Goal: Task Accomplishment & Management: Manage account settings

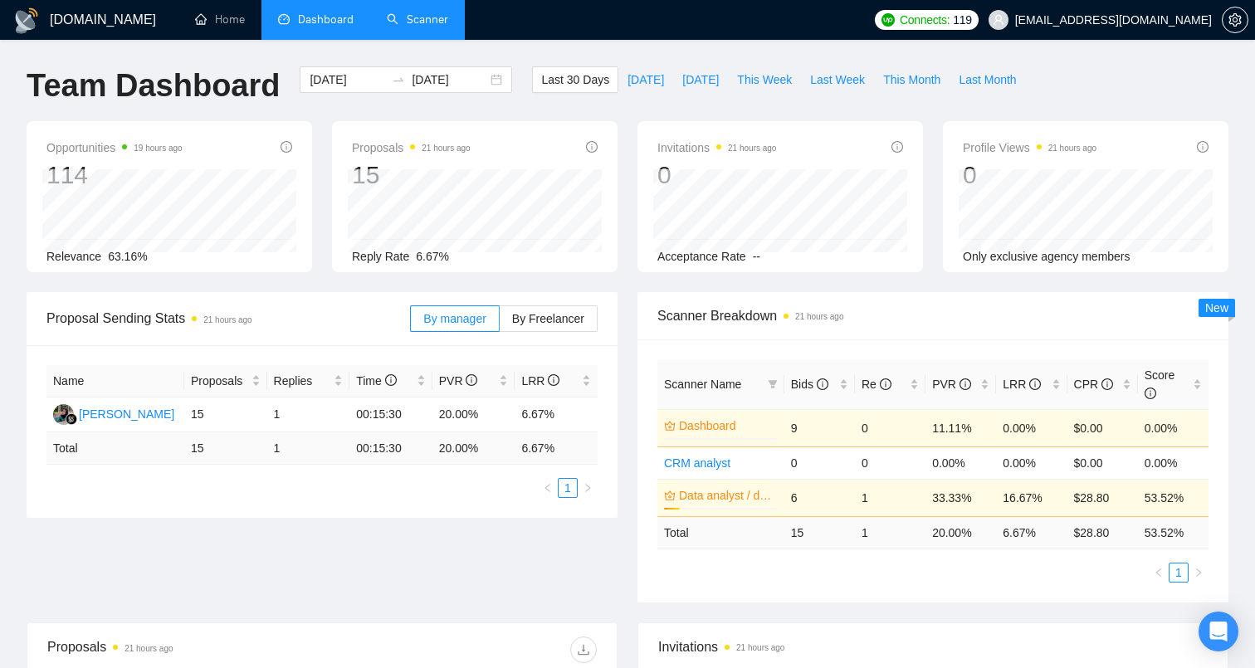
click at [428, 23] on link "Scanner" at bounding box center [417, 19] width 61 height 14
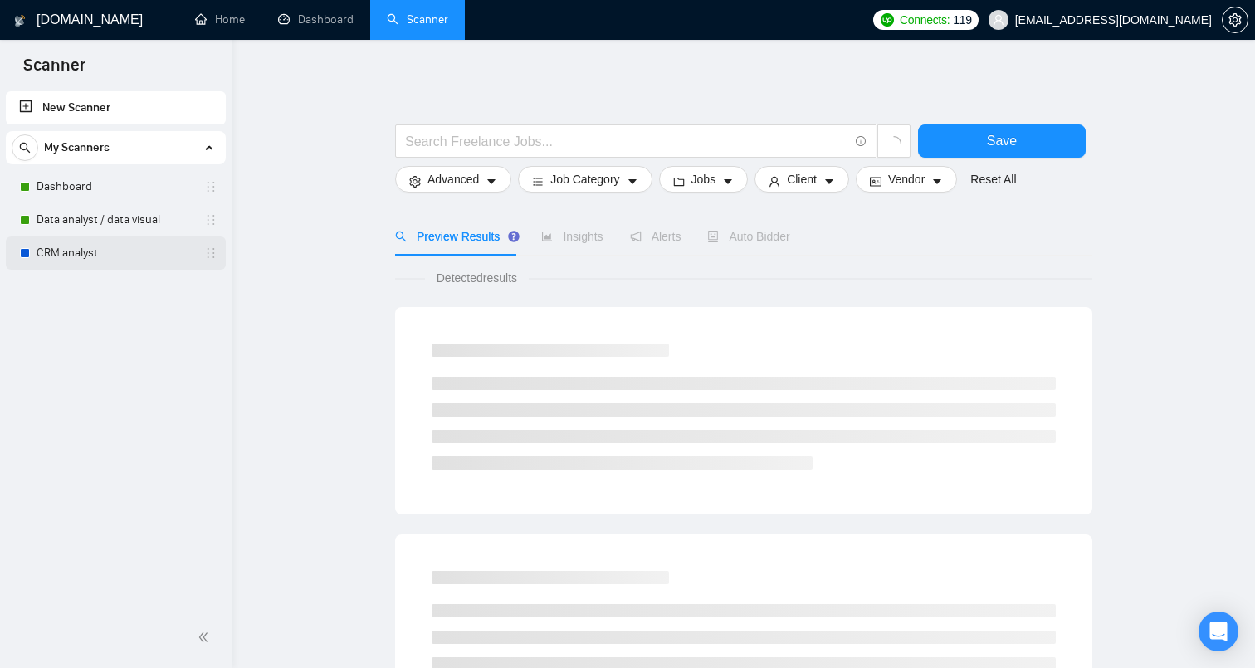
click at [95, 251] on link "CRM analyst" at bounding box center [116, 253] width 158 height 33
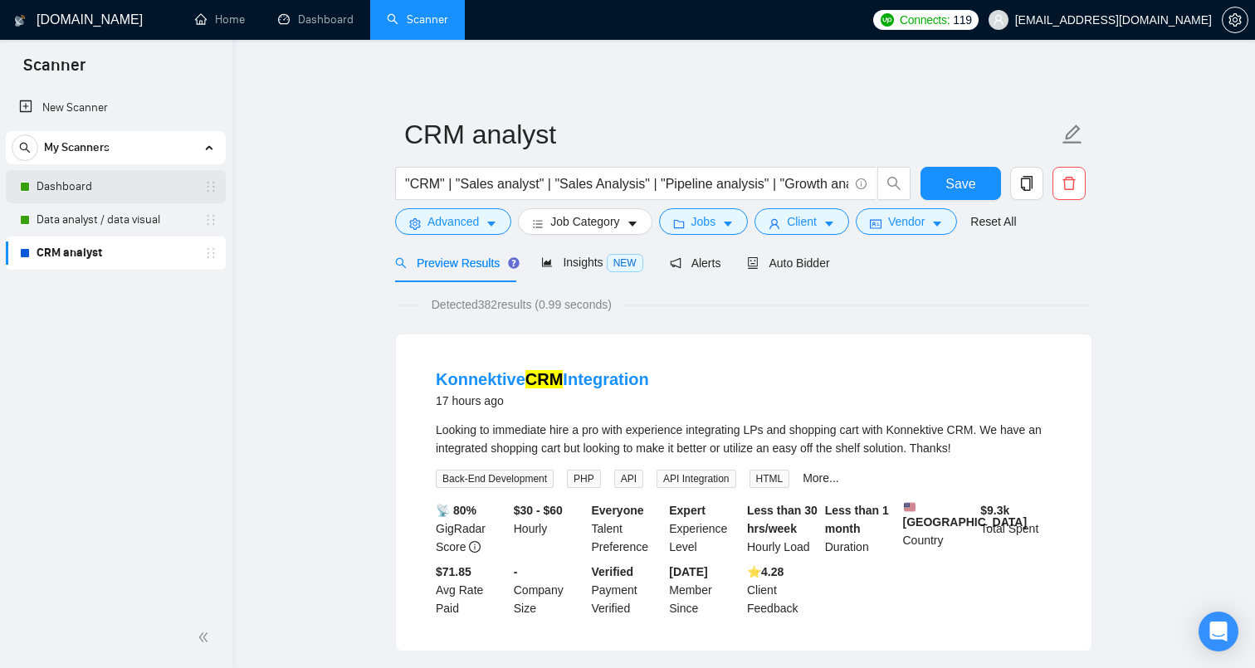
click at [135, 195] on link "Dashboard" at bounding box center [116, 186] width 158 height 33
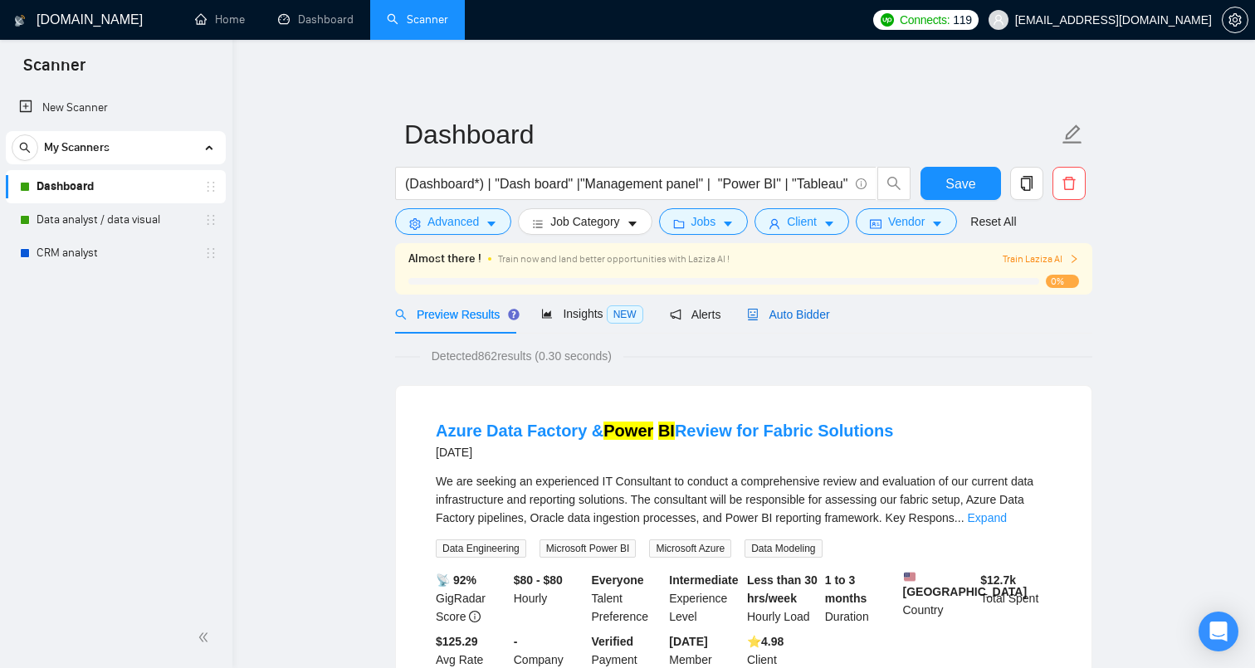
click at [798, 321] on span "Auto Bidder" at bounding box center [788, 314] width 82 height 13
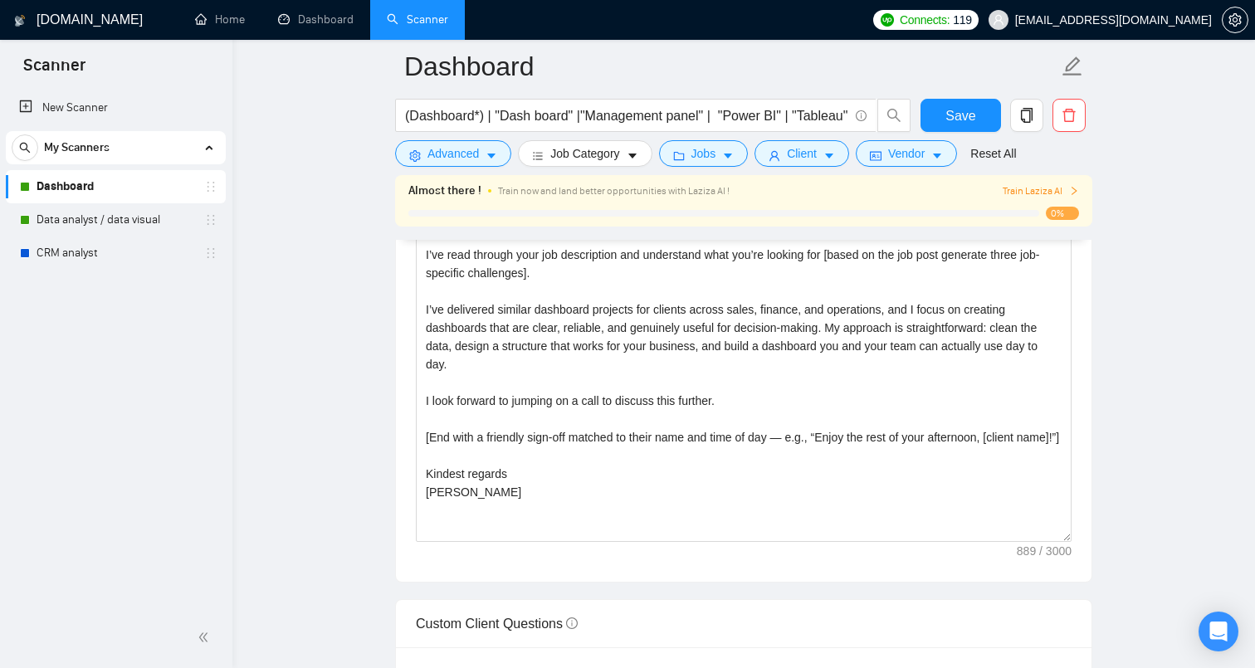
scroll to position [1975, 0]
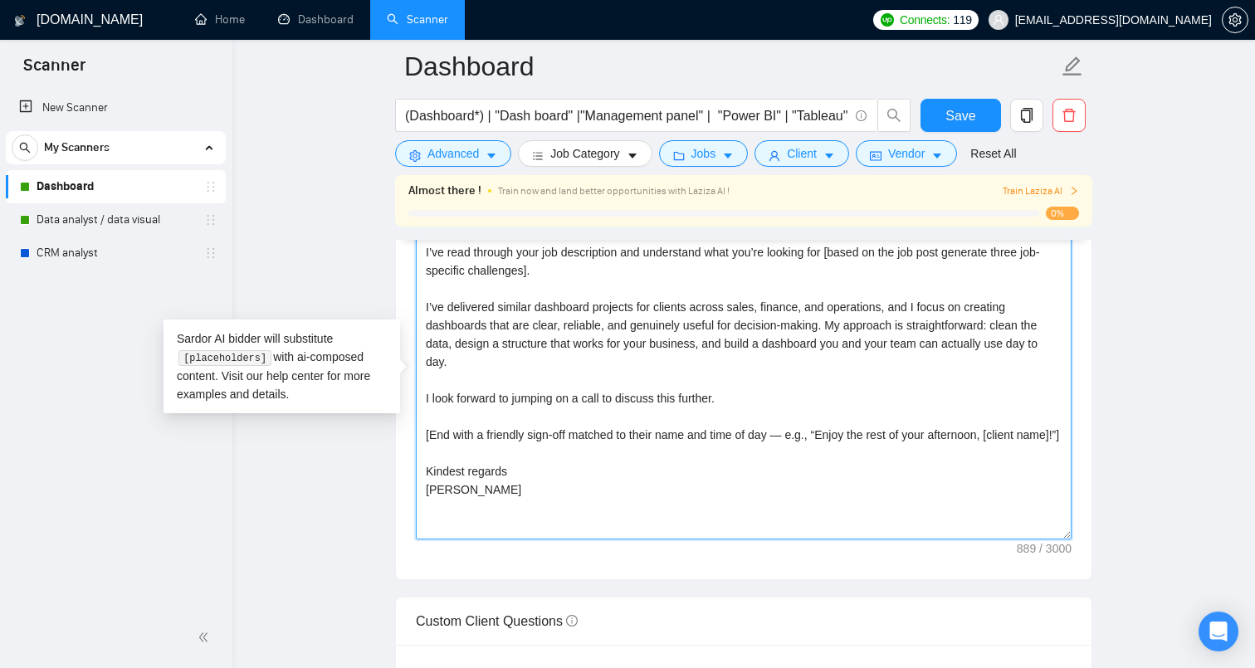
drag, startPoint x: 492, startPoint y: 539, endPoint x: 379, endPoint y: 293, distance: 270.8
click at [379, 293] on main "Dashboard (Dashboard*) | "Dash board" |"Management panel" | "Power BI" | "Table…" at bounding box center [744, 594] width 970 height 5007
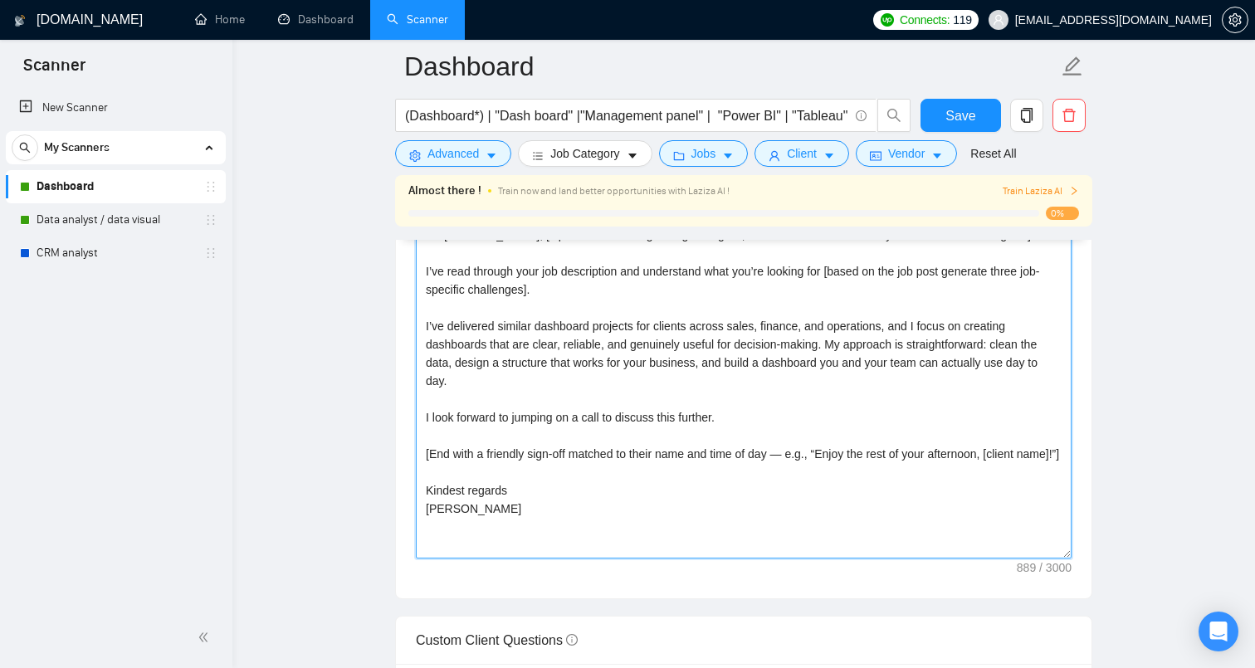
scroll to position [1961, 0]
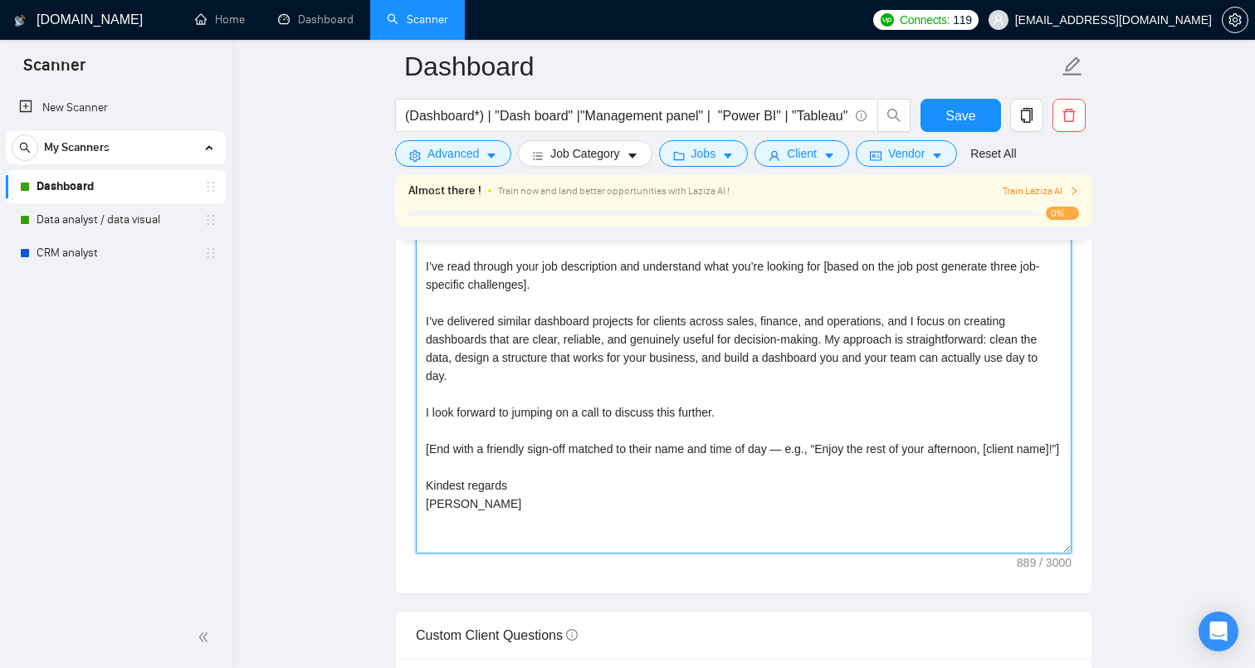
click at [481, 554] on textarea "Hi, [client name, do not use company name here], I'm [PERSON_NAME], [Open with …" at bounding box center [744, 367] width 656 height 374
drag, startPoint x: 481, startPoint y: 555, endPoint x: 408, endPoint y: 222, distance: 341.7
click at [408, 222] on div "Dashboard (Dashboard*) | "Dash board" |"Management panel" | "Power BI" | "Table…" at bounding box center [743, 608] width 697 height 5007
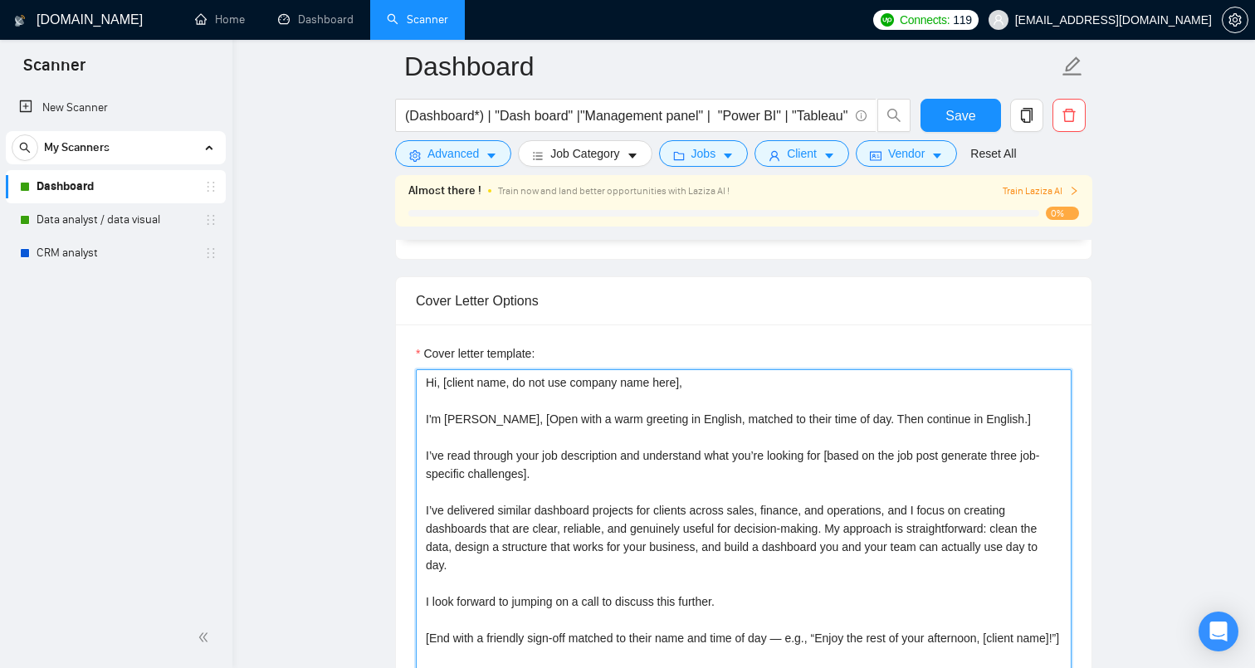
scroll to position [1771, 0]
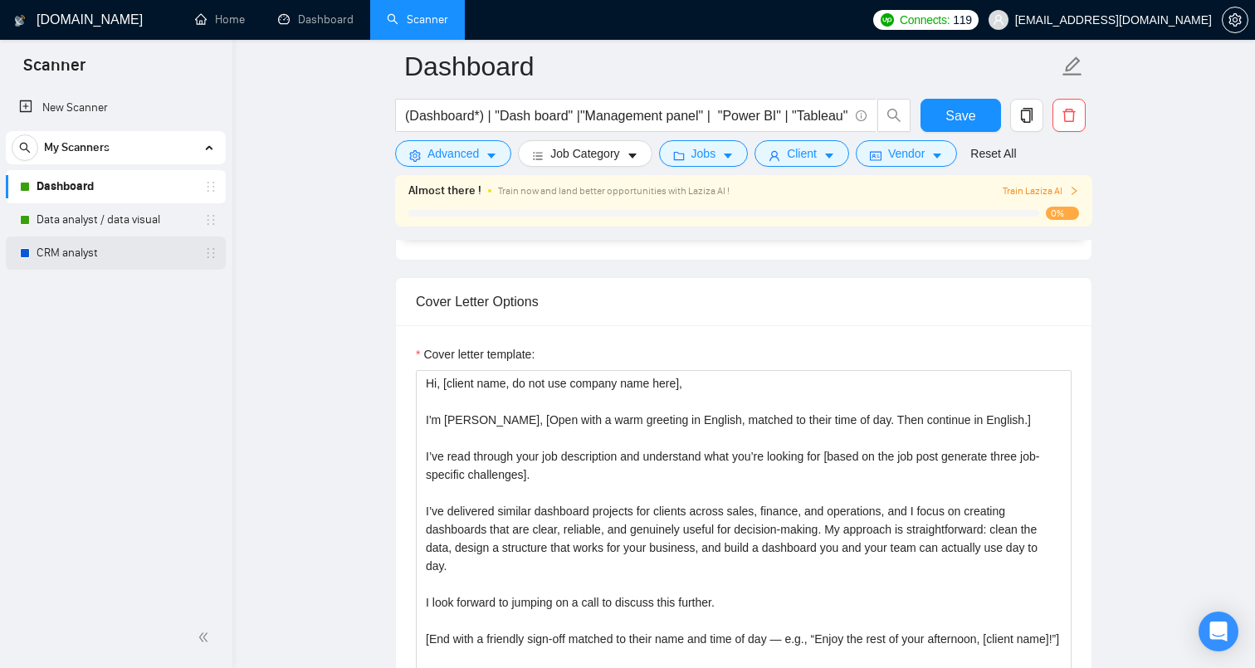
click at [51, 250] on link "CRM analyst" at bounding box center [116, 253] width 158 height 33
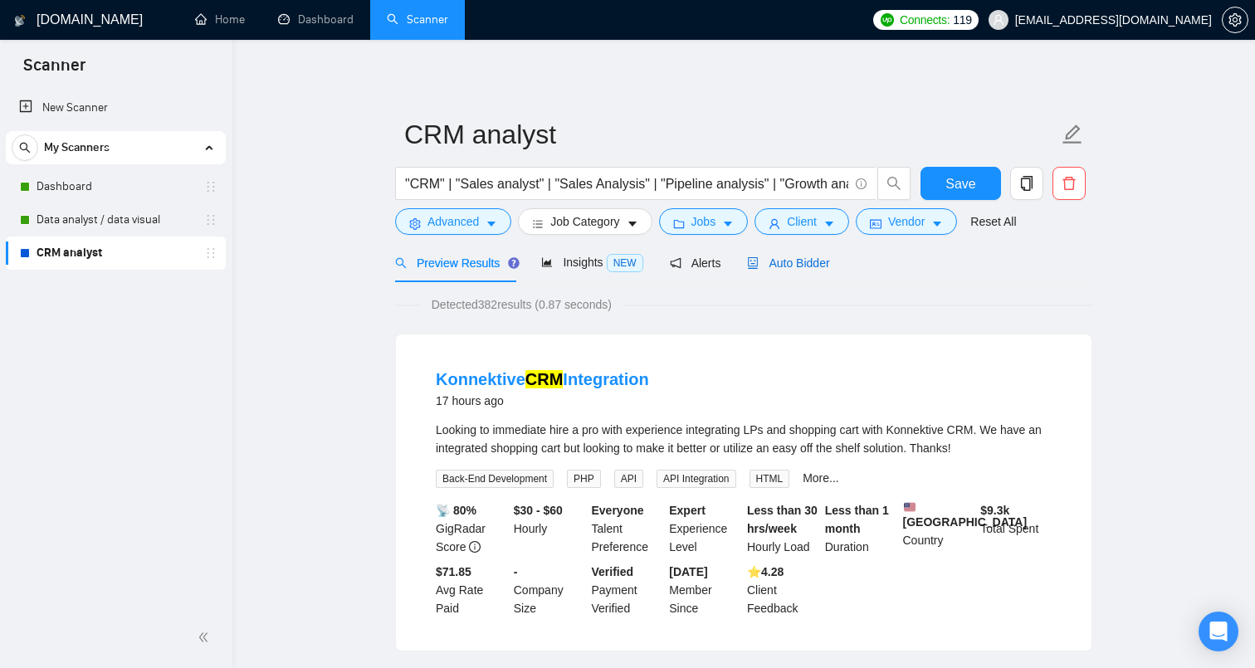
click at [820, 264] on span "Auto Bidder" at bounding box center [788, 263] width 82 height 13
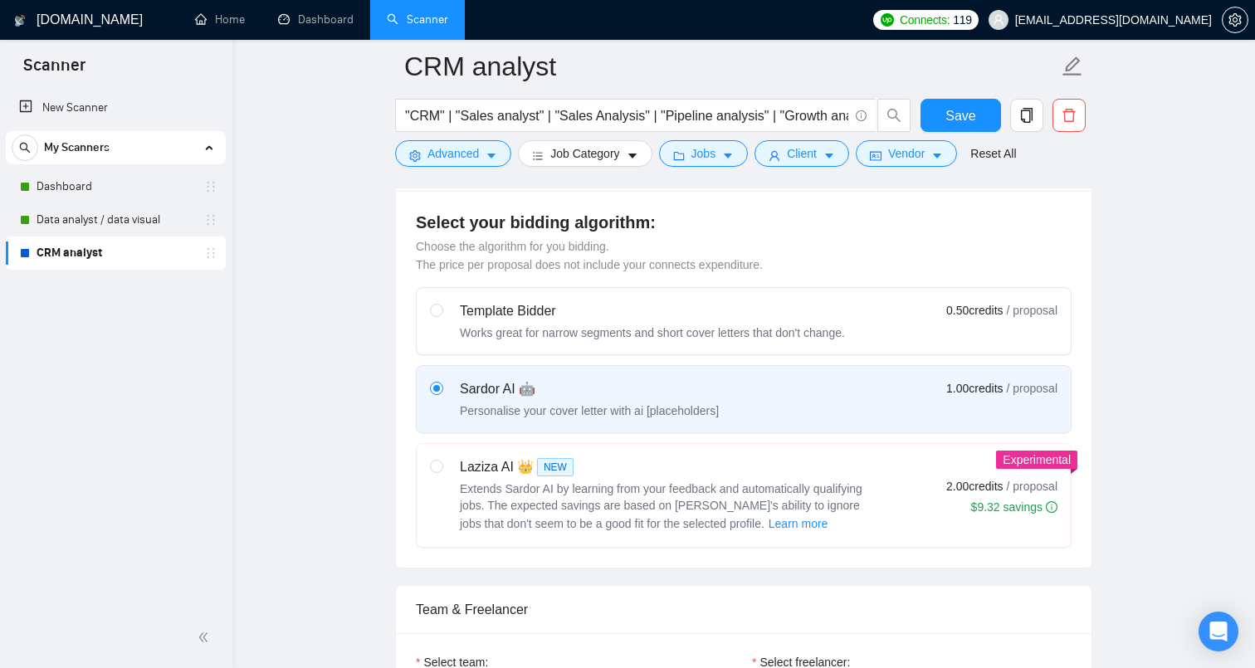
scroll to position [458, 0]
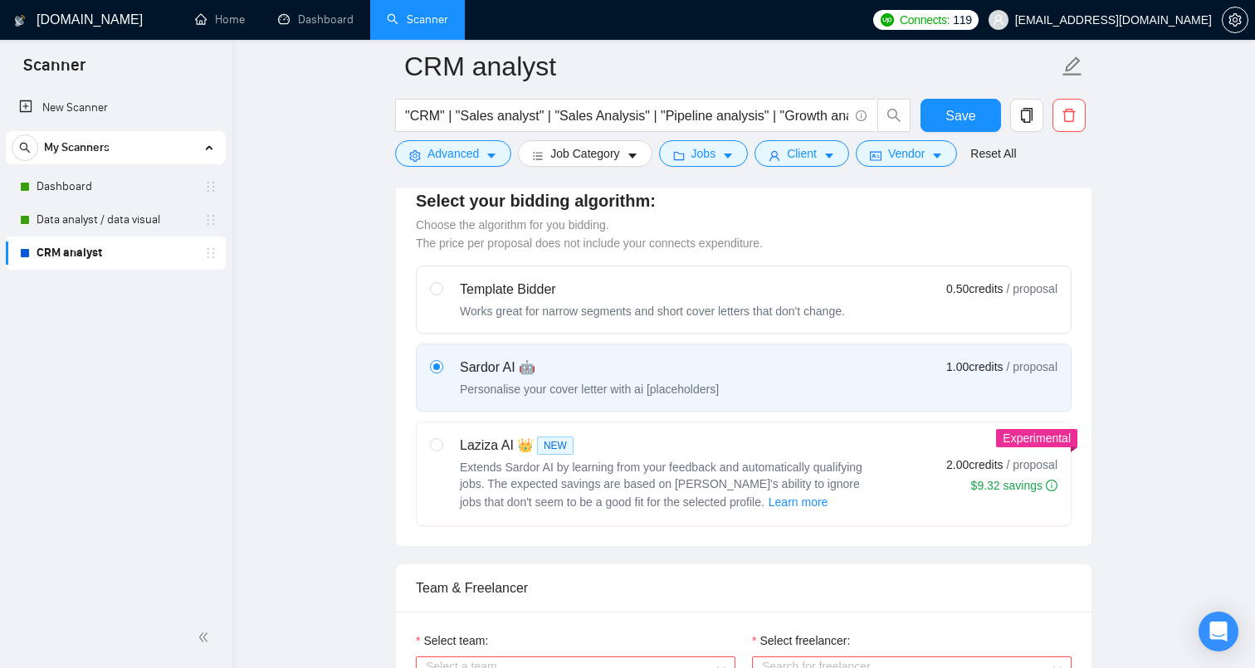
click at [819, 484] on span "Extends Sardor AI by learning from your feedback and automatically qualifying j…" at bounding box center [661, 485] width 403 height 48
click at [442, 450] on input "radio" at bounding box center [436, 444] width 12 height 12
radio input "true"
radio input "false"
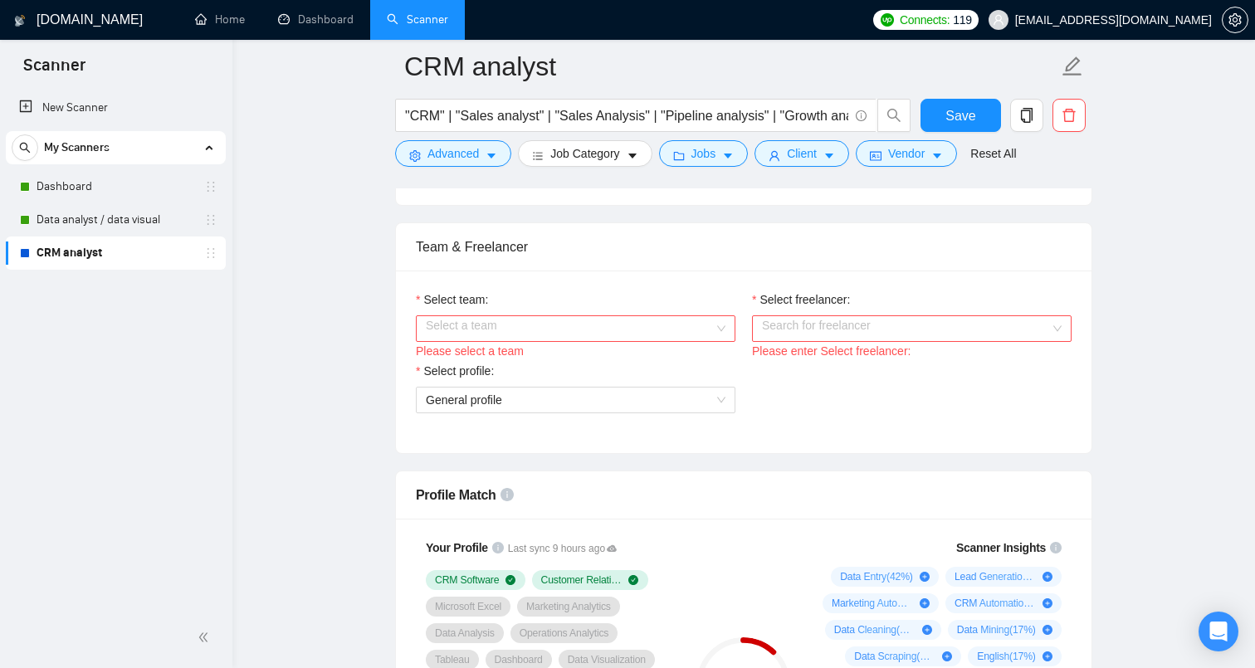
scroll to position [813, 0]
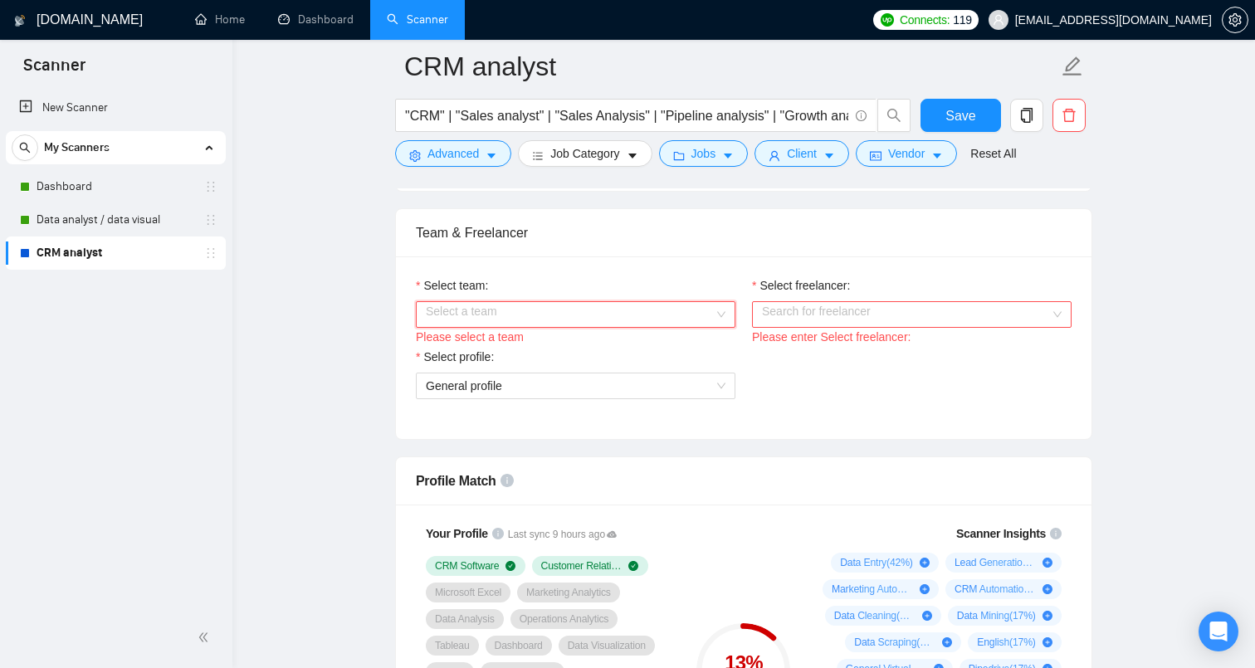
click at [658, 320] on input "Select team:" at bounding box center [570, 314] width 288 height 25
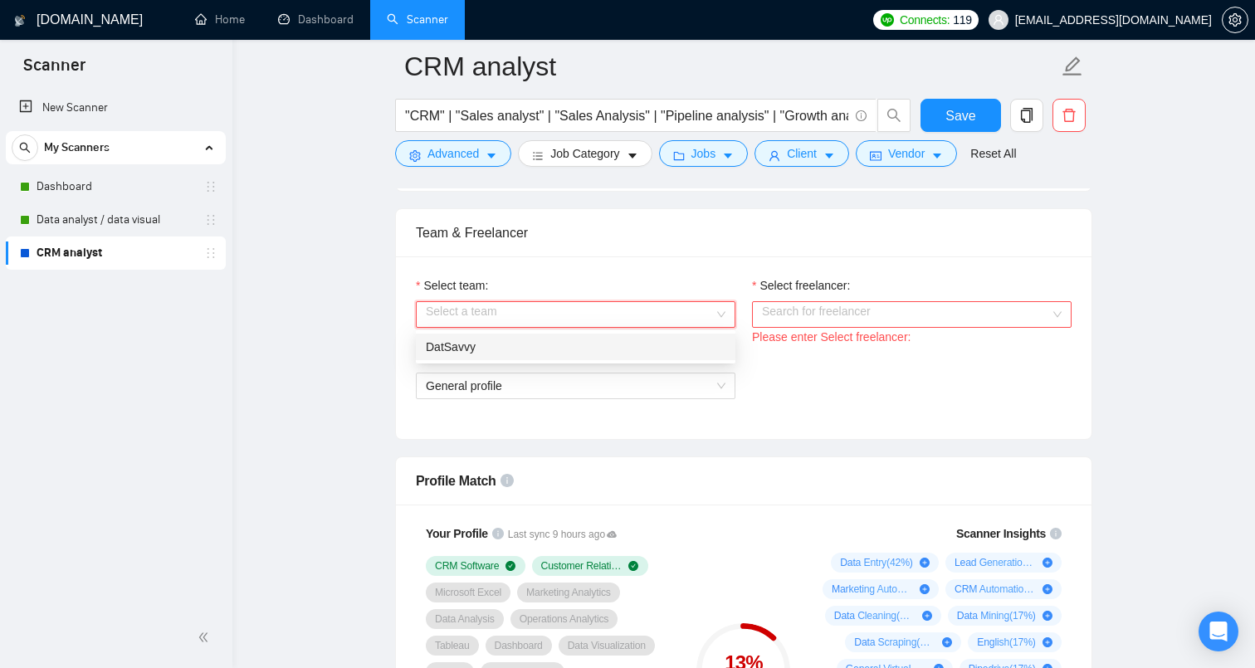
click at [618, 350] on div "DatSavvy" at bounding box center [576, 347] width 300 height 18
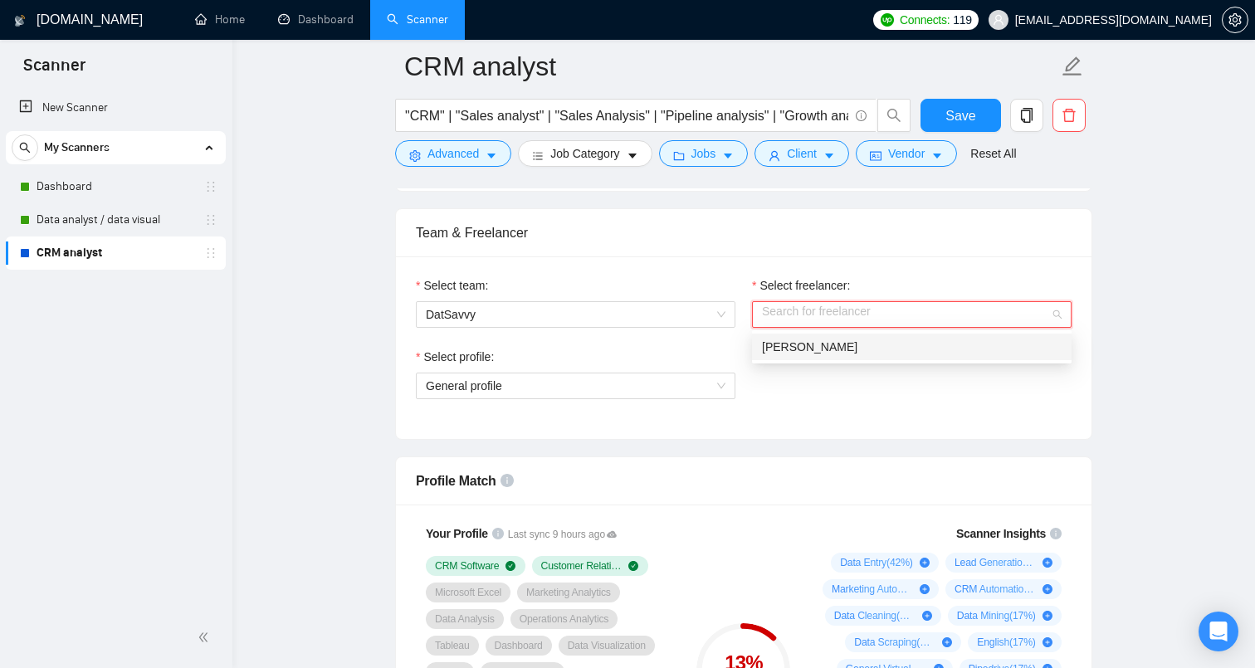
click at [797, 317] on input "Select freelancer:" at bounding box center [906, 314] width 288 height 25
click at [834, 348] on span "[PERSON_NAME]" at bounding box center [809, 346] width 95 height 13
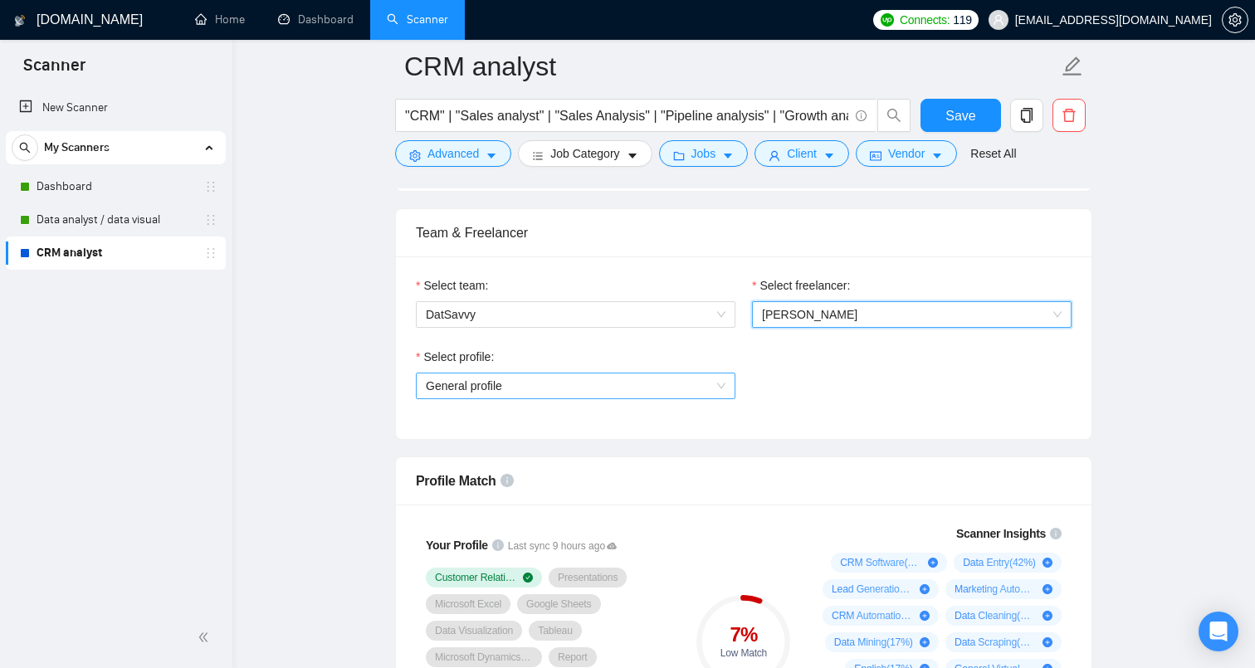
click at [699, 379] on span "General profile" at bounding box center [576, 386] width 300 height 25
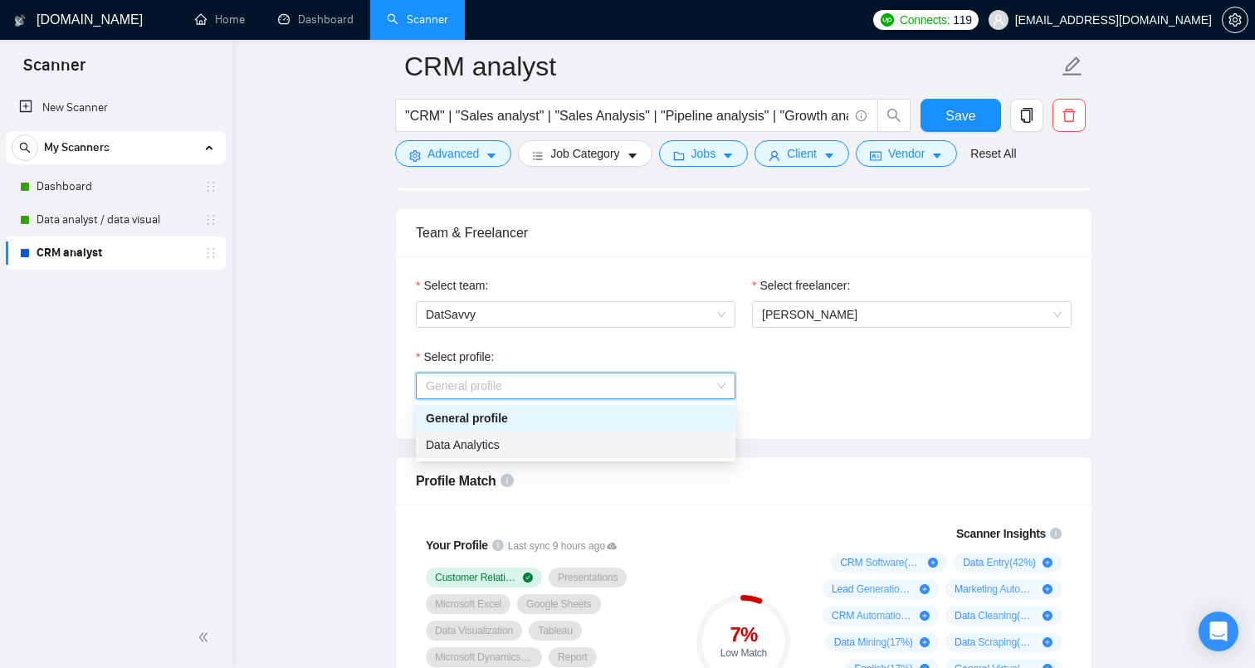
click at [627, 444] on div "Data Analytics" at bounding box center [576, 445] width 300 height 18
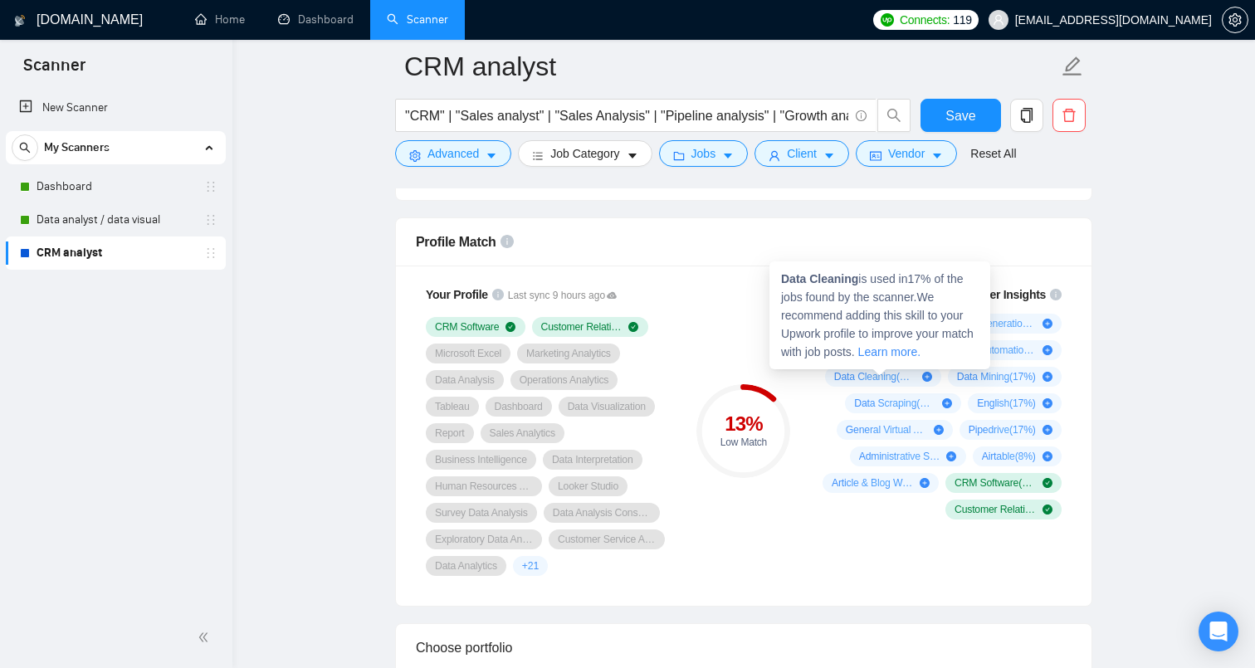
scroll to position [1062, 0]
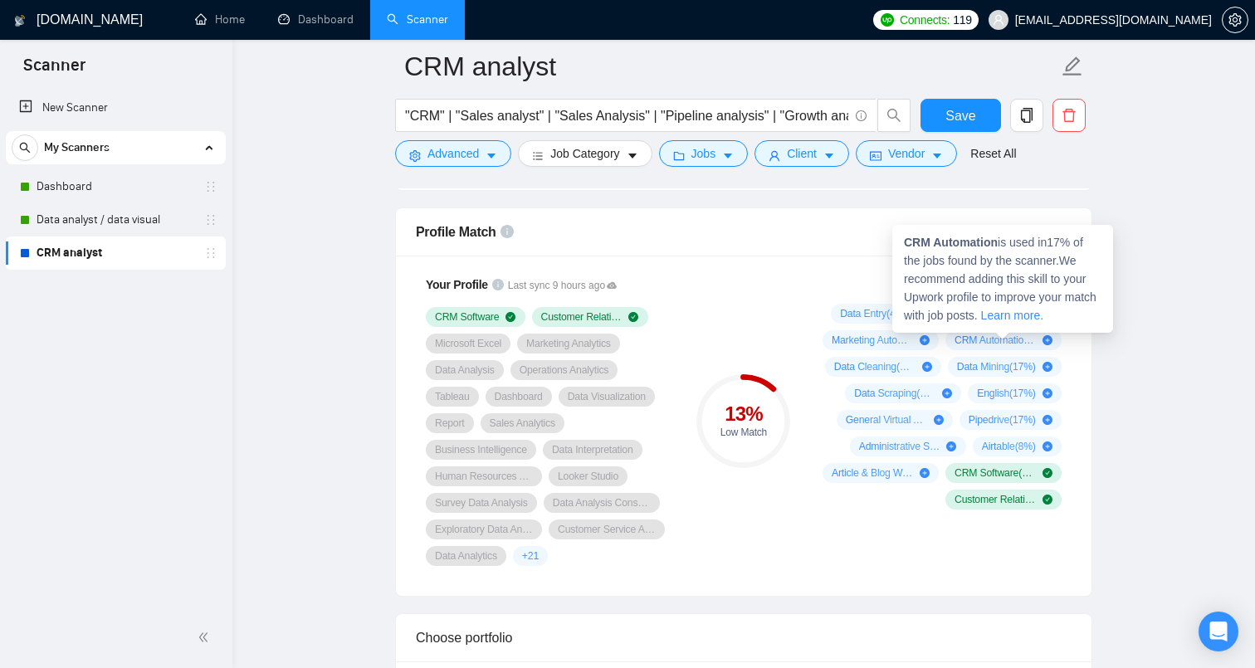
click at [1050, 340] on icon "plus-circle" at bounding box center [1048, 340] width 10 height 10
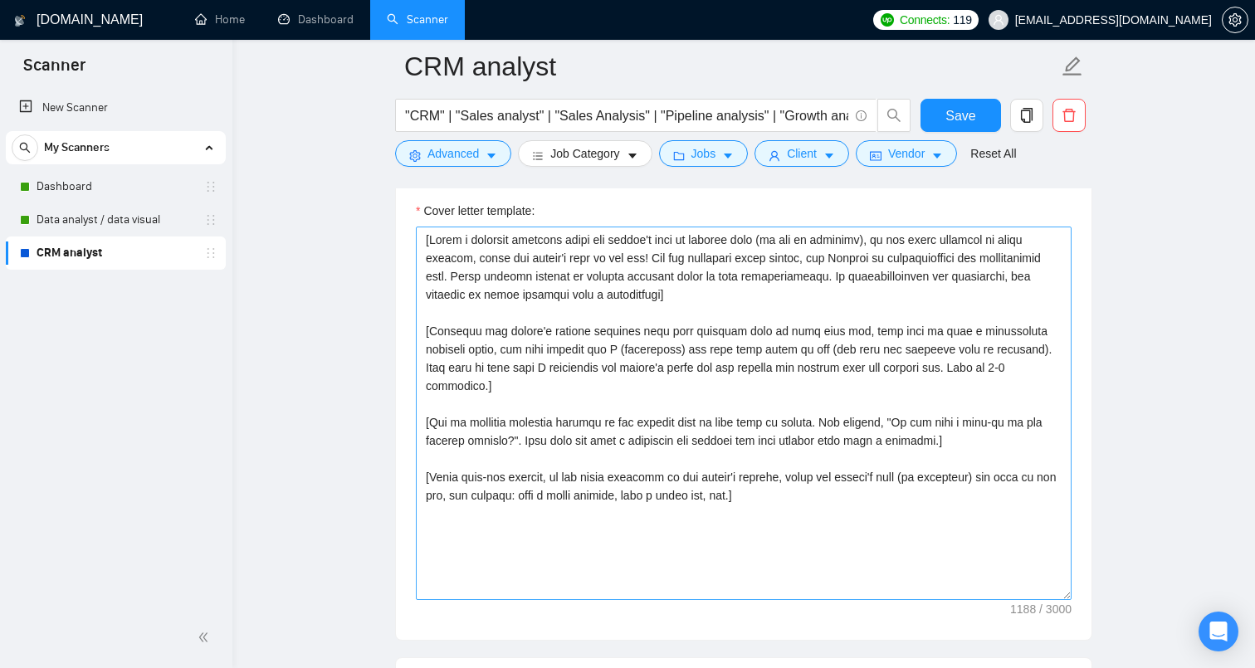
scroll to position [1862, 0]
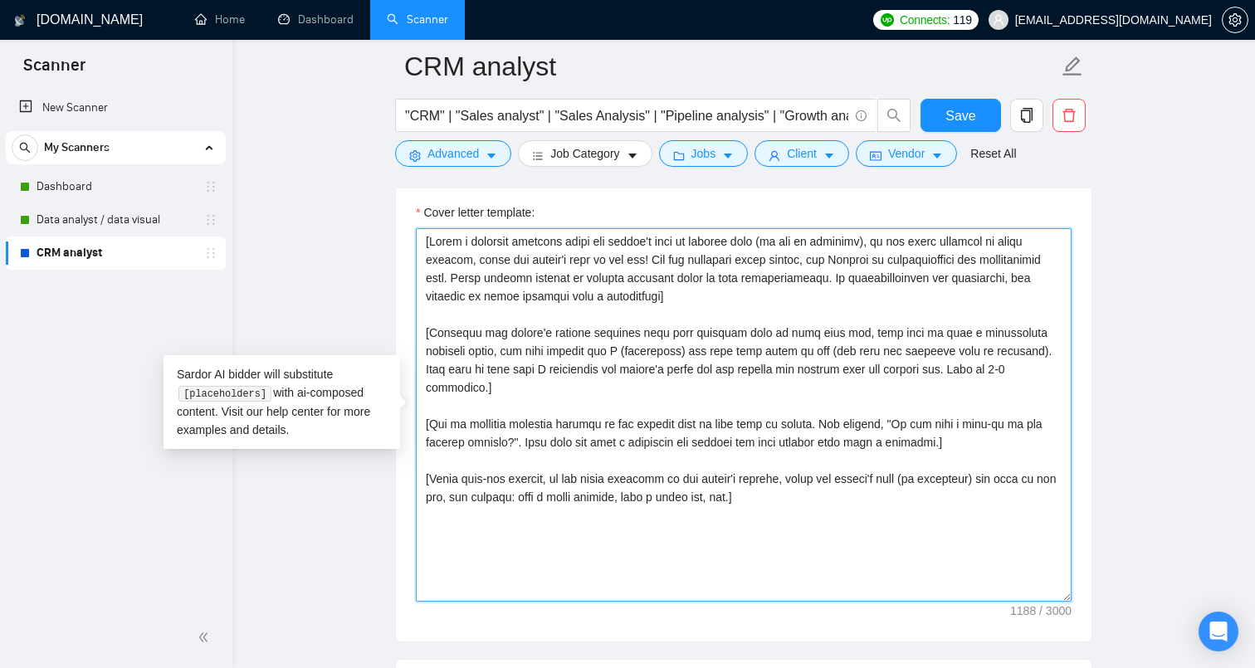
drag, startPoint x: 795, startPoint y: 491, endPoint x: 414, endPoint y: 230, distance: 462.5
click at [414, 230] on div "Cover letter template:" at bounding box center [744, 413] width 696 height 458
paste textarea "Hi, [client name, do not use company name here], I'm [PERSON_NAME], [Open with …"
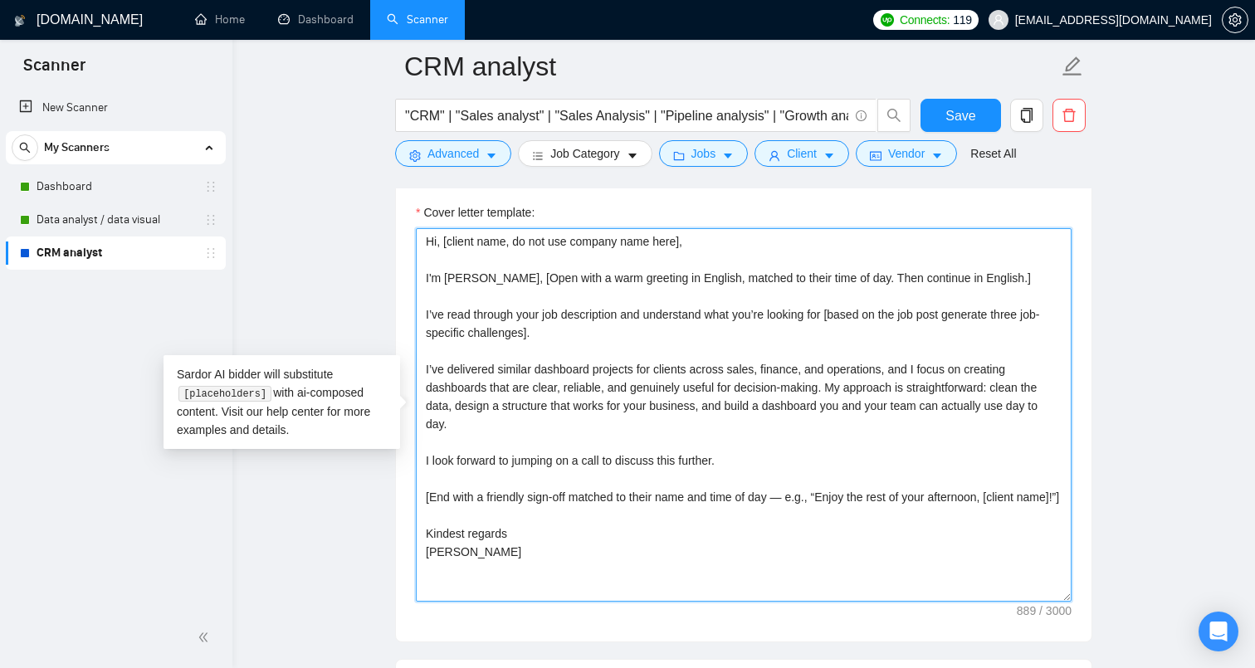
drag, startPoint x: 482, startPoint y: 421, endPoint x: 423, endPoint y: 369, distance: 78.3
click at [423, 369] on textarea "Hi, [client name, do not use company name here], I'm [PERSON_NAME], [Open with …" at bounding box center [744, 415] width 656 height 374
paste textarea "led CRM projects that streamline sales and reporting for clients across differe…"
drag, startPoint x: 639, startPoint y: 418, endPoint x: 815, endPoint y: 389, distance: 178.4
click at [815, 389] on textarea "Hi, [client name, do not use company name here], I'm [PERSON_NAME], [Open with …" at bounding box center [744, 415] width 656 height 374
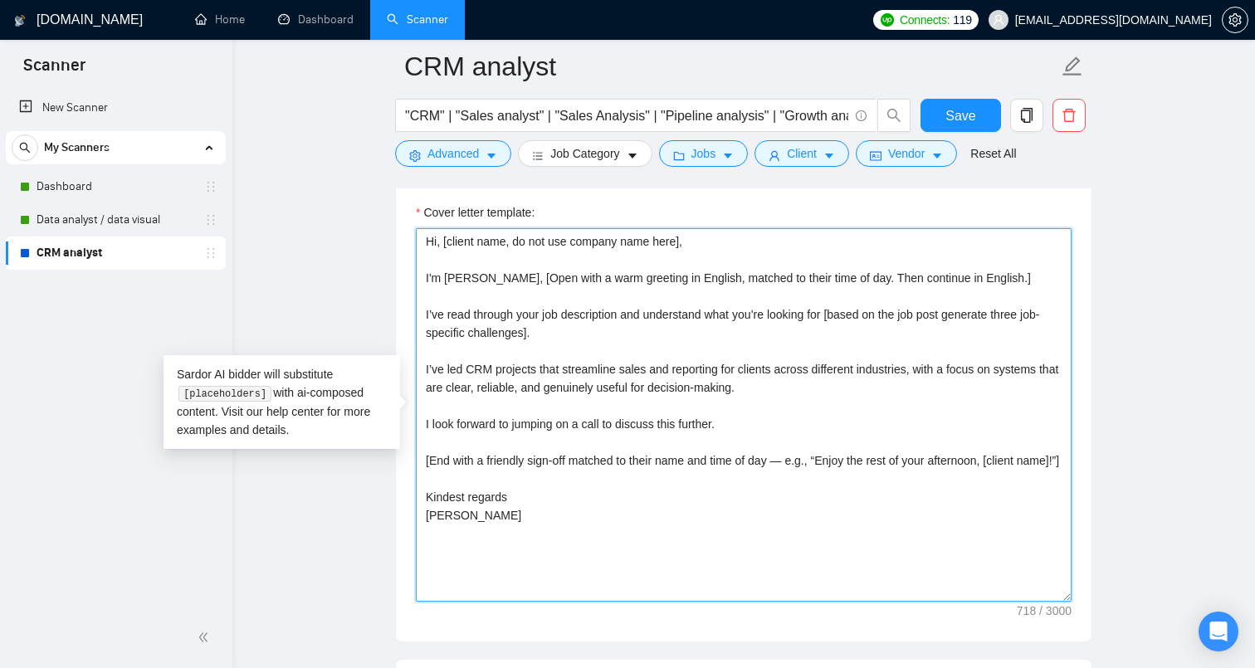
drag, startPoint x: 836, startPoint y: 392, endPoint x: 413, endPoint y: 372, distance: 423.9
click at [413, 372] on div "Cover letter template: Hi, [client name, do not use company name here], I'm [PE…" at bounding box center [744, 413] width 696 height 458
paste textarea "delivered CRM projects that cut through complexity and make reporting genuinely…"
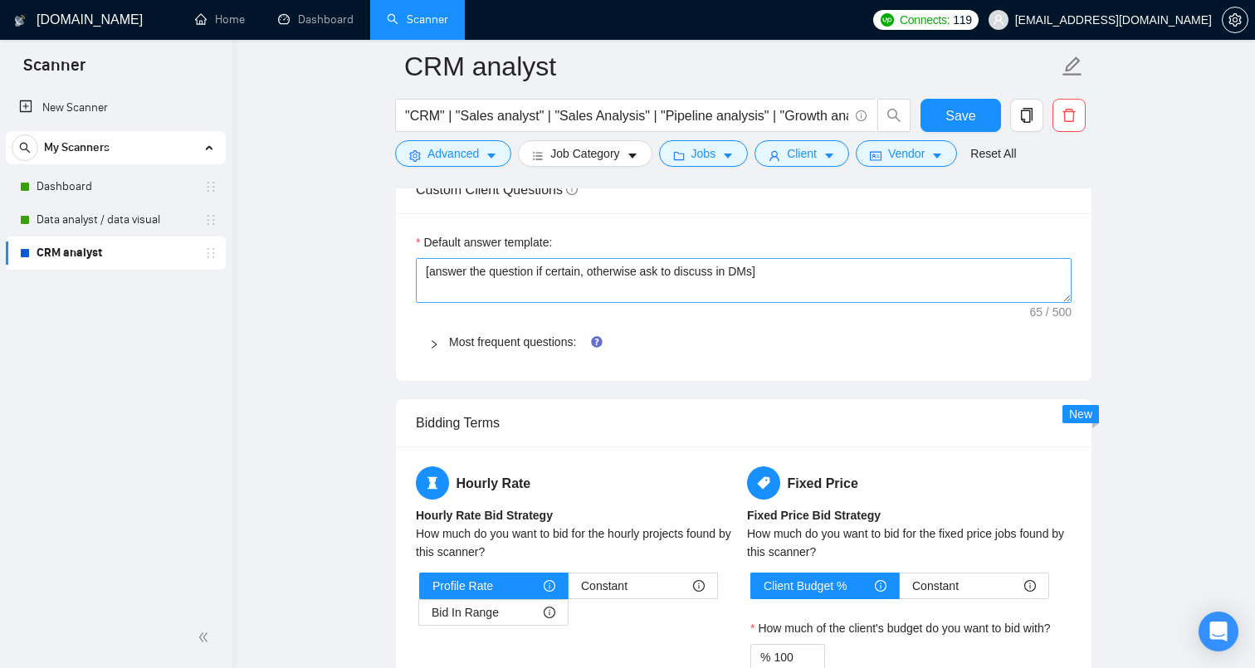
scroll to position [2366, 0]
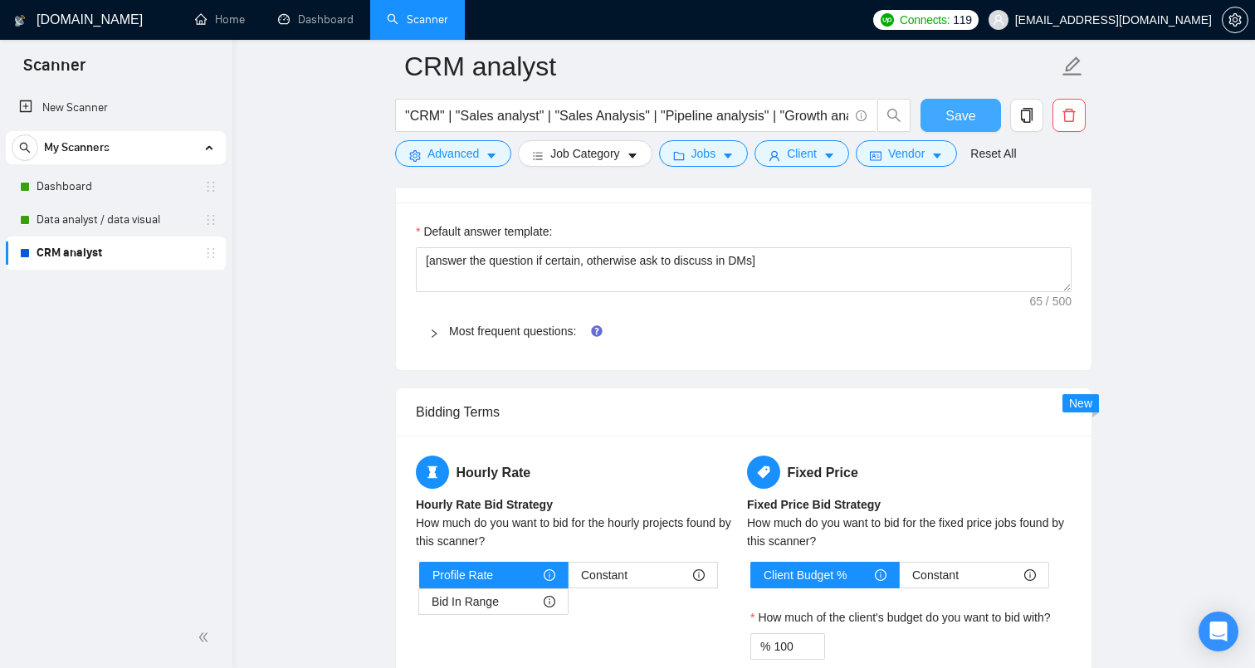
type textarea "Lo, [ipsumd sita, co adi eli seddoei temp inci], U'l Etdolo Magnaal, [Enim admi…"
click at [962, 115] on span "Save" at bounding box center [961, 115] width 30 height 21
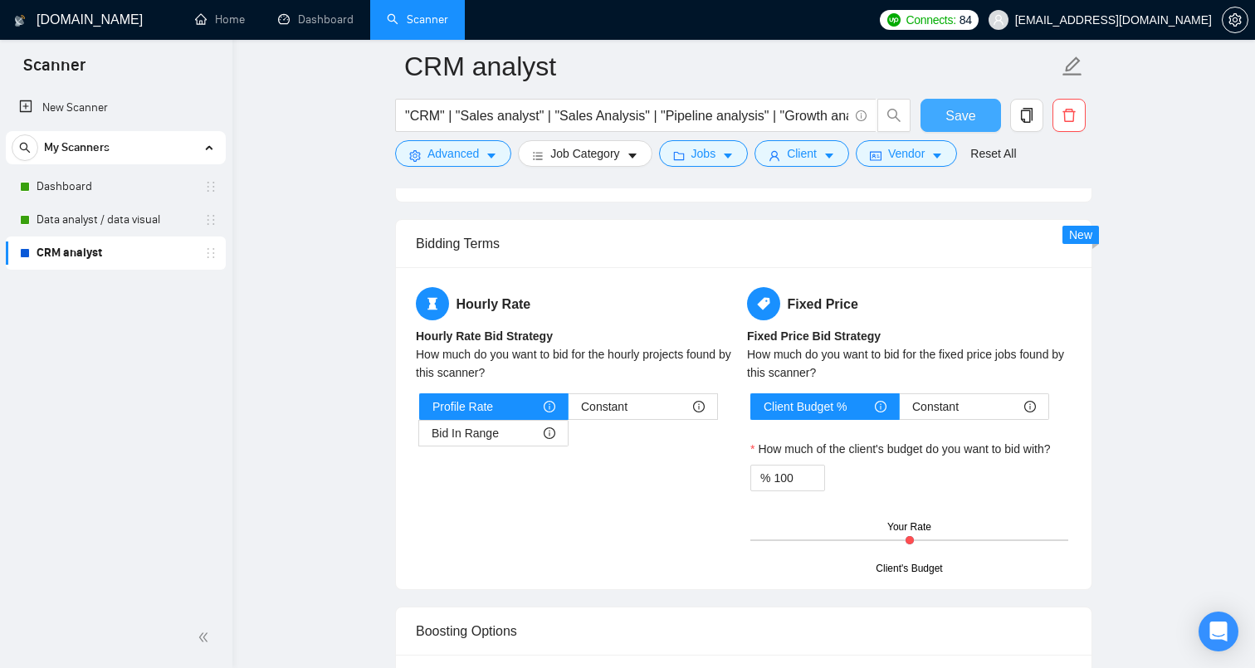
scroll to position [2515, 0]
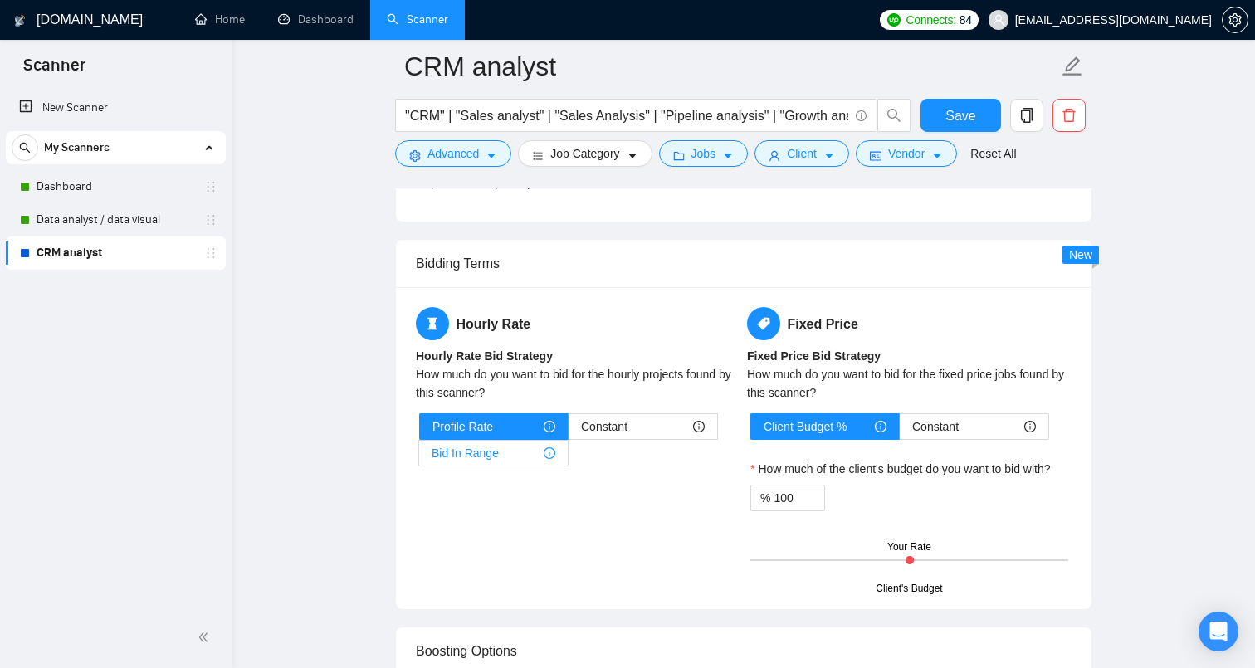
click at [522, 450] on div "Bid In Range" at bounding box center [494, 453] width 124 height 25
click at [419, 458] on input "Bid In Range" at bounding box center [419, 458] width 0 height 0
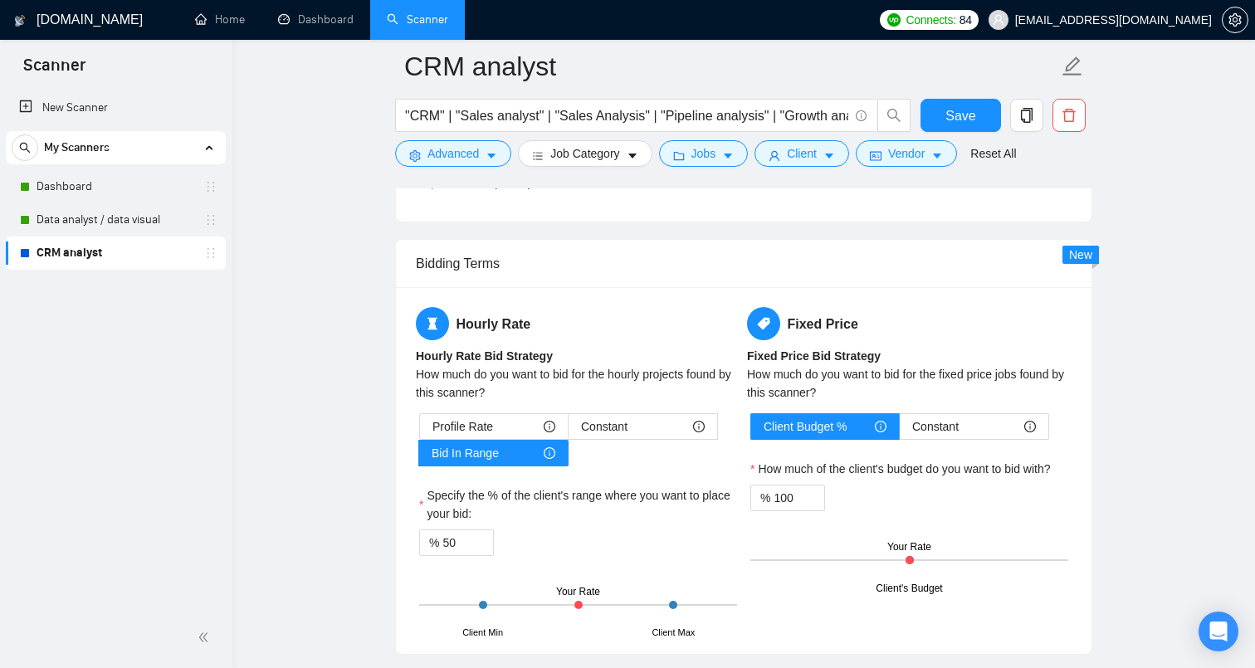
click at [643, 600] on div "Client Min Client Max Your Rate" at bounding box center [578, 605] width 318 height 58
click at [465, 546] on input "50" at bounding box center [468, 543] width 51 height 25
type input "5"
type input "80"
click at [690, 567] on div "Profile Rate Constant Bid In Range Specify the % of the client's range where yo…" at bounding box center [578, 524] width 325 height 221
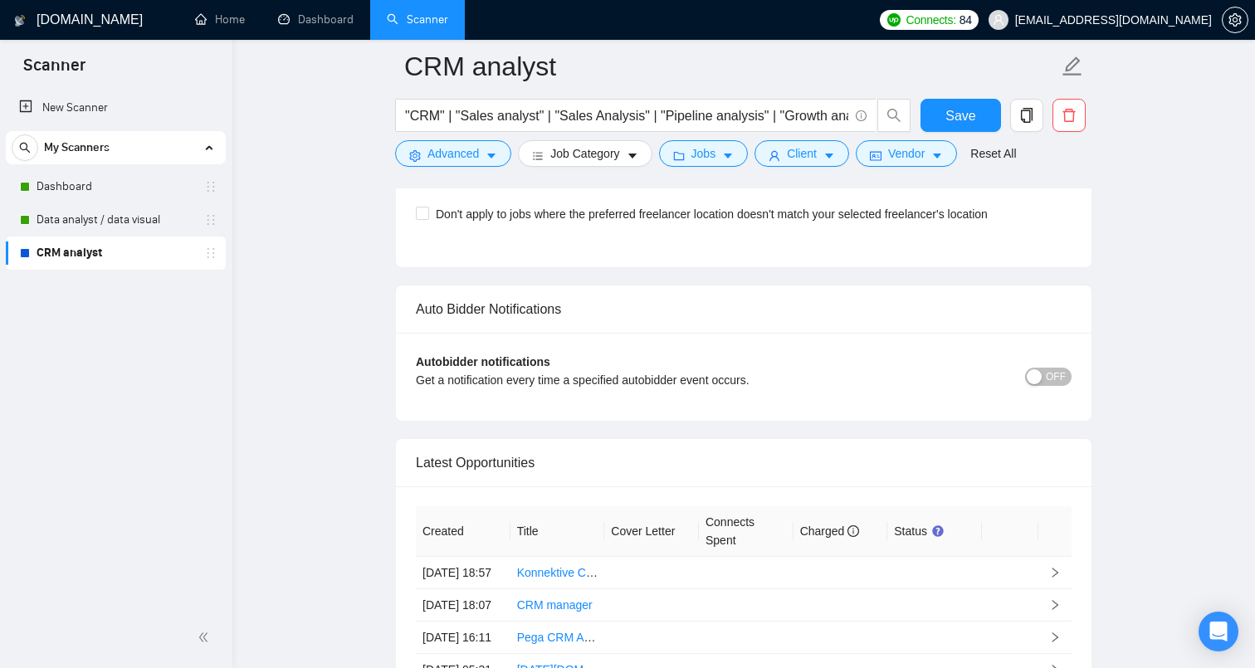
scroll to position [3861, 0]
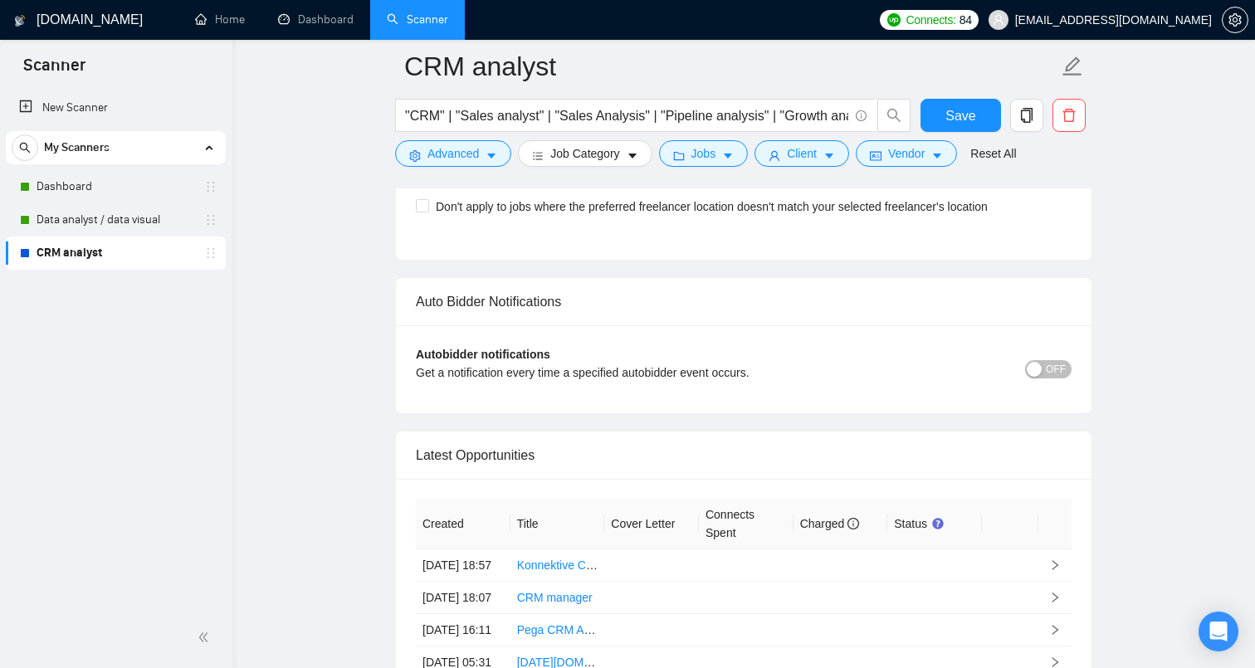
click at [1041, 360] on button "OFF" at bounding box center [1048, 369] width 46 height 18
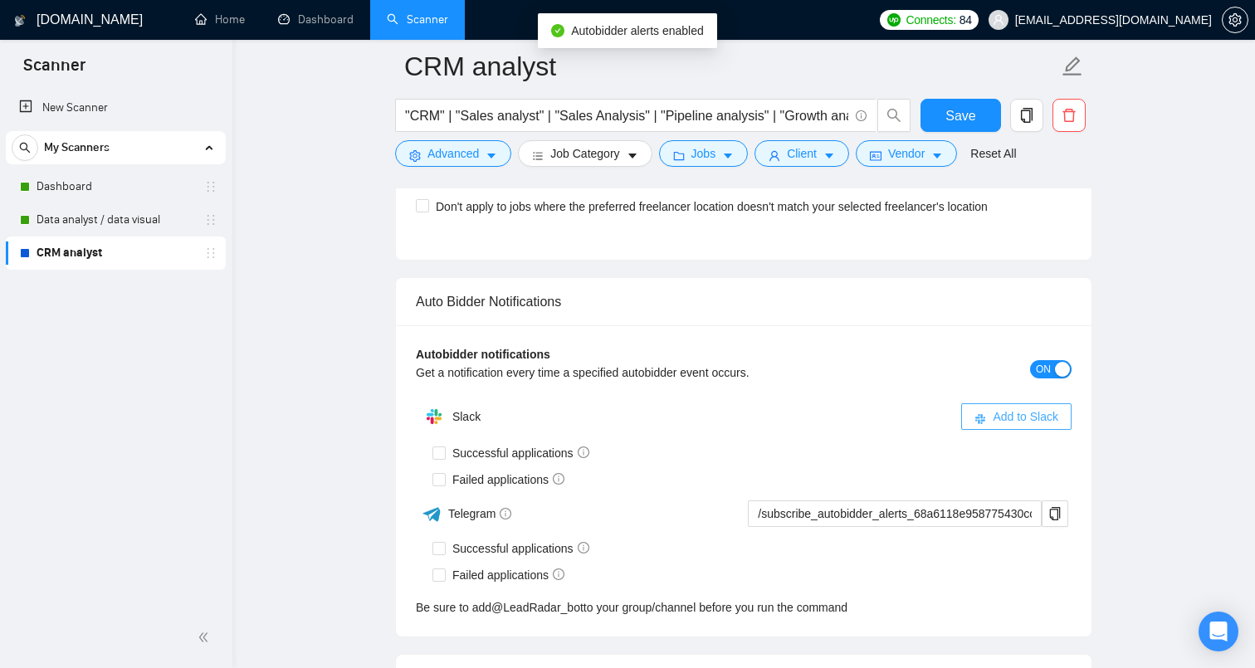
click at [1031, 417] on span "Add to Slack" at bounding box center [1026, 417] width 66 height 18
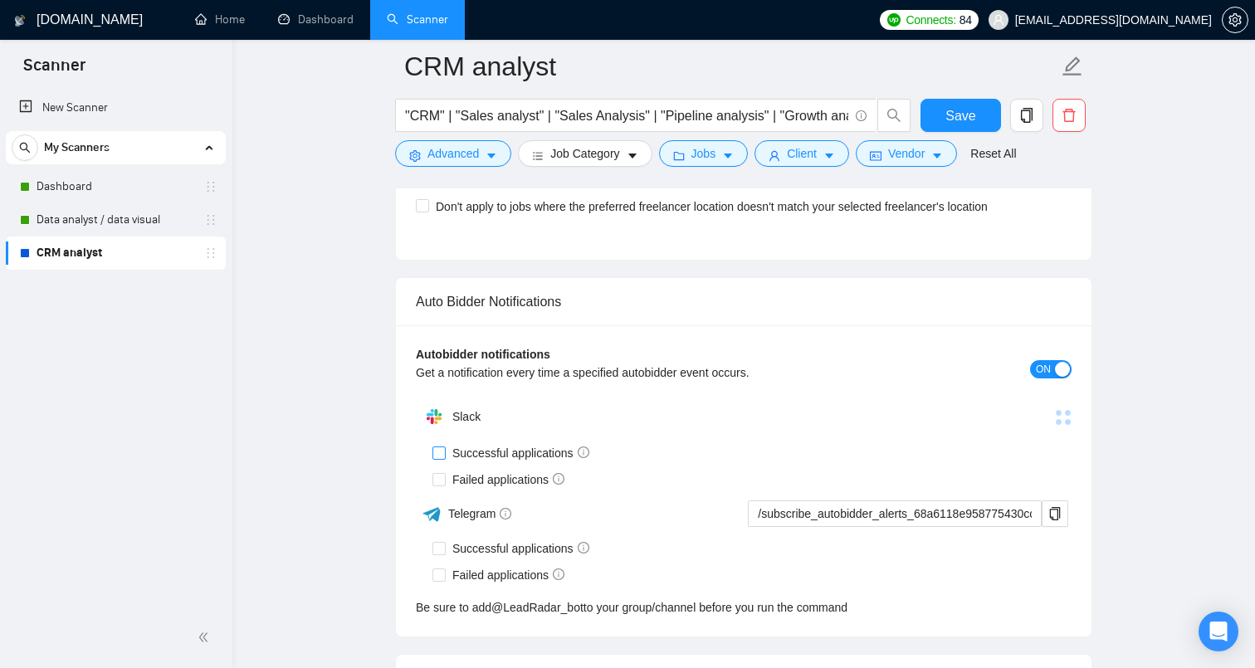
click at [440, 449] on input "Successful applications" at bounding box center [439, 453] width 12 height 12
checkbox input "true"
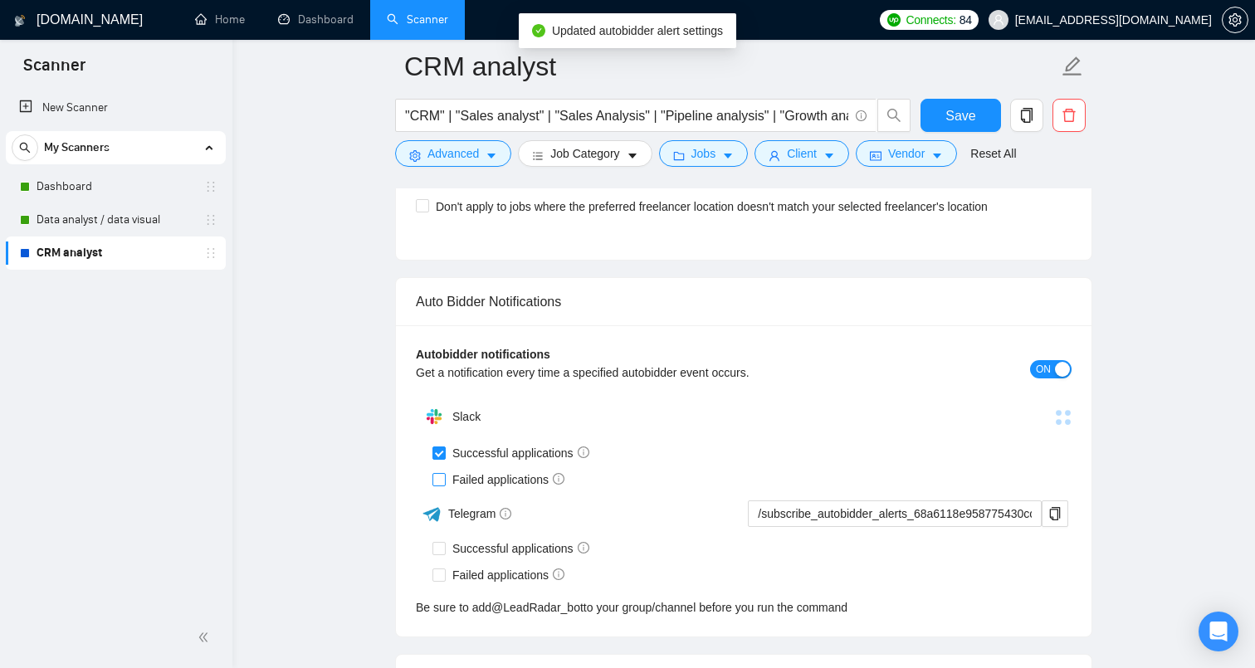
click at [443, 480] on input "Failed applications" at bounding box center [439, 479] width 12 height 12
checkbox input "true"
click at [1030, 414] on span "Add to Slack" at bounding box center [1026, 417] width 66 height 18
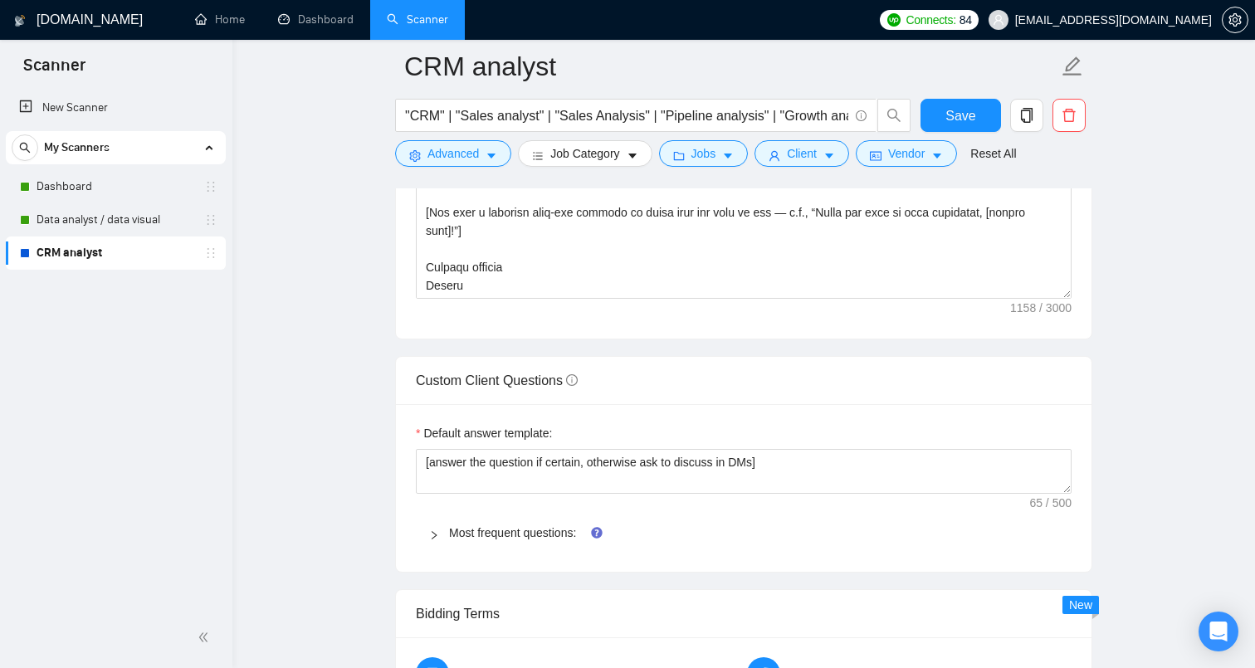
scroll to position [2166, 0]
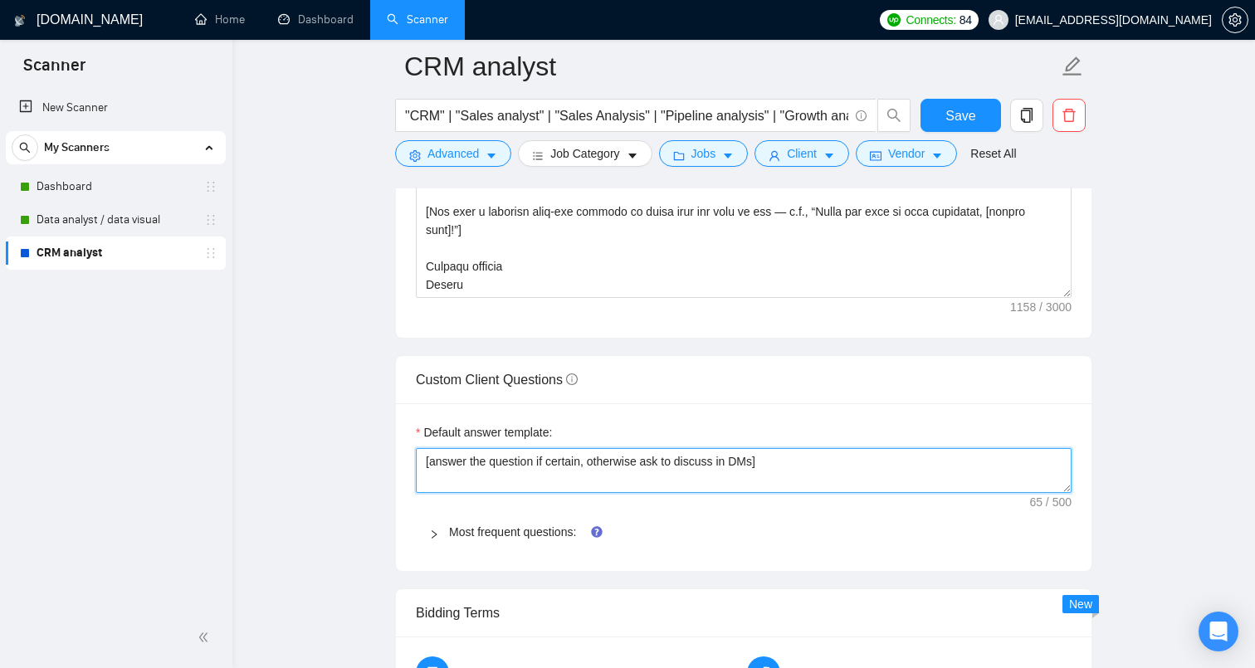
click at [791, 460] on textarea "[answer the question if certain, otherwise ask to discuss in DMs]" at bounding box center [744, 470] width 656 height 45
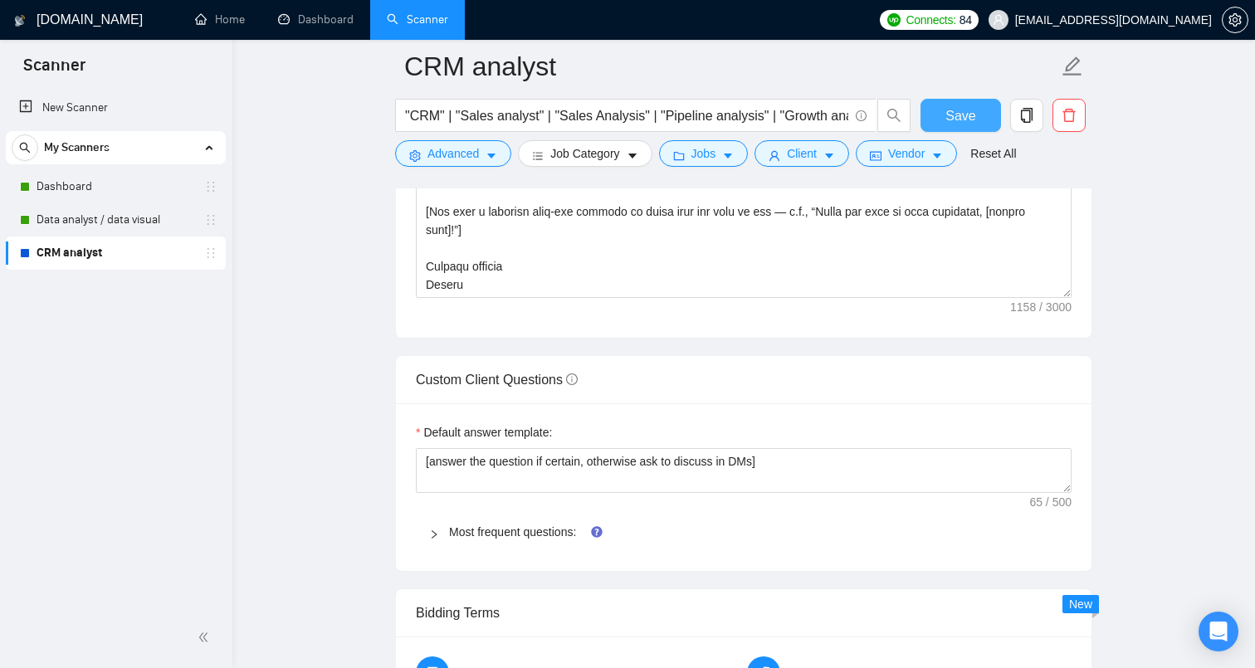
click at [948, 119] on span "Save" at bounding box center [961, 115] width 30 height 21
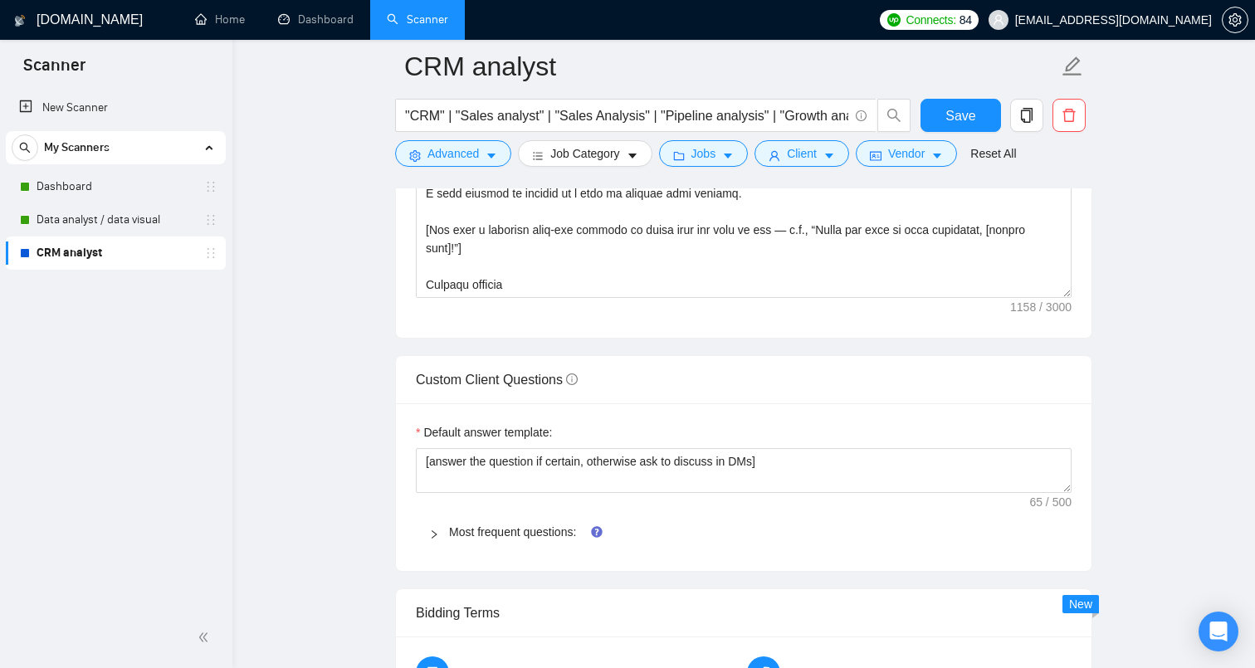
click at [438, 531] on icon "right" at bounding box center [434, 535] width 10 height 10
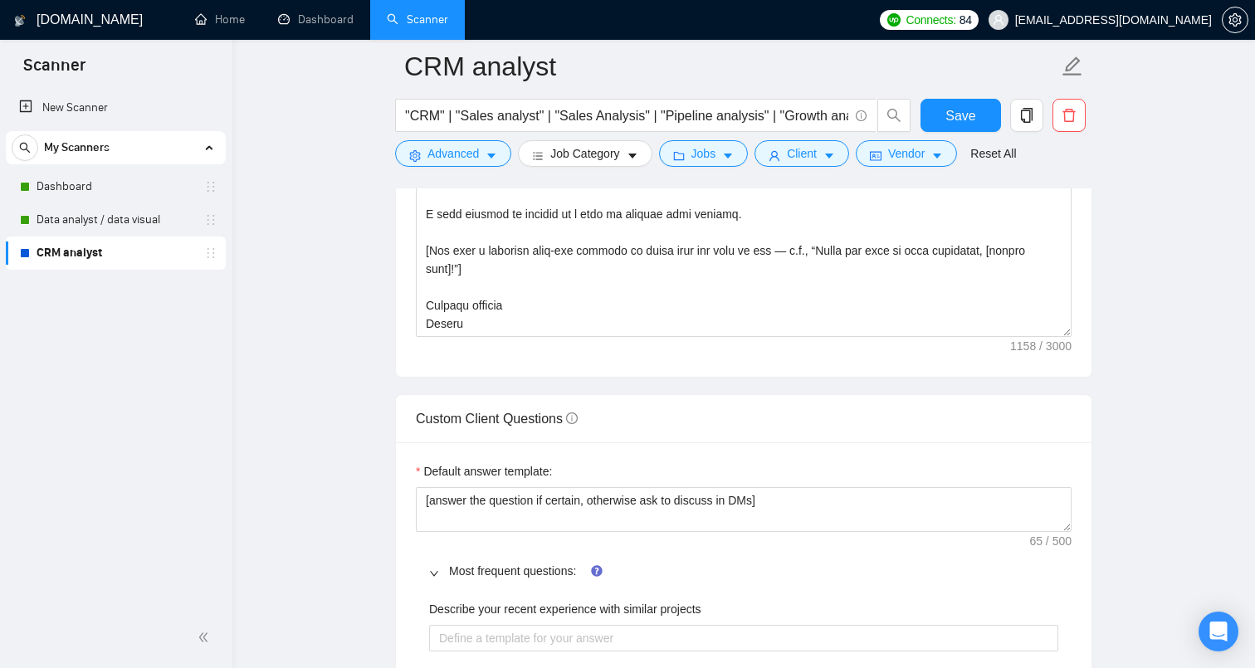
scroll to position [2141, 0]
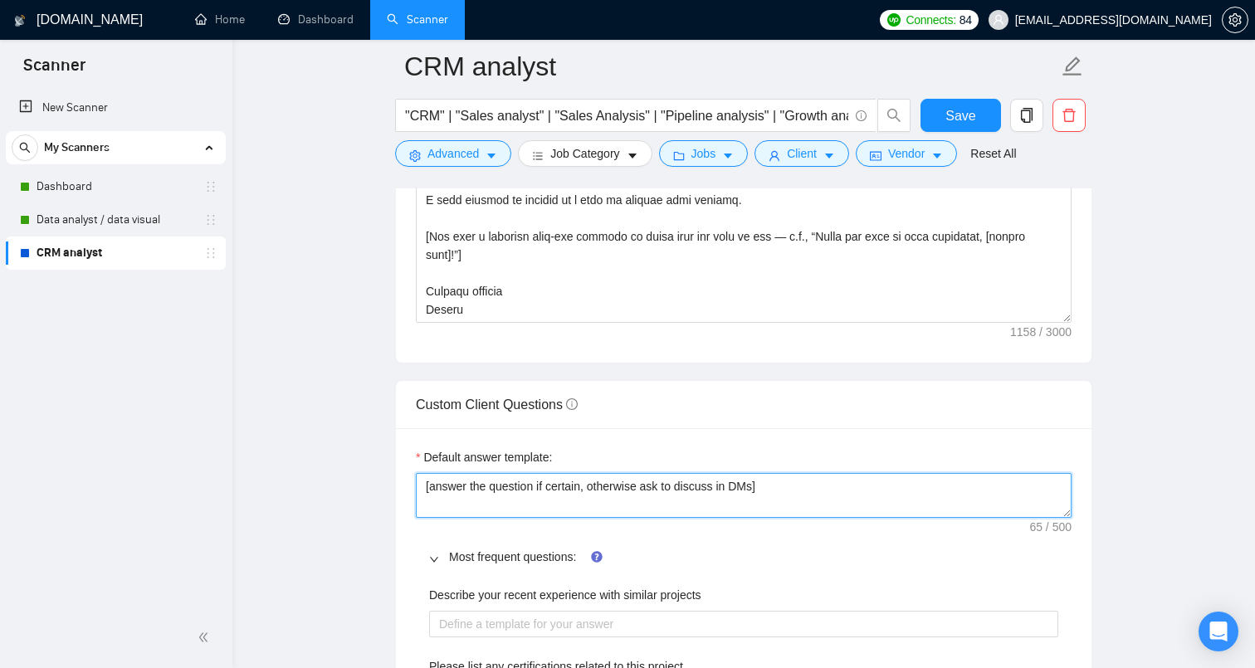
click at [619, 499] on textarea "[answer the question if certain, otherwise ask to discuss in DMs]" at bounding box center [744, 495] width 656 height 45
paste textarea "Based on the provided context, craft a positive, human-like response that addre…"
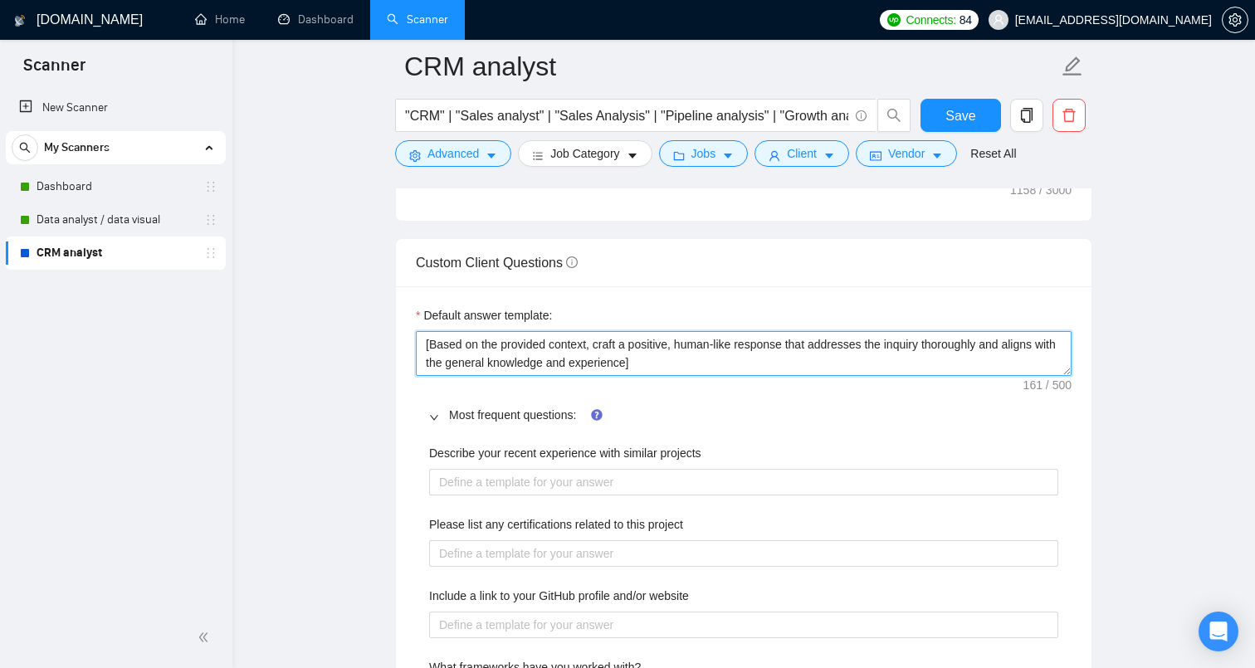
scroll to position [2294, 0]
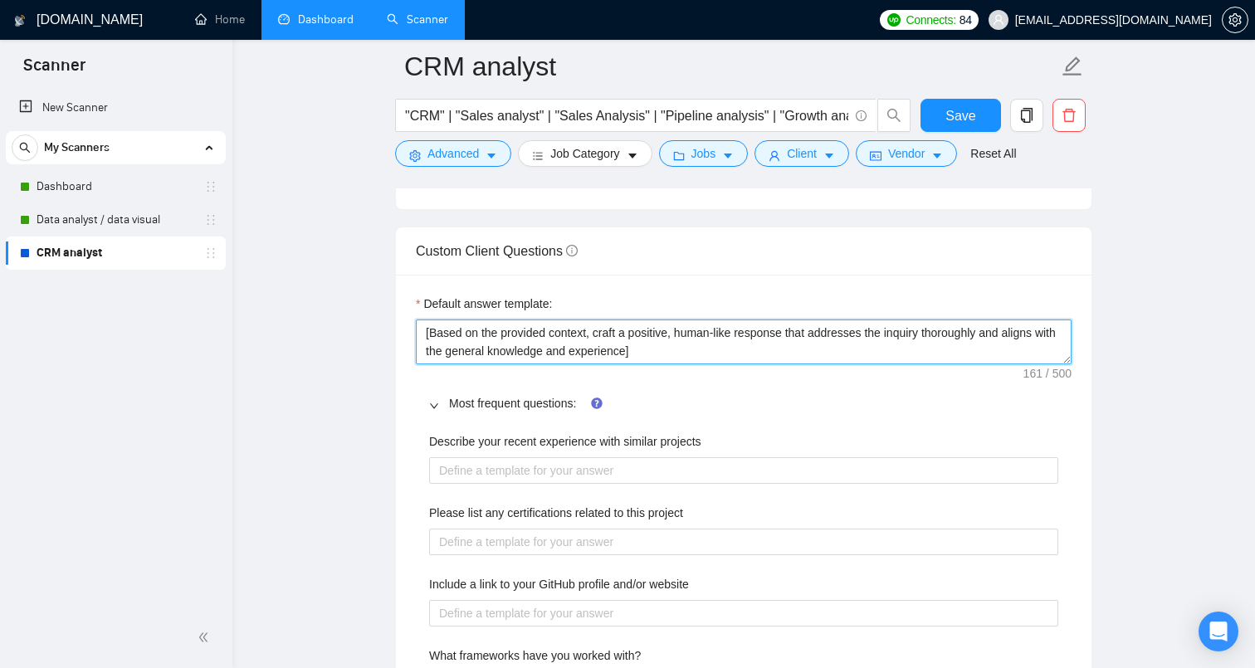
type textarea "[Based on the provided context, craft a positive, human-like response that addr…"
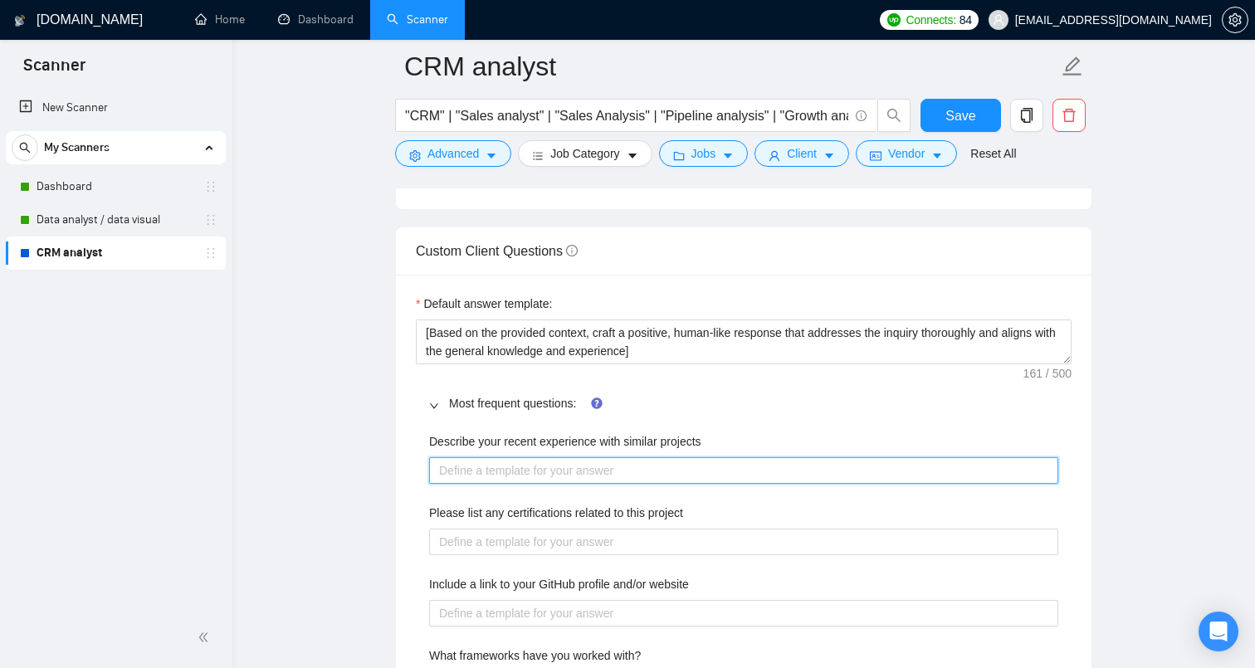
click at [509, 473] on projects "Describe your recent experience with similar projects" at bounding box center [743, 471] width 629 height 27
paste projects "[Based on the provided context, craft a positive, human-like response that addr…"
type projects "[Based on the provided context, craft a positive, human-like response that addr…"
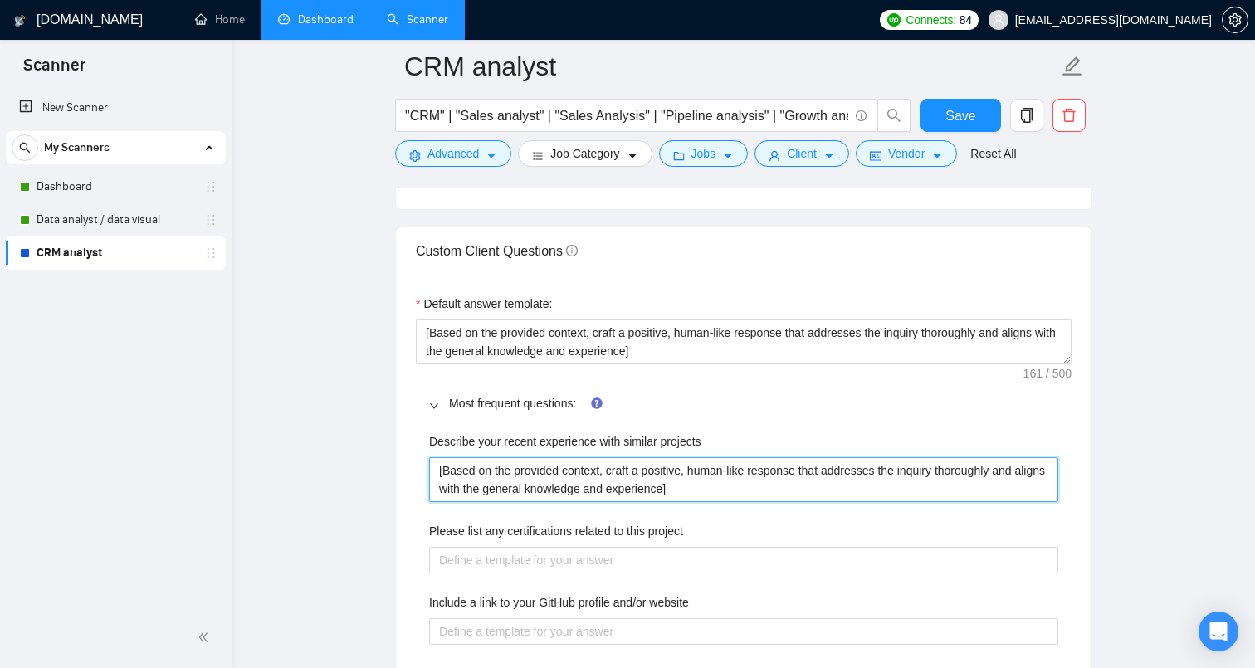
type projects "[Based on the provided context, craft a positive, human-like response that addr…"
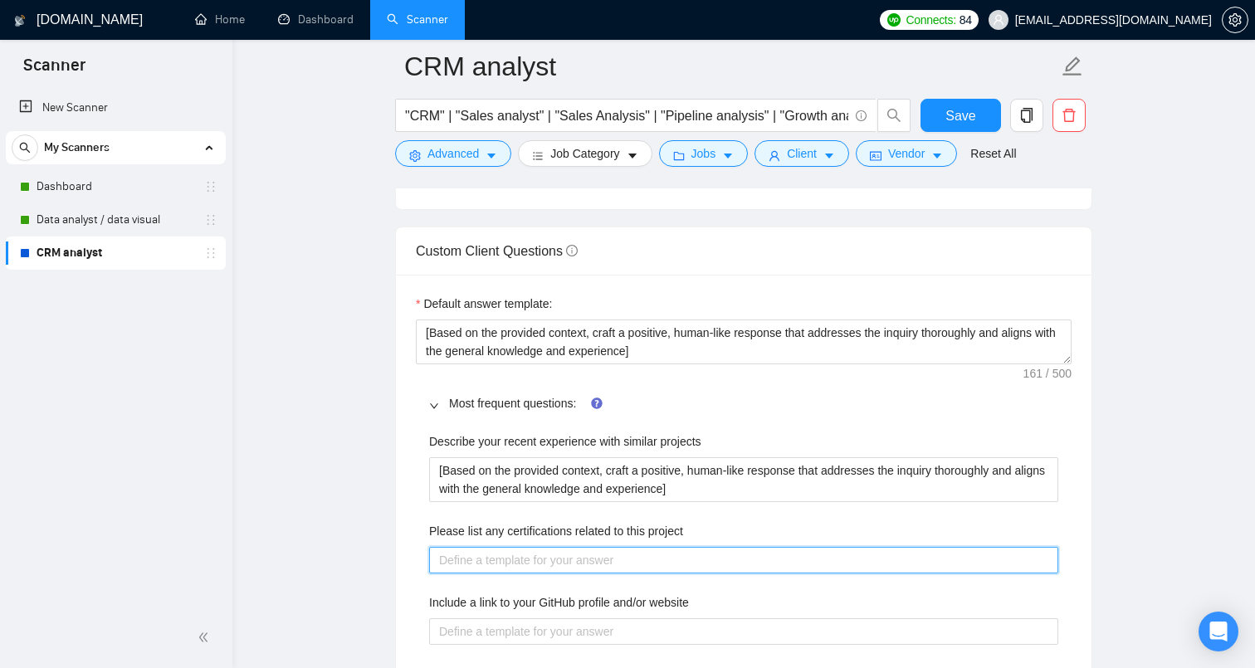
click at [513, 555] on project "Please list any certifications related to this project" at bounding box center [743, 560] width 629 height 27
paste project "Tableau Prep, Google Sheets, Tableau, Excel, Power BI"
type project "Tableau Prep, Google Sheets, Tableau, Excel, Power BI"
drag, startPoint x: 767, startPoint y: 562, endPoint x: 417, endPoint y: 562, distance: 350.4
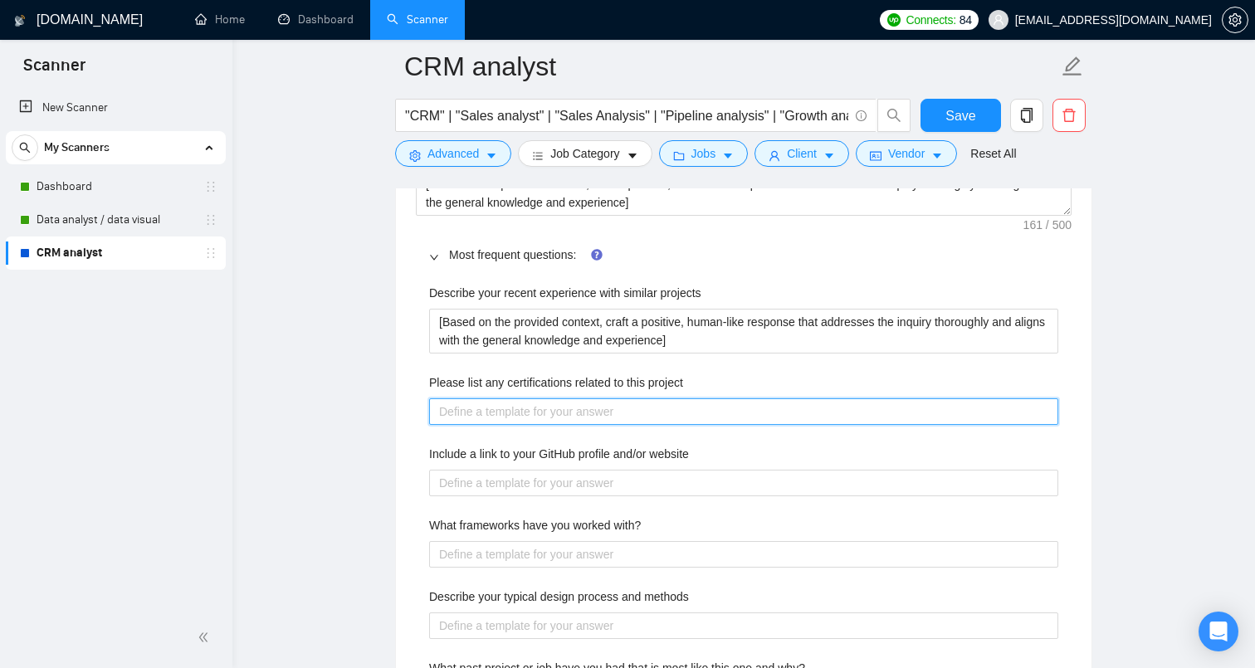
scroll to position [2444, 0]
paste project "[Based on the provided context, craft a positive, human-like response that addr…"
type project "[Based on the provided context, craft a positive, human-like response that addr…"
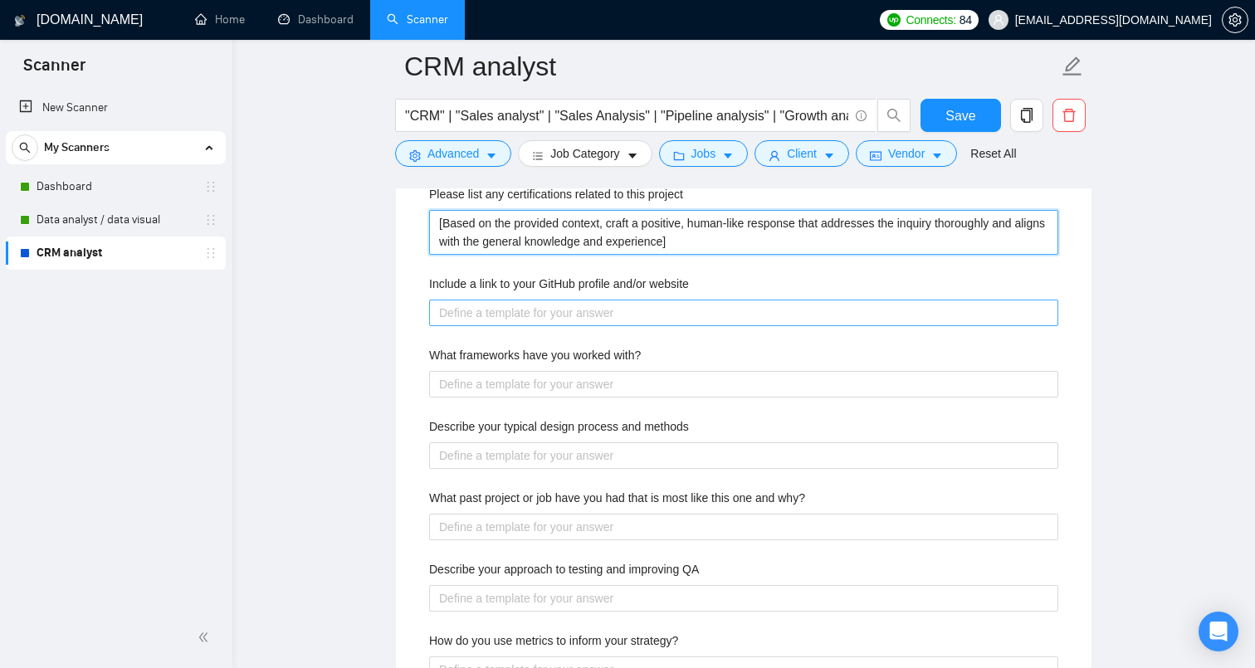
scroll to position [2626, 0]
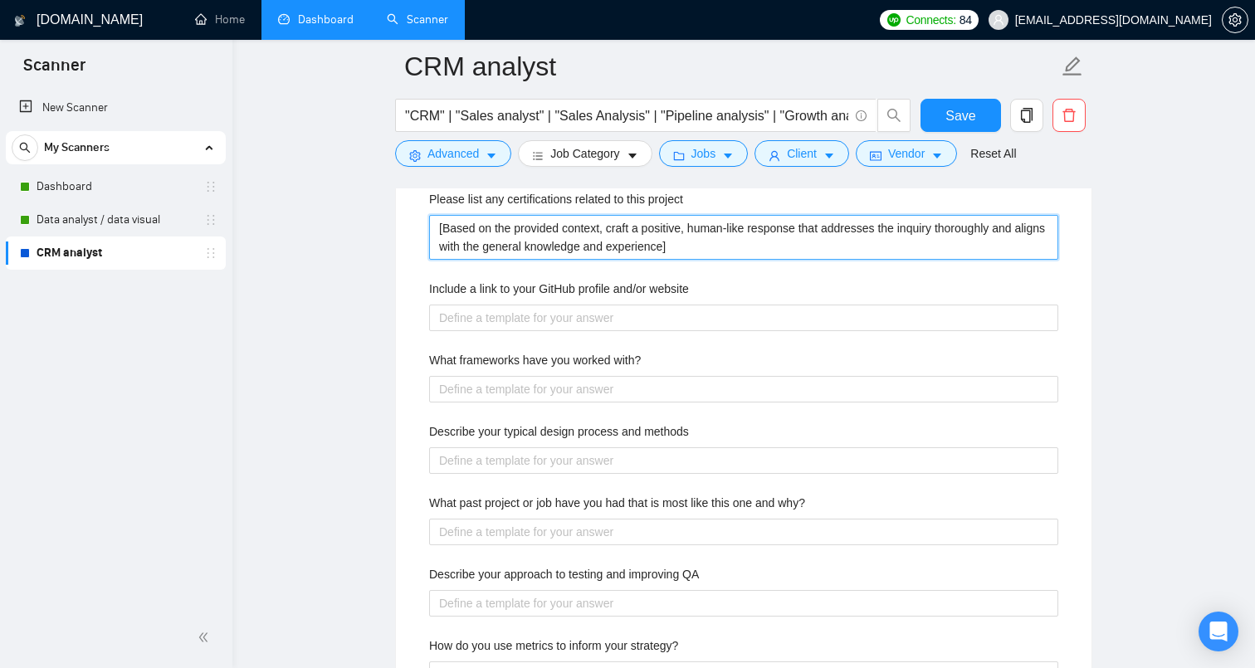
type project "[Based on the provided context, craft a positive, human-like response that addr…"
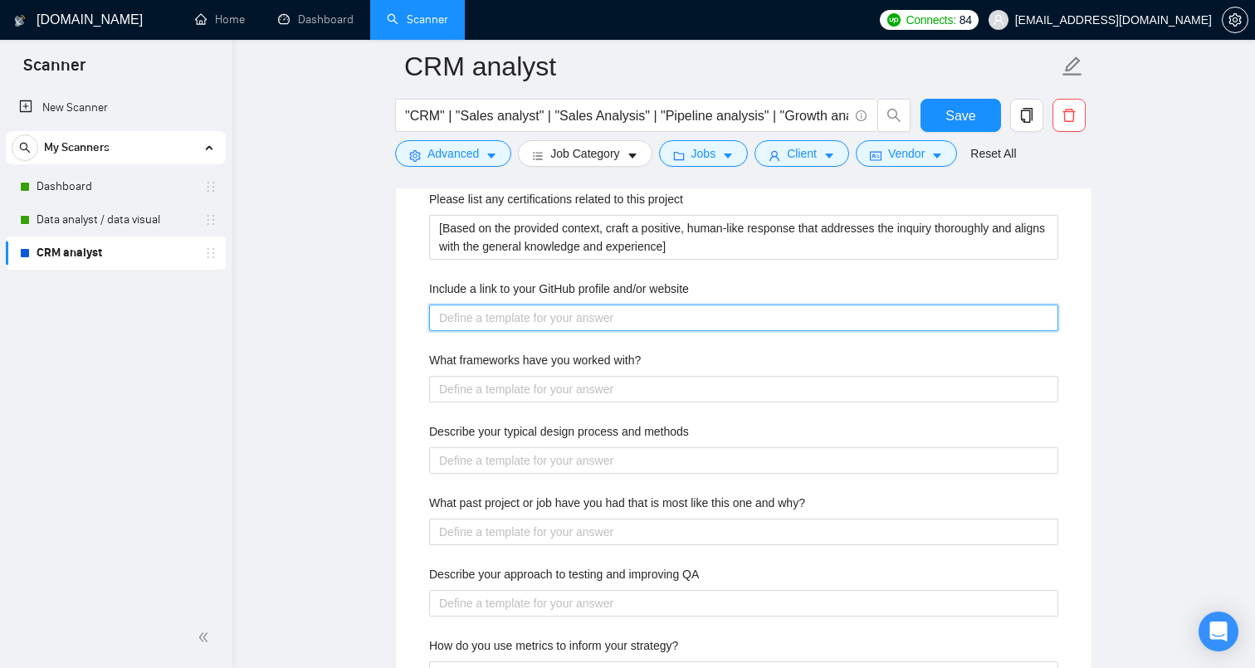
click at [535, 321] on website "Include a link to your GitHub profile and/or website" at bounding box center [743, 318] width 629 height 27
paste website "[DOMAIN_NAME]"
type website "[DOMAIN_NAME]"
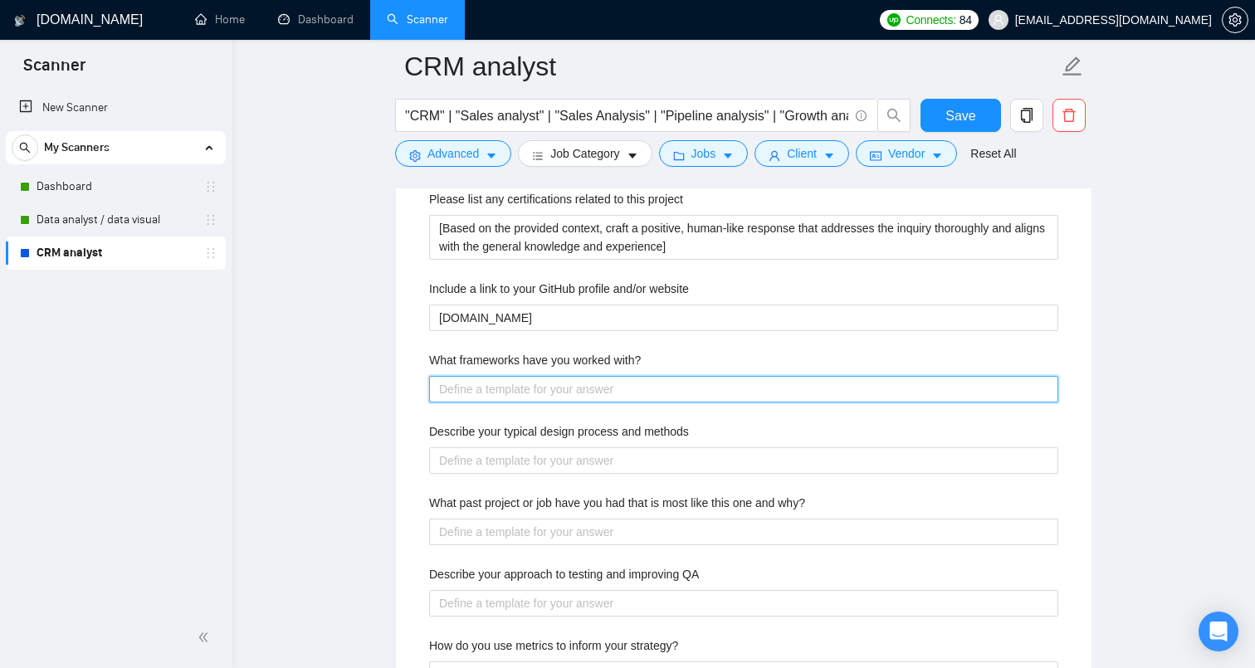
click at [526, 387] on with\? "What frameworks have you worked with?" at bounding box center [743, 389] width 629 height 27
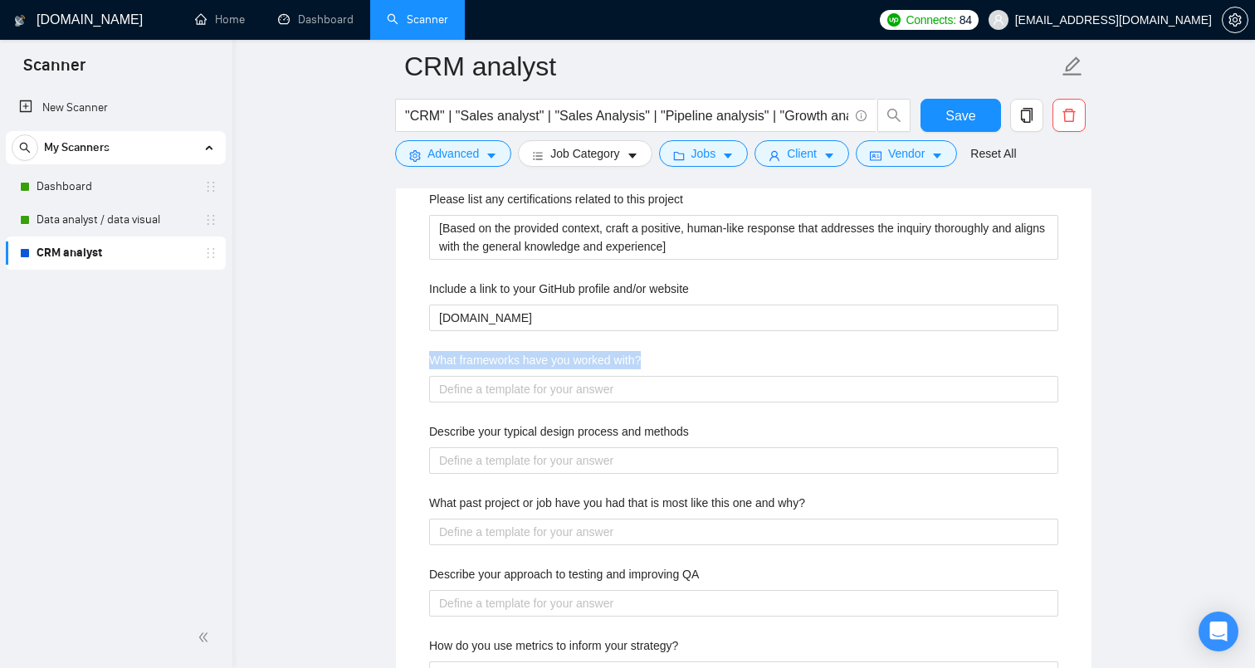
drag, startPoint x: 665, startPoint y: 355, endPoint x: 411, endPoint y: 355, distance: 254.1
click at [411, 355] on div "Default answer template: [Based on the provided context, craft a positive, huma…" at bounding box center [744, 412] width 696 height 938
copy label "What frameworks have you worked with?"
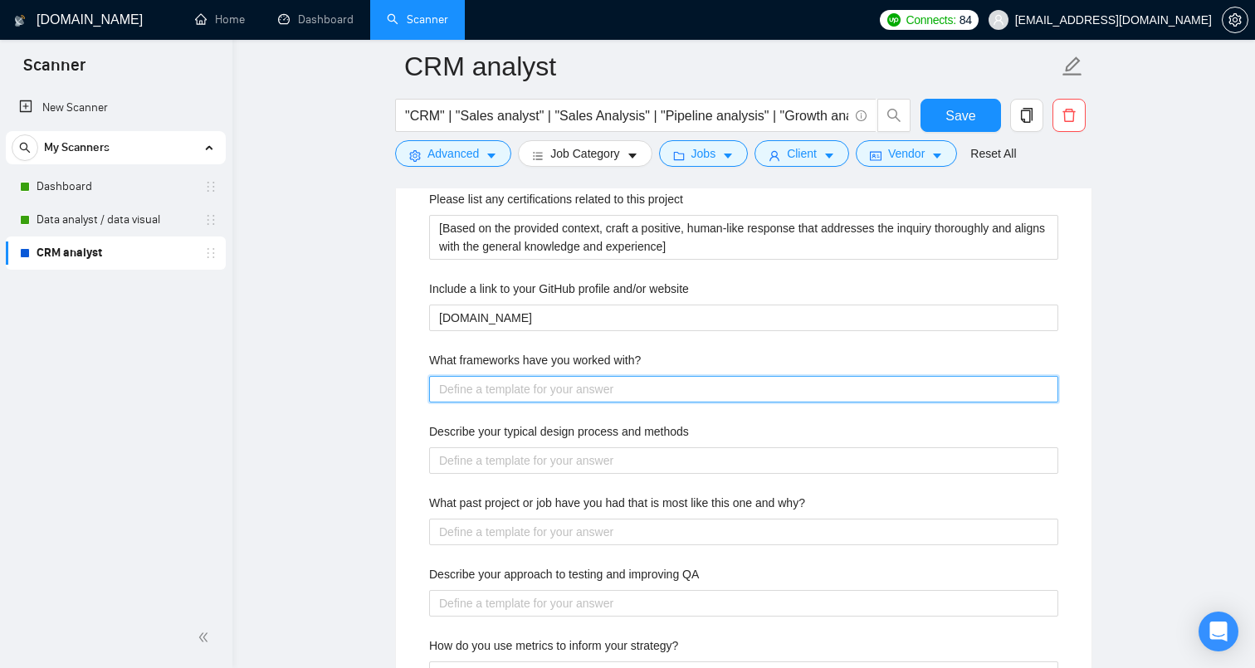
click at [454, 401] on with\? "What frameworks have you worked with?" at bounding box center [743, 389] width 629 height 27
paste with\? "I’ve worked with both Agile and Waterfall approaches — from rolling out CRM acr…"
type with\? "I’ve worked with both Agile and Waterfall approaches — from rolling out CRM acr…"
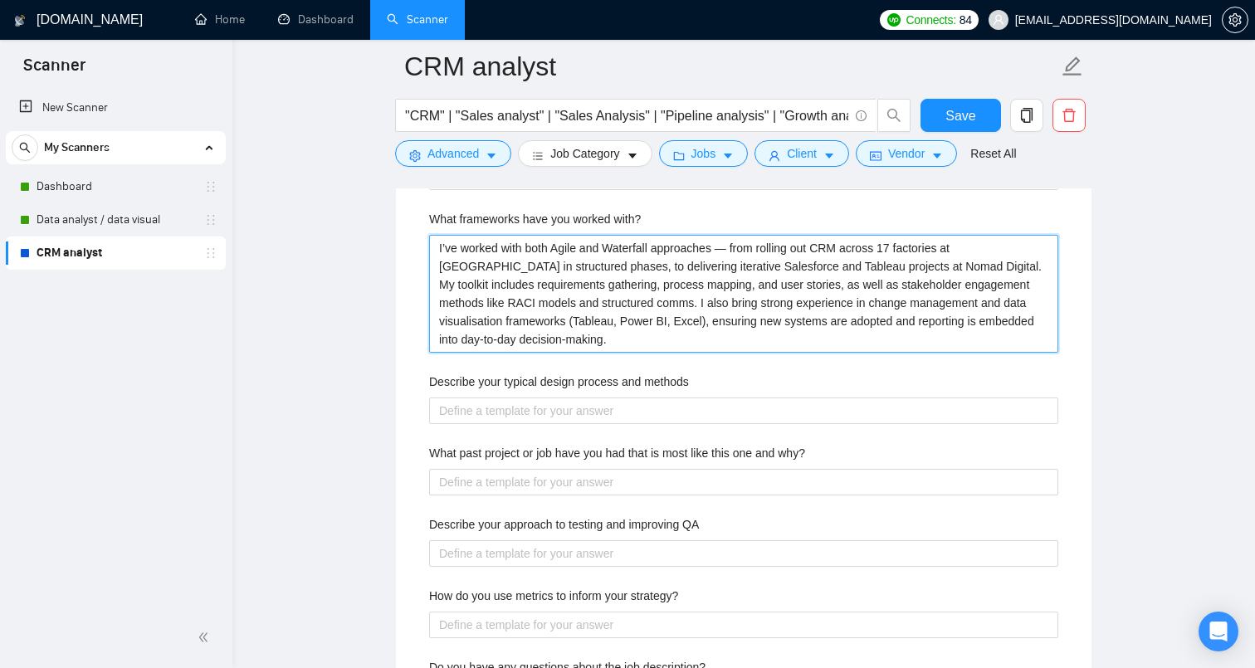
scroll to position [2772, 0]
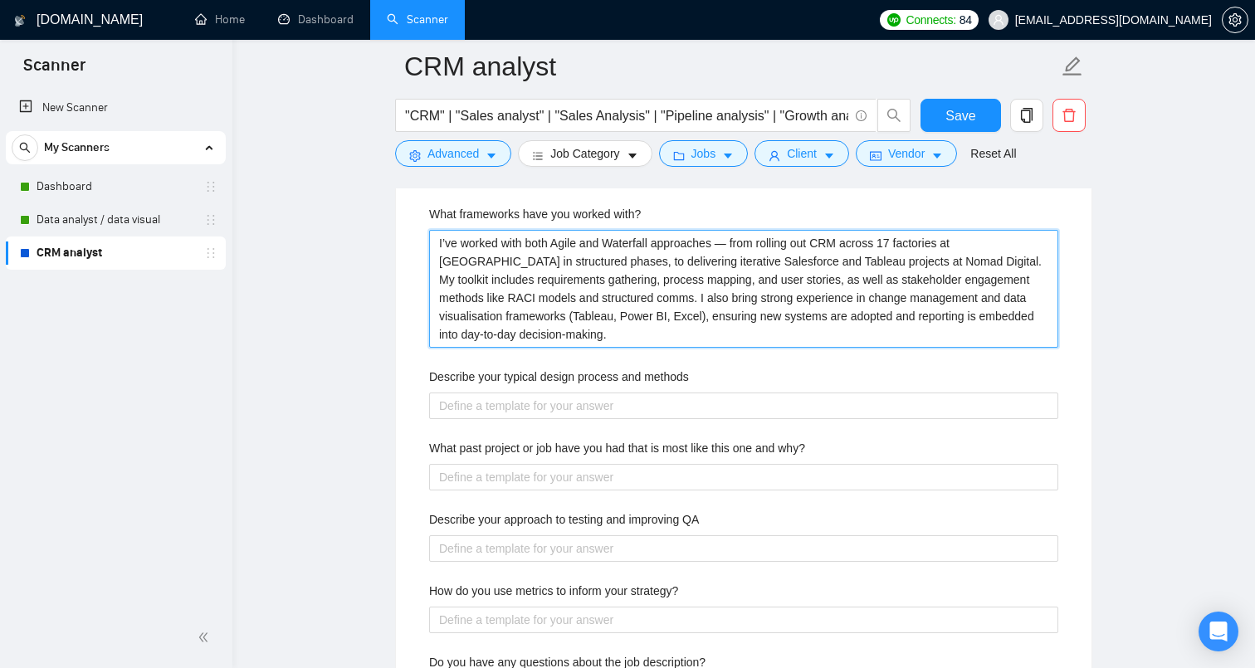
type with\? "I’ve worked with both Agile and Waterfall approaches — from rolling out CRM acr…"
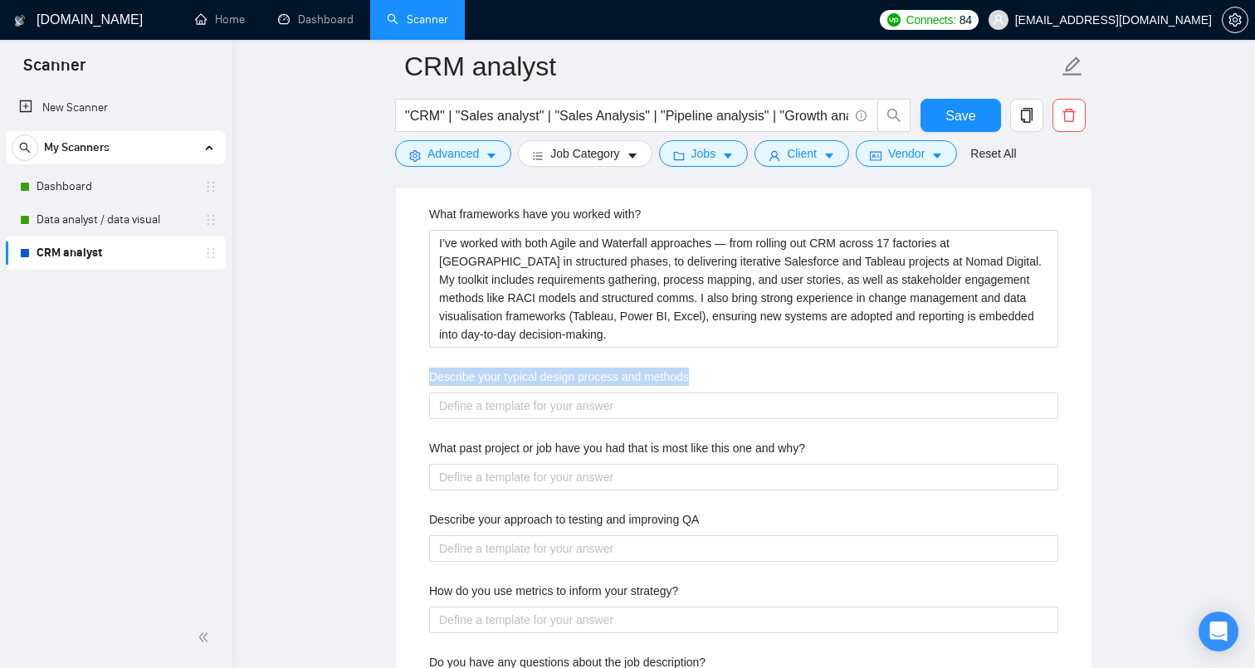
drag, startPoint x: 708, startPoint y: 374, endPoint x: 422, endPoint y: 382, distance: 286.6
click at [422, 382] on div "Describe your recent experience with similar projects [Based on the provided co…" at bounding box center [744, 375] width 656 height 862
copy label "Describe your typical design process and methods"
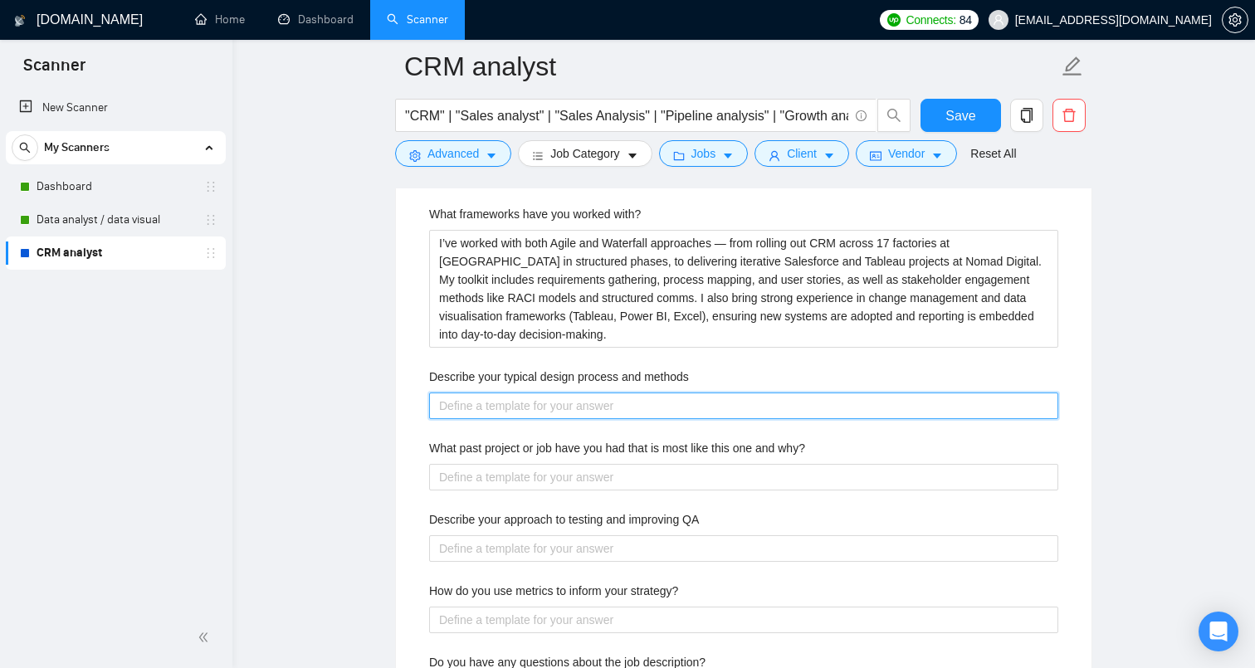
click at [490, 407] on methods "Describe your typical design process and methods" at bounding box center [743, 406] width 629 height 27
paste methods "My design process is straightforward and collaborative. I start by understandin…"
type methods "My design process is straightforward and collaborative. I start by understandin…"
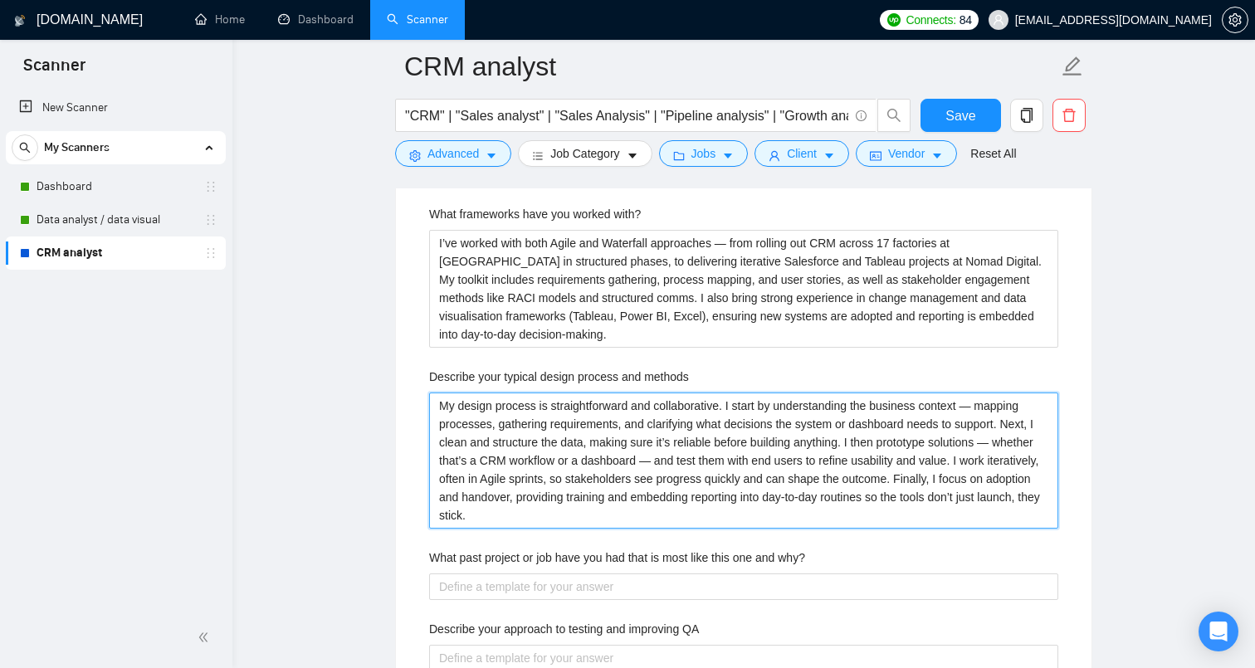
type methods "My design process is straightforward and collaborative. I start by understandin…"
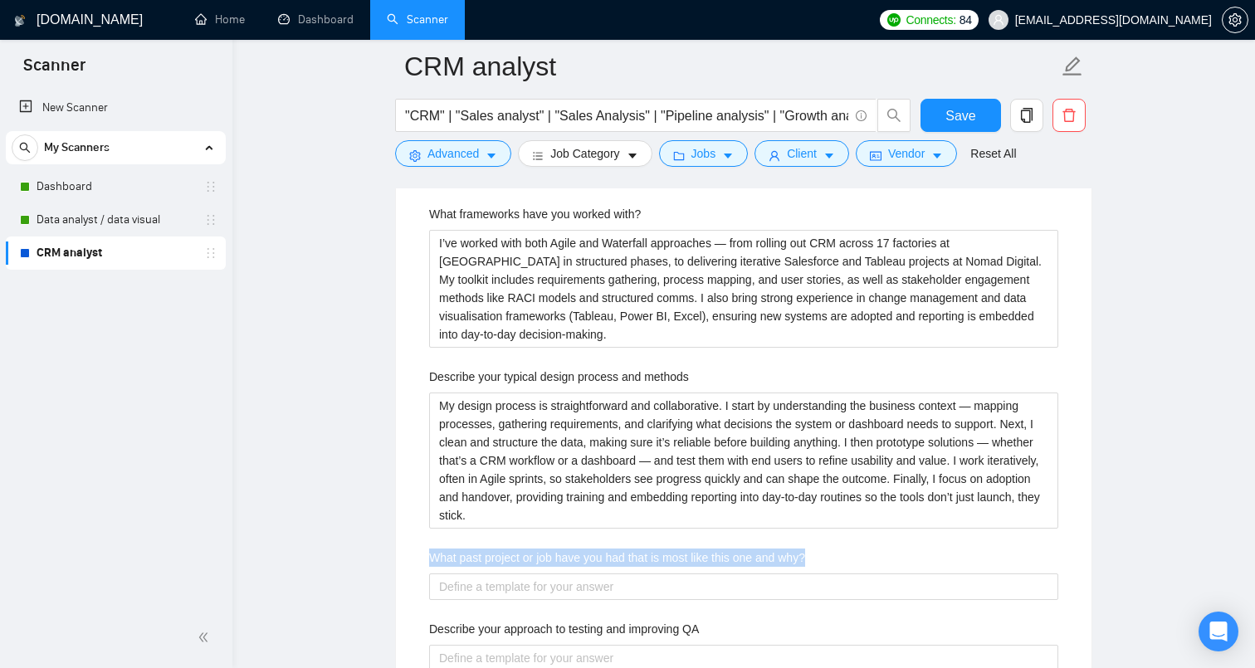
drag, startPoint x: 851, startPoint y: 558, endPoint x: 423, endPoint y: 556, distance: 428.5
click at [423, 556] on div "Describe your recent experience with similar projects [Based on the provided co…" at bounding box center [744, 429] width 656 height 971
copy label "What past project or job have you had that is most like this one and why?"
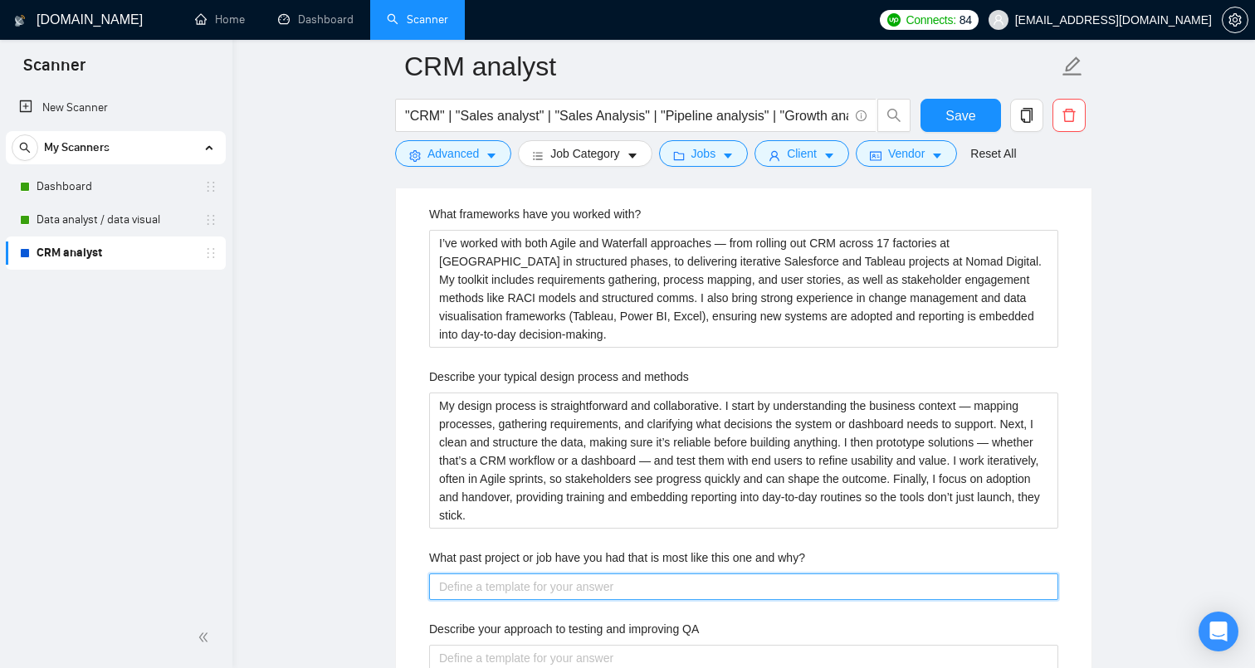
click at [528, 590] on why\? "What past project or job have you had that is most like this one and why?" at bounding box center [743, 587] width 629 height 27
paste why\? "The project that most closely mirrors this role was my work at Nomad Digital, w…"
type why\? "The project that most closely mirrors this role was my work at Nomad Digital, w…"
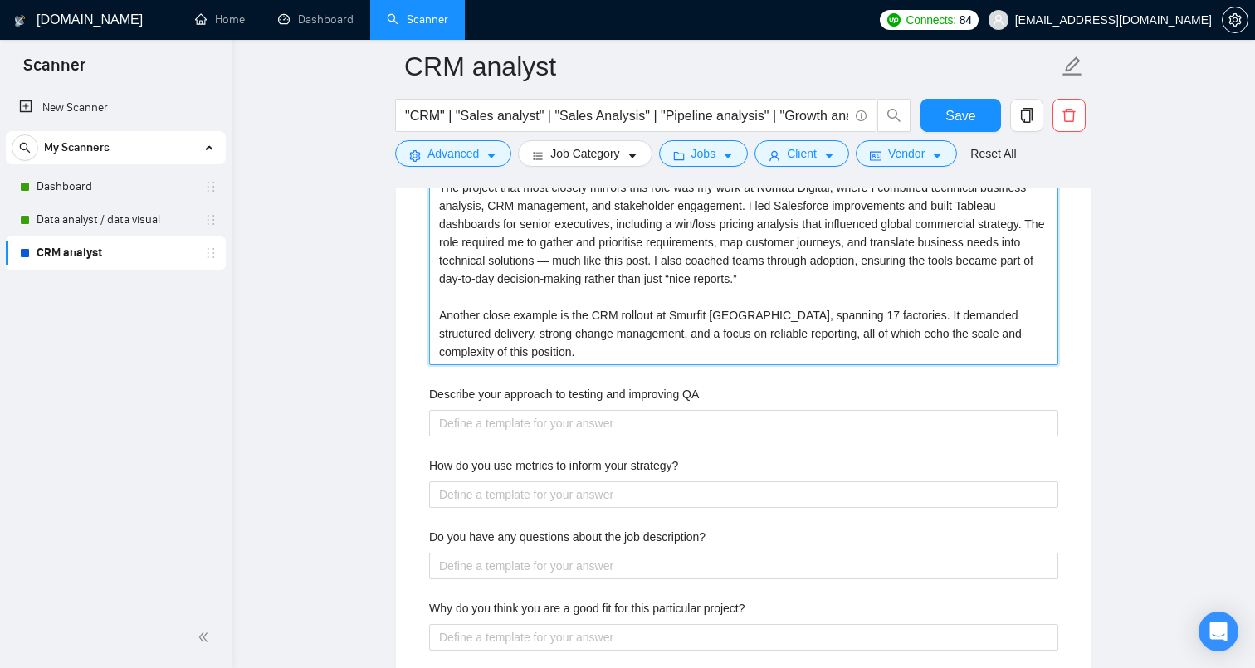
scroll to position [3177, 0]
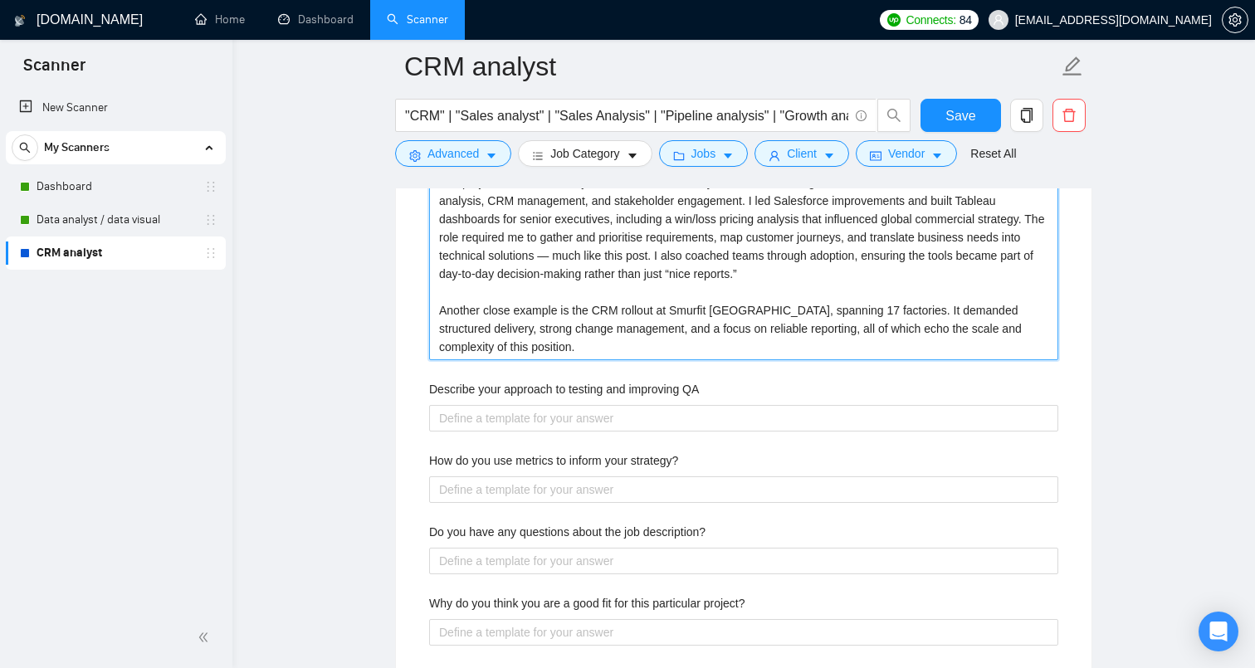
type why\? "The project that most closely mirrors this role was my work at Nomad Digital, w…"
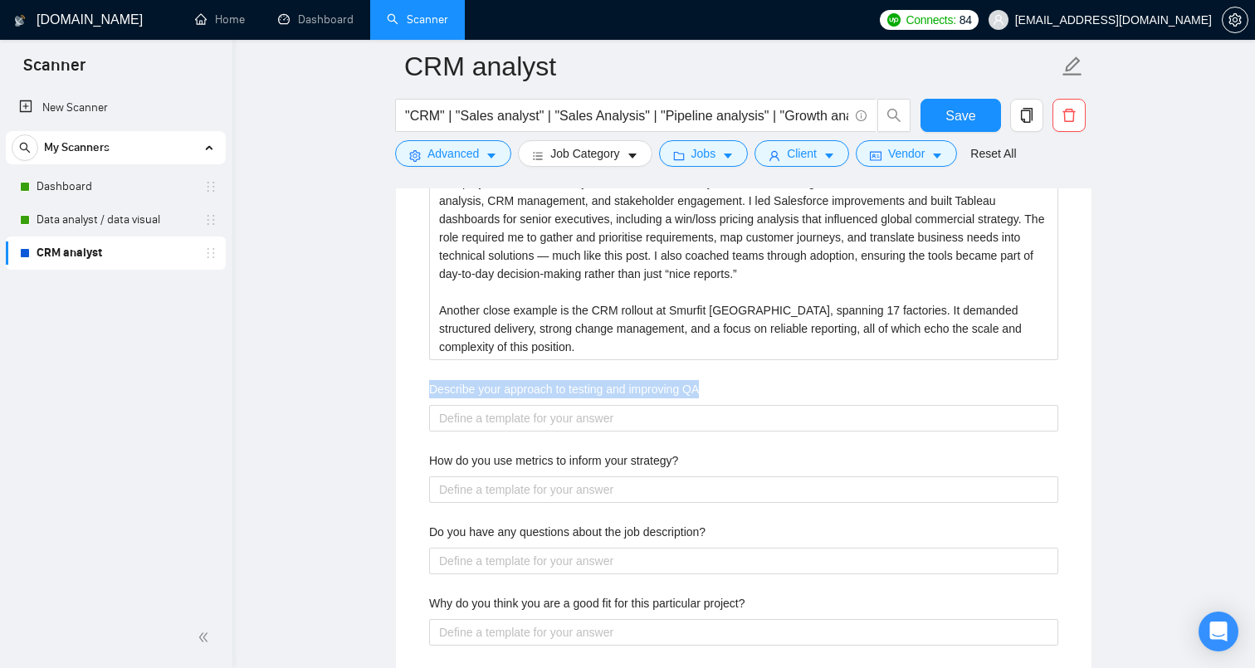
drag, startPoint x: 722, startPoint y: 391, endPoint x: 410, endPoint y: 394, distance: 312.2
click at [410, 394] on div "Default answer template: [Based on the provided context, craft a positive, huma…" at bounding box center [744, 44] width 696 height 1304
copy label "Describe your approach to testing and improving QA"
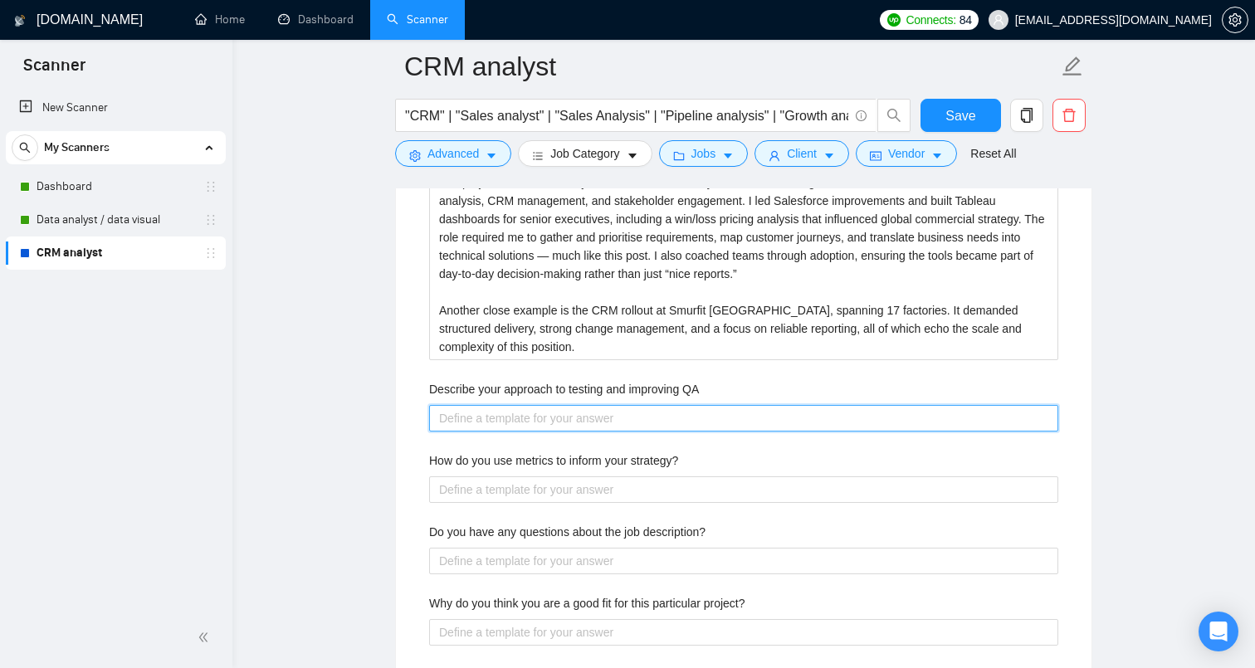
click at [498, 419] on QA "Describe your approach to testing and improving QA" at bounding box center [743, 418] width 629 height 27
paste QA "My approach to testing and QA is about making sure solutions are not only techn…"
type QA "My approach to testing and QA is about making sure solutions are not only techn…"
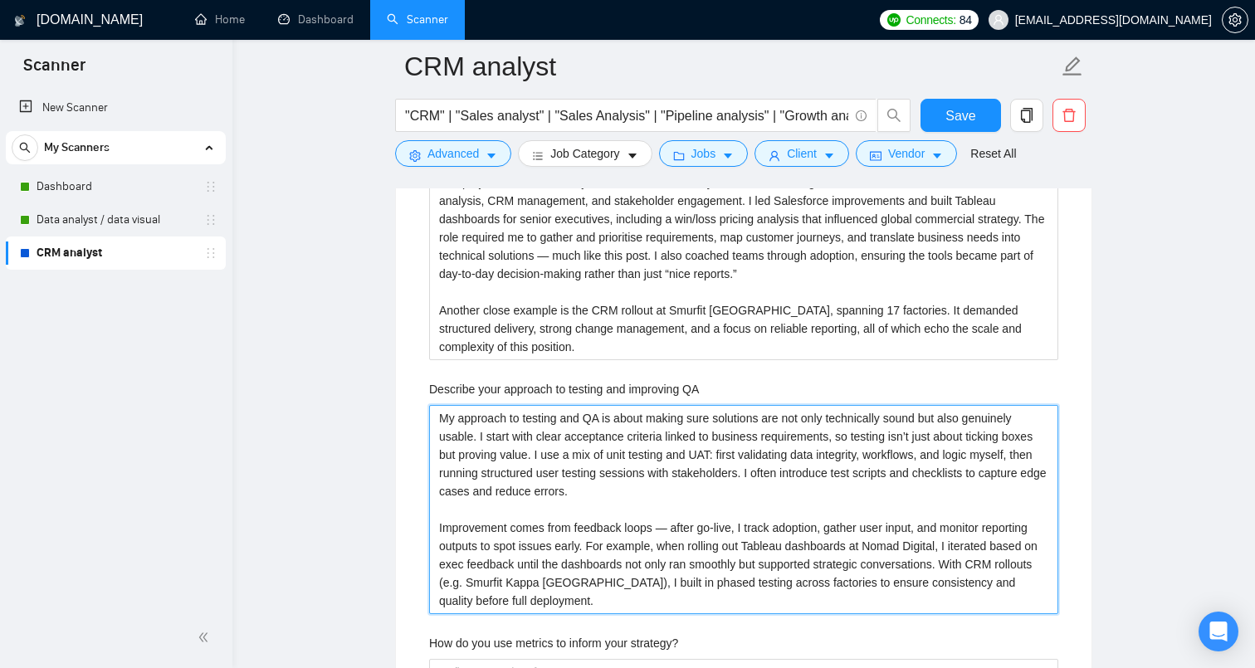
type QA "My approach to testing and QA is about making sure solutions are not only techn…"
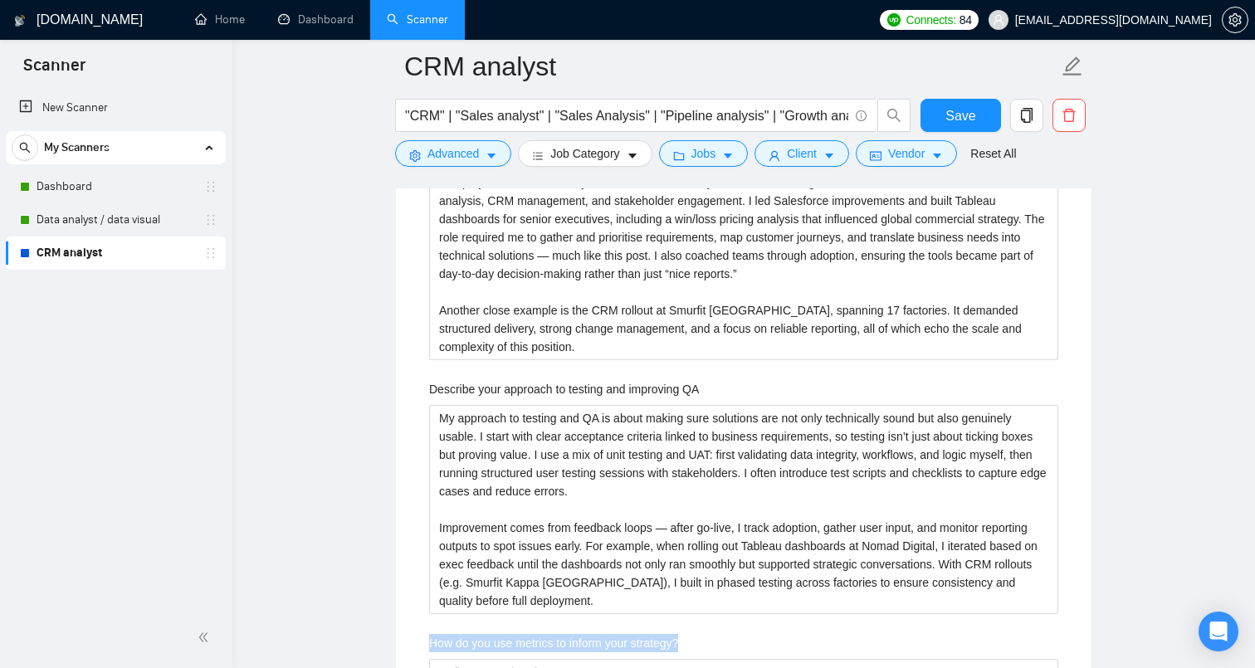
drag, startPoint x: 699, startPoint y: 638, endPoint x: 423, endPoint y: 647, distance: 275.8
click at [423, 647] on div "Describe your recent experience with similar projects [Based on the provided co…" at bounding box center [744, 199] width 656 height 1319
copy label "How do you use metrics to inform your strategy?"
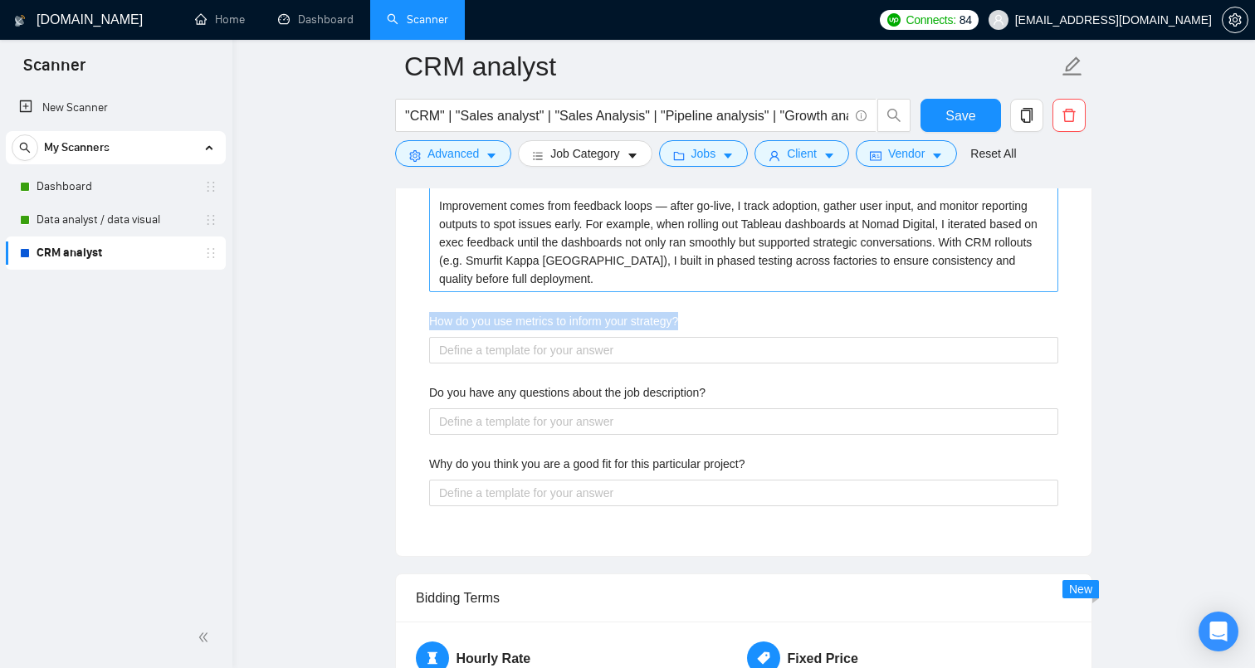
scroll to position [3512, 0]
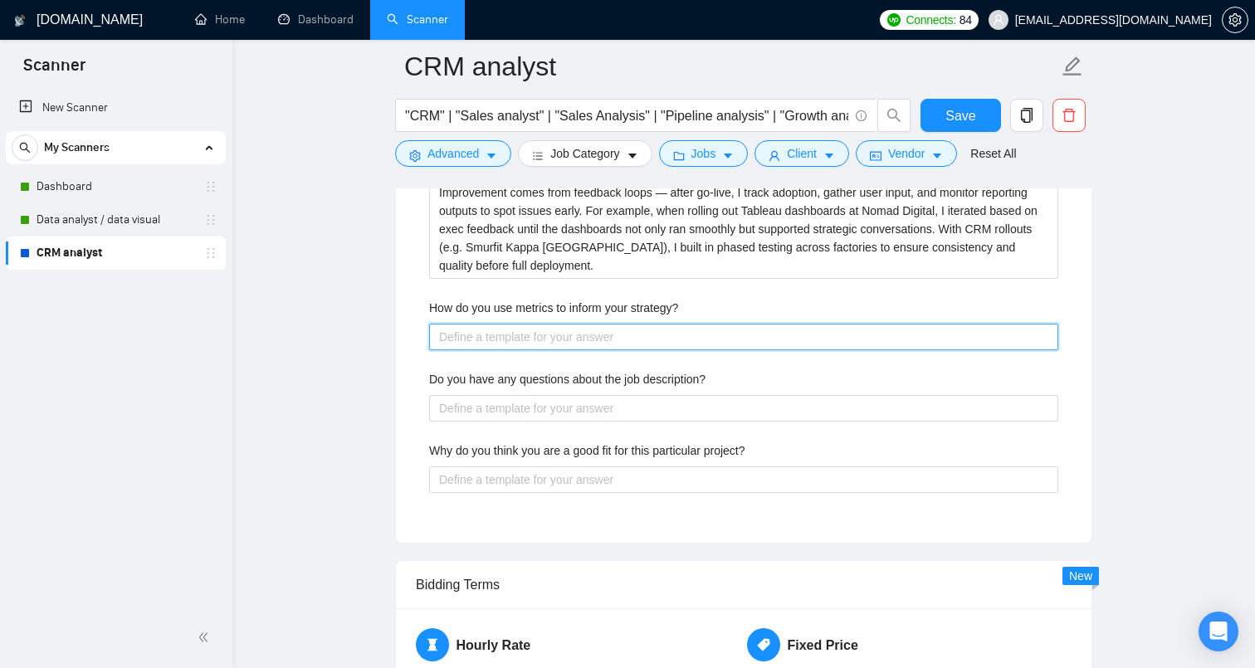
click at [492, 331] on strategy\? "How do you use metrics to inform your strategy?" at bounding box center [743, 337] width 629 height 27
paste strategy\? "L ips dolorsi am con adipis elitsed doe-te-inc utlabore etd magn-aliq enimadmi.…"
type strategy\? "L ips dolorsi am con adipis elitsed doe-te-inc utlabore etd magn-aliq enimadmi.…"
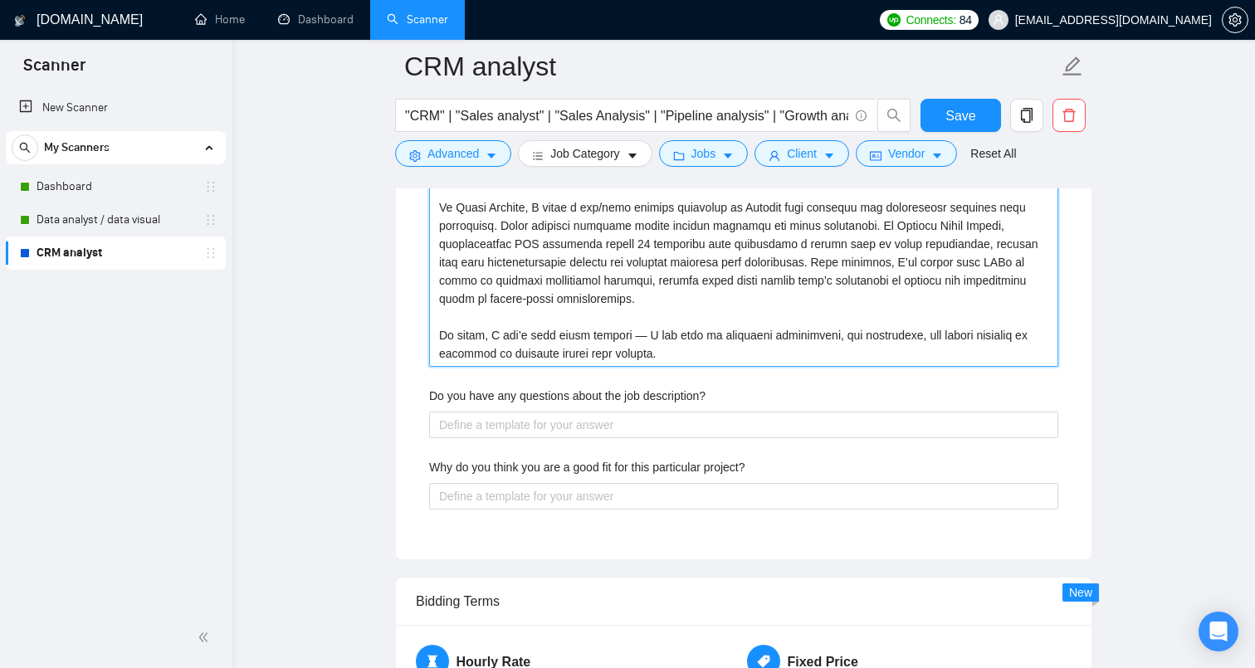
scroll to position [3734, 0]
type strategy\? "L ips dolorsi am con adipis elitsed doe-te-inc utlabore etd magn-aliq enimadmi.…"
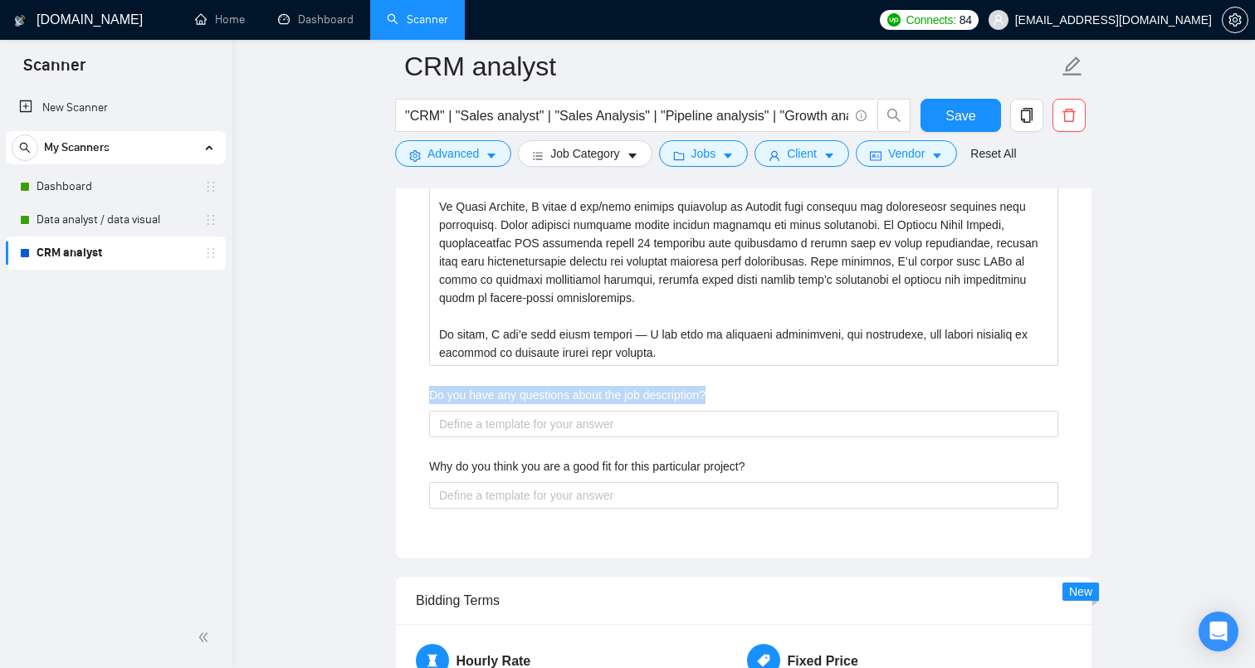
drag, startPoint x: 737, startPoint y: 394, endPoint x: 418, endPoint y: 400, distance: 319.7
copy label "Do you have any questions about the job description?"
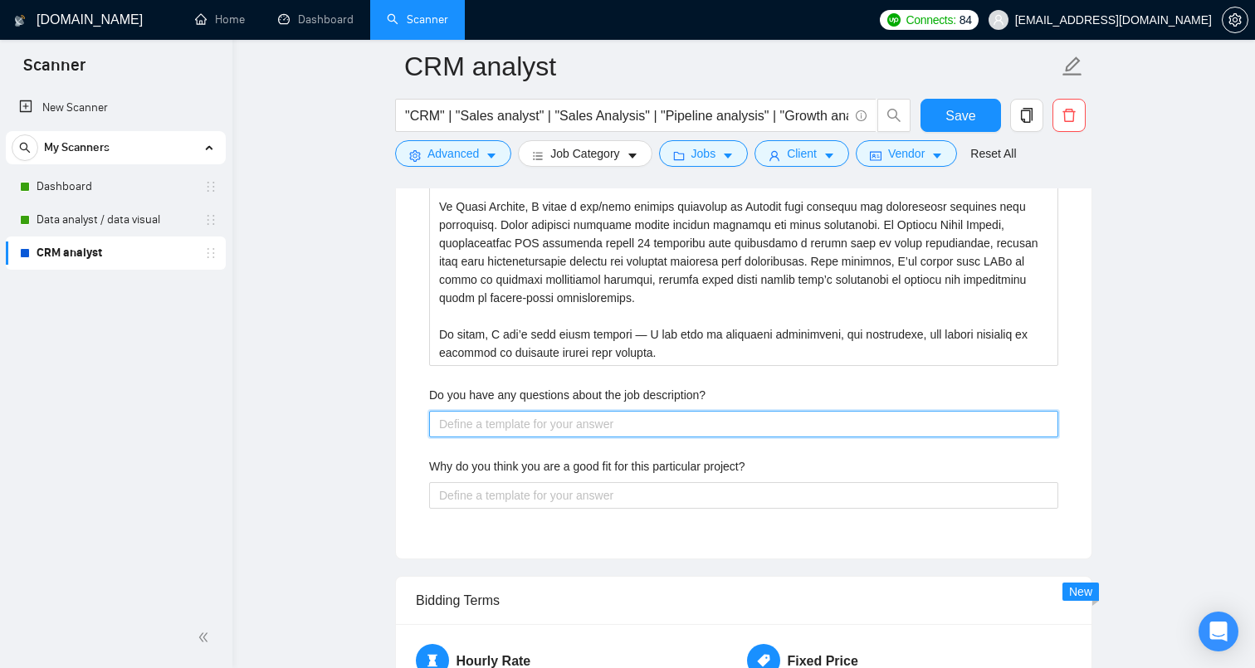
click at [558, 423] on description\? "Do you have any questions about the job description?" at bounding box center [743, 424] width 629 height 27
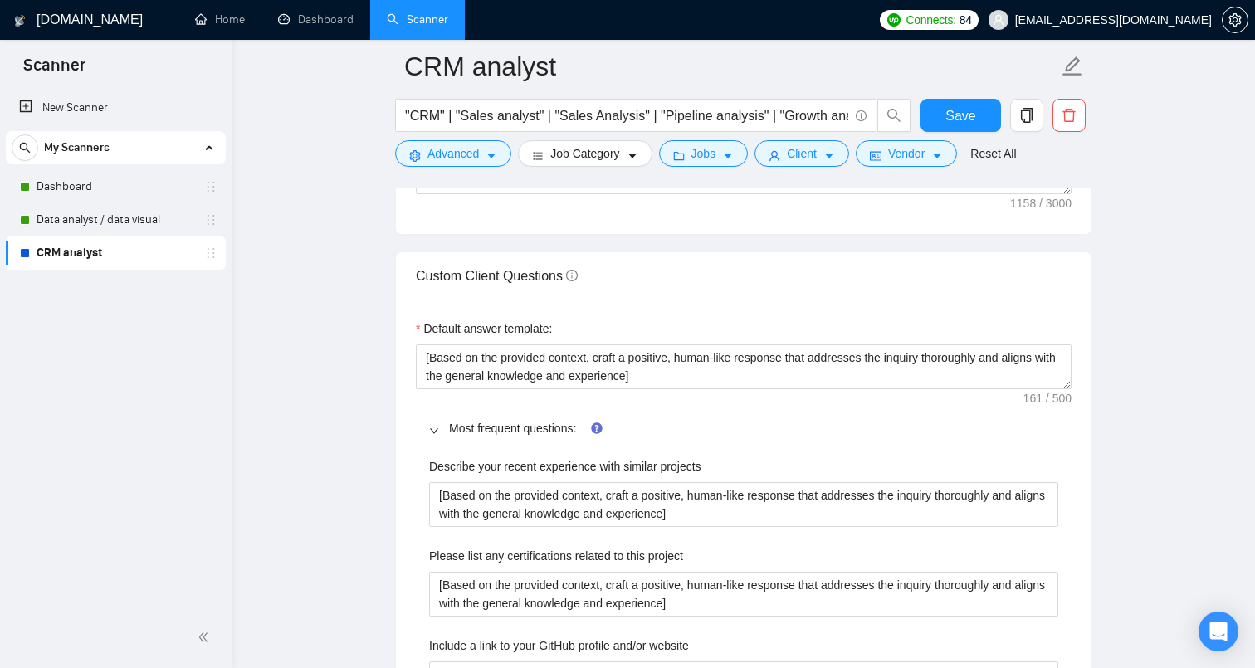
scroll to position [2262, 0]
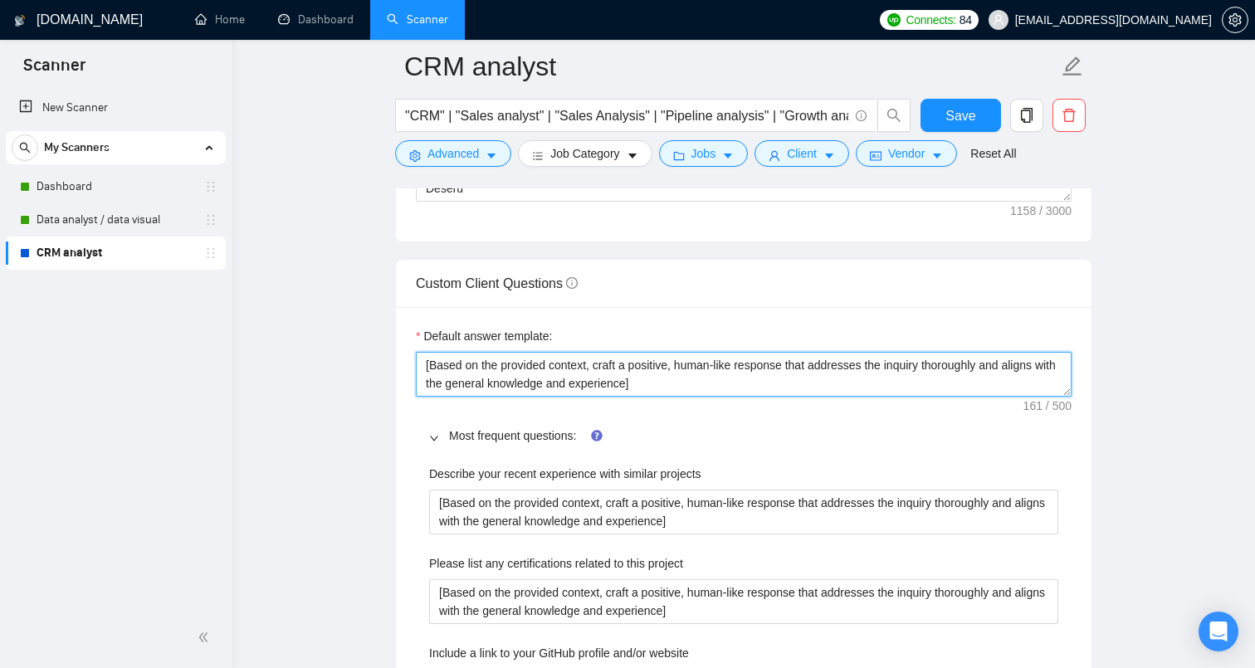
drag, startPoint x: 688, startPoint y: 378, endPoint x: 420, endPoint y: 365, distance: 268.5
click at [420, 365] on textarea "[Based on the provided context, craft a positive, human-like response that addr…" at bounding box center [744, 374] width 656 height 45
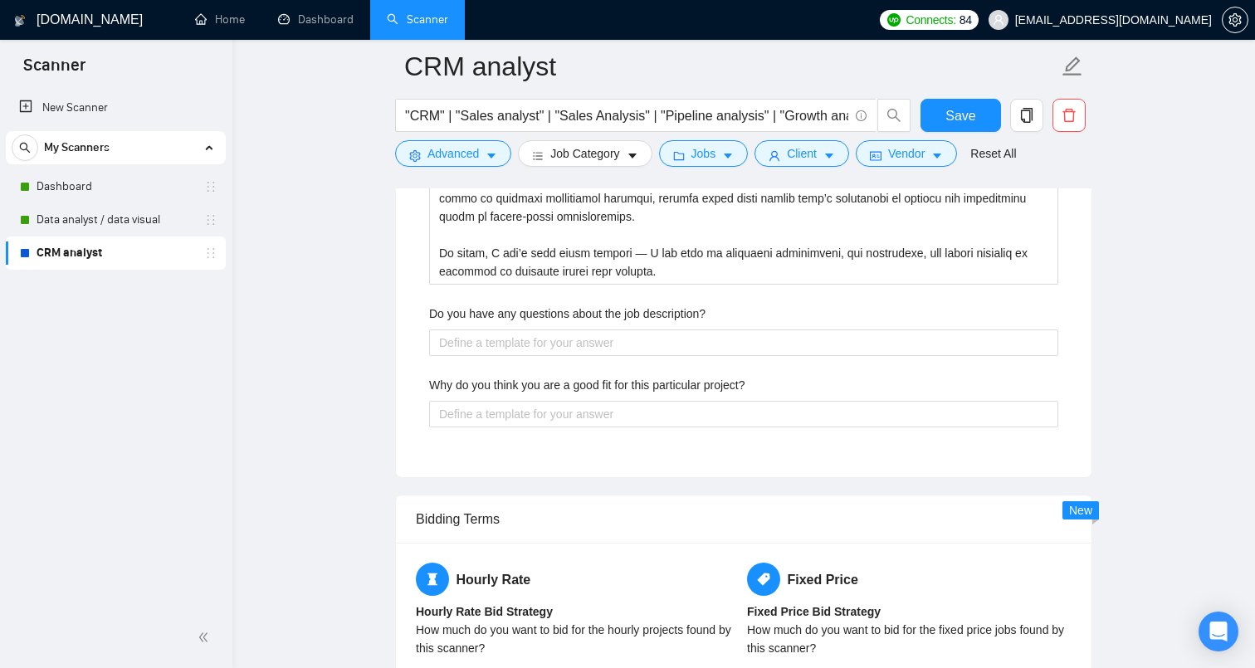
scroll to position [3835, 0]
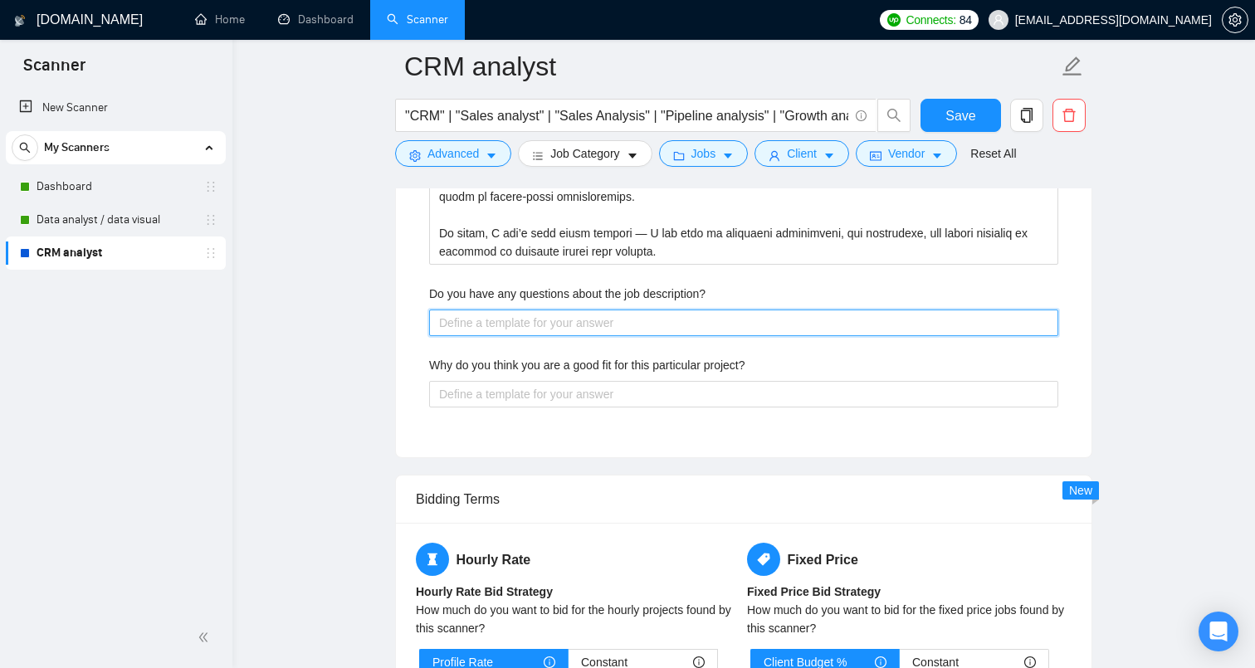
click at [494, 321] on description\? "Do you have any questions about the job description?" at bounding box center [743, 323] width 629 height 27
paste description\? "[Based on the provided context, craft a positive, human-like response that addr…"
type description\? "[Based on the provided context, craft a positive, human-like response that addr…"
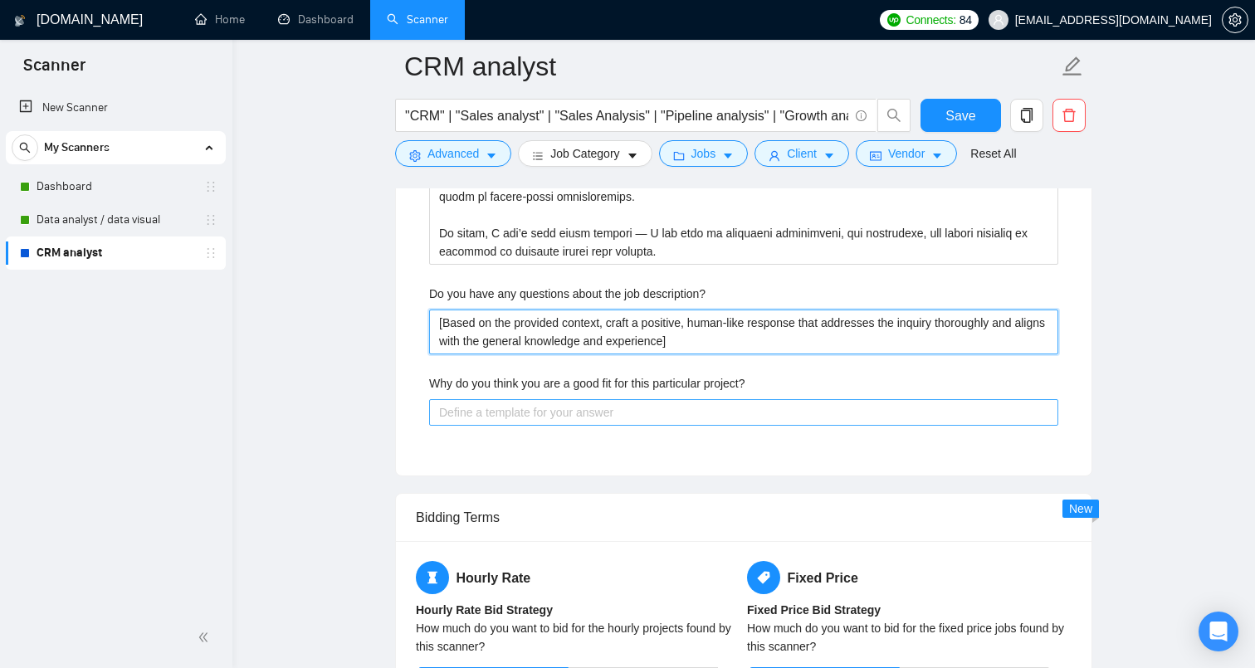
type description\? "[Based on the provided context, craft a positive, human-like response that addr…"
click at [584, 407] on project\? "Why do you think you are a good fit for this particular project?" at bounding box center [743, 412] width 629 height 27
paste project\? "[Based on the provided context, craft a positive, human-like response that addr…"
type project\? "[Based on the provided context, craft a positive, human-like response that addr…"
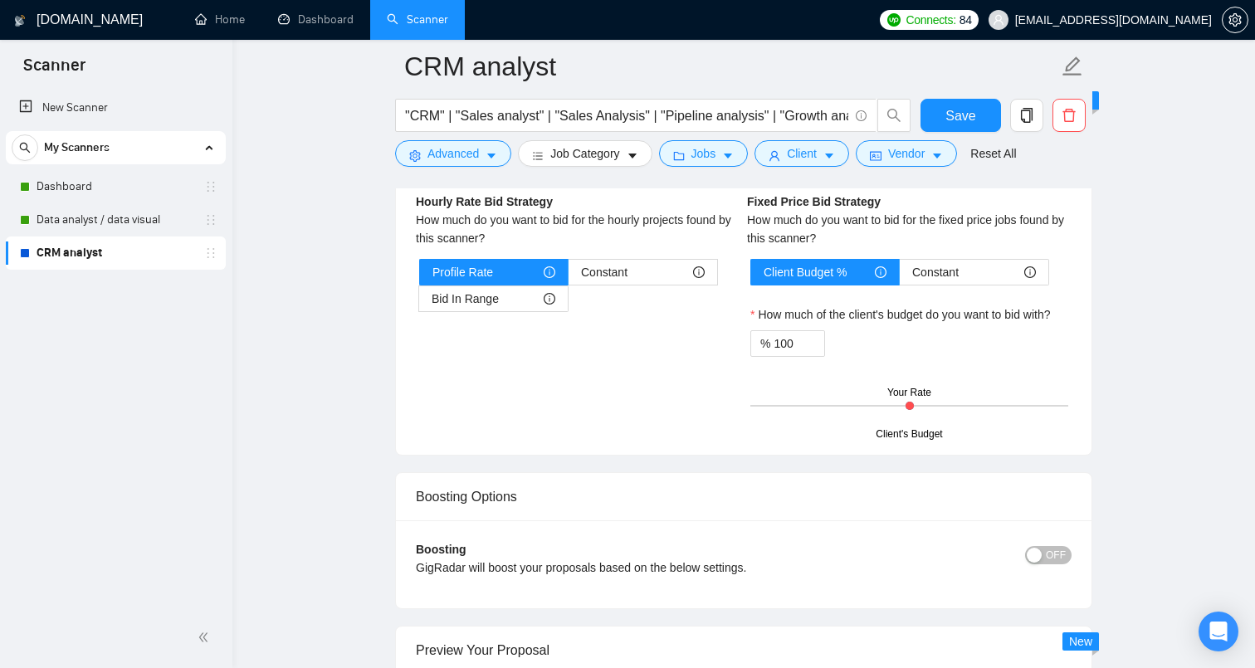
scroll to position [4265, 0]
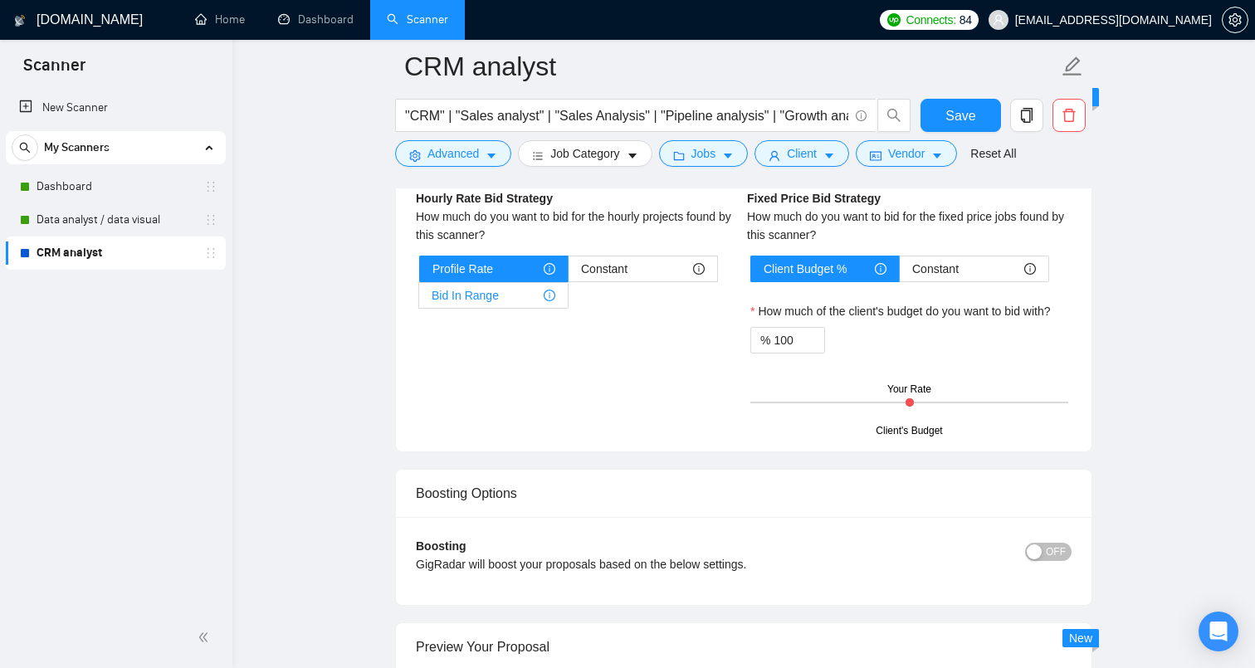
type project\? "[Based on the provided context, craft a positive, human-like response that addr…"
click at [526, 283] on div "Bid In Range" at bounding box center [494, 295] width 124 height 25
click at [419, 300] on input "Bid In Range" at bounding box center [419, 300] width 0 height 0
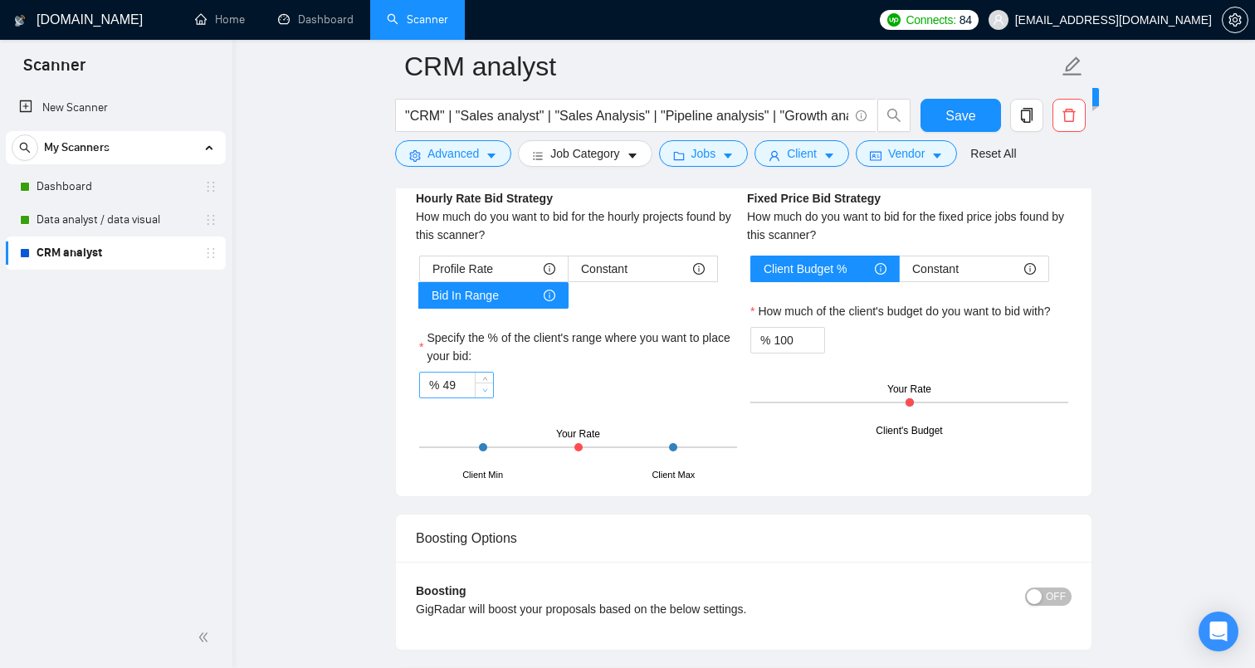
click at [478, 388] on span "Decrease Value" at bounding box center [484, 390] width 18 height 15
type input "4"
type input "80"
click at [692, 382] on div "% 80" at bounding box center [578, 385] width 318 height 27
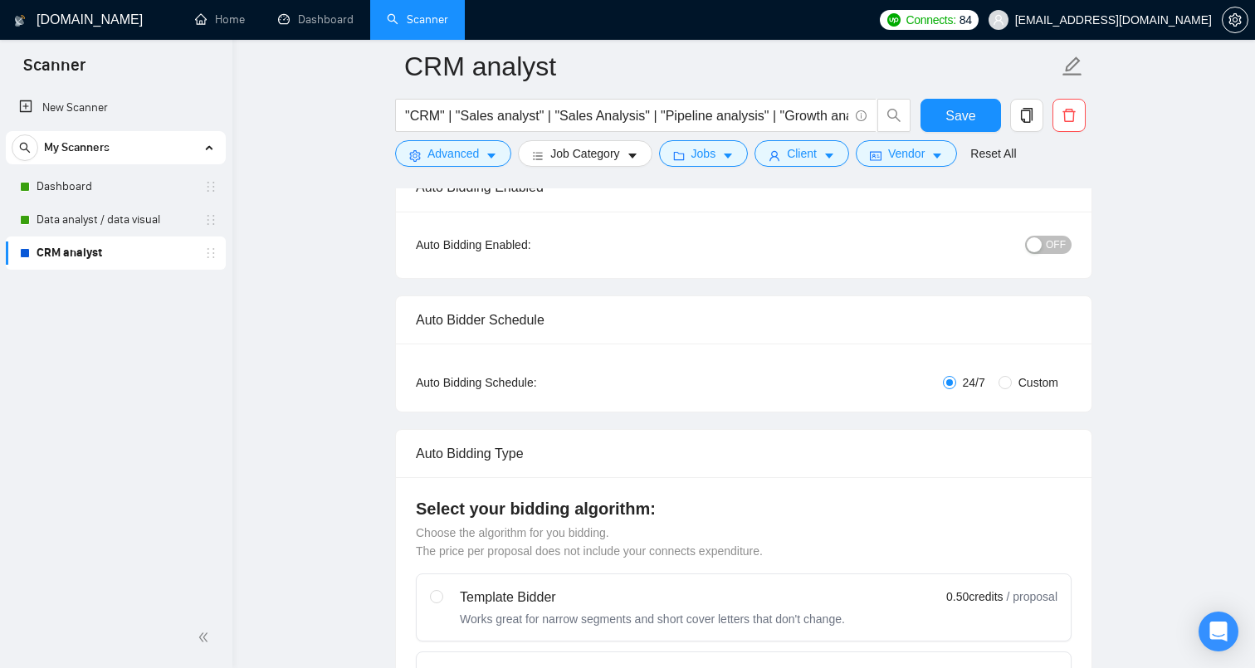
scroll to position [0, 0]
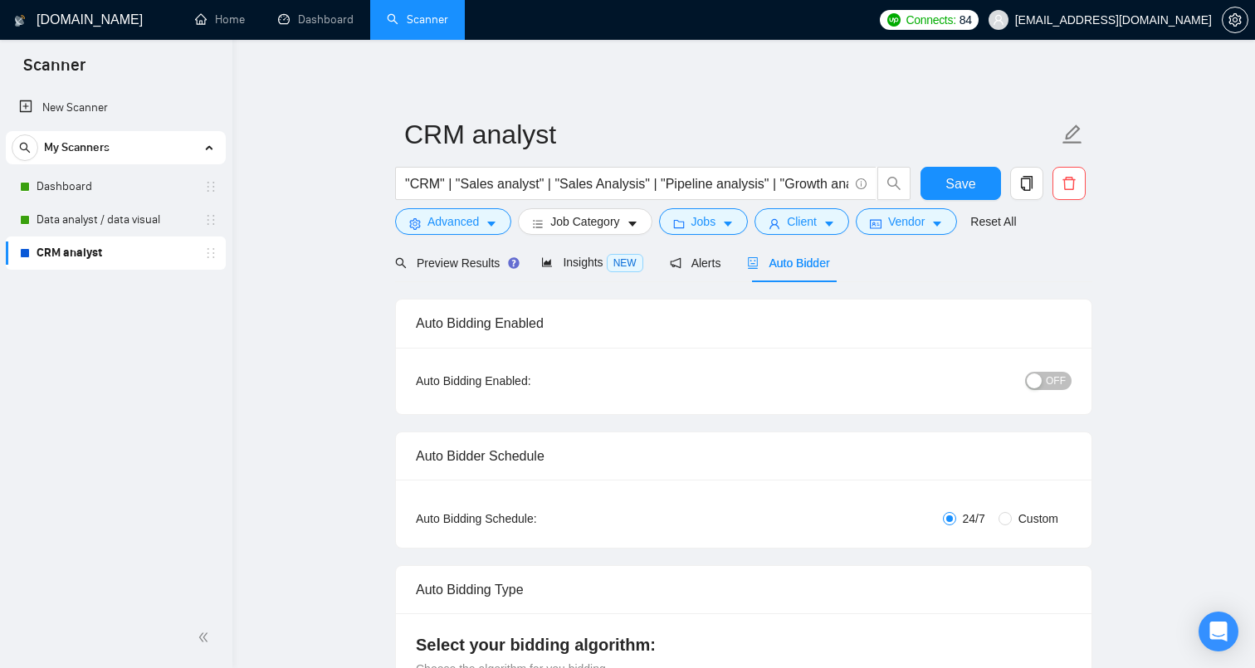
click at [1042, 374] on div "button" at bounding box center [1034, 381] width 15 height 15
click at [973, 188] on span "Save" at bounding box center [961, 184] width 30 height 21
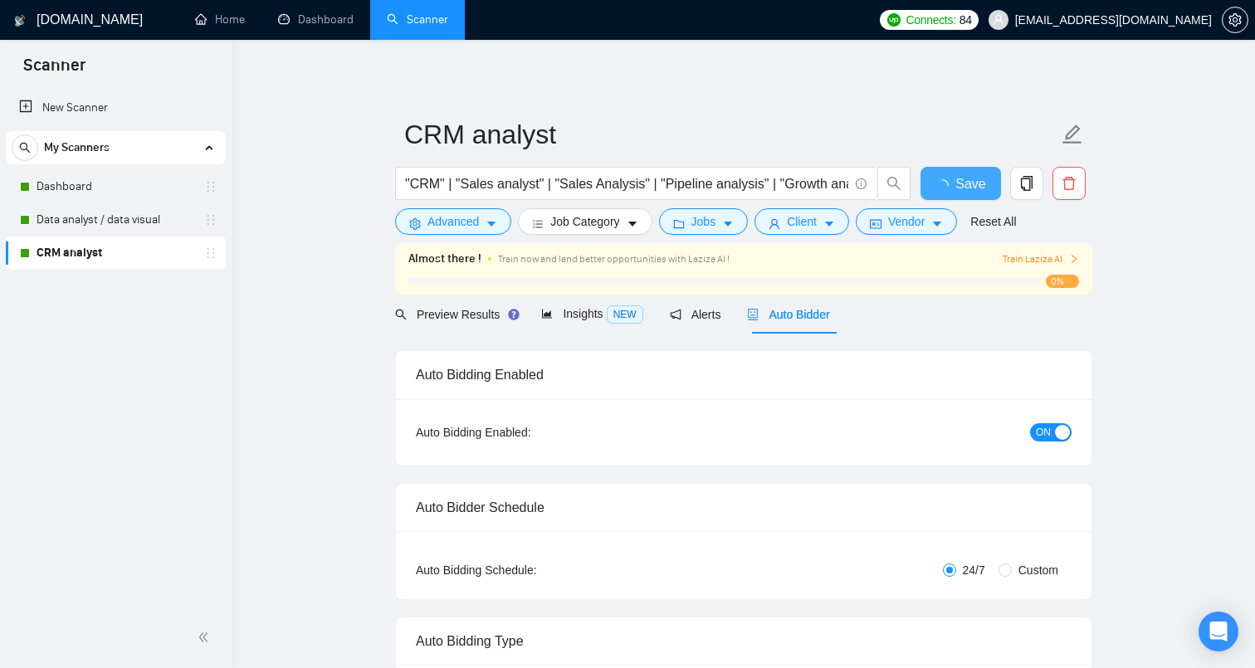
checkbox input "true"
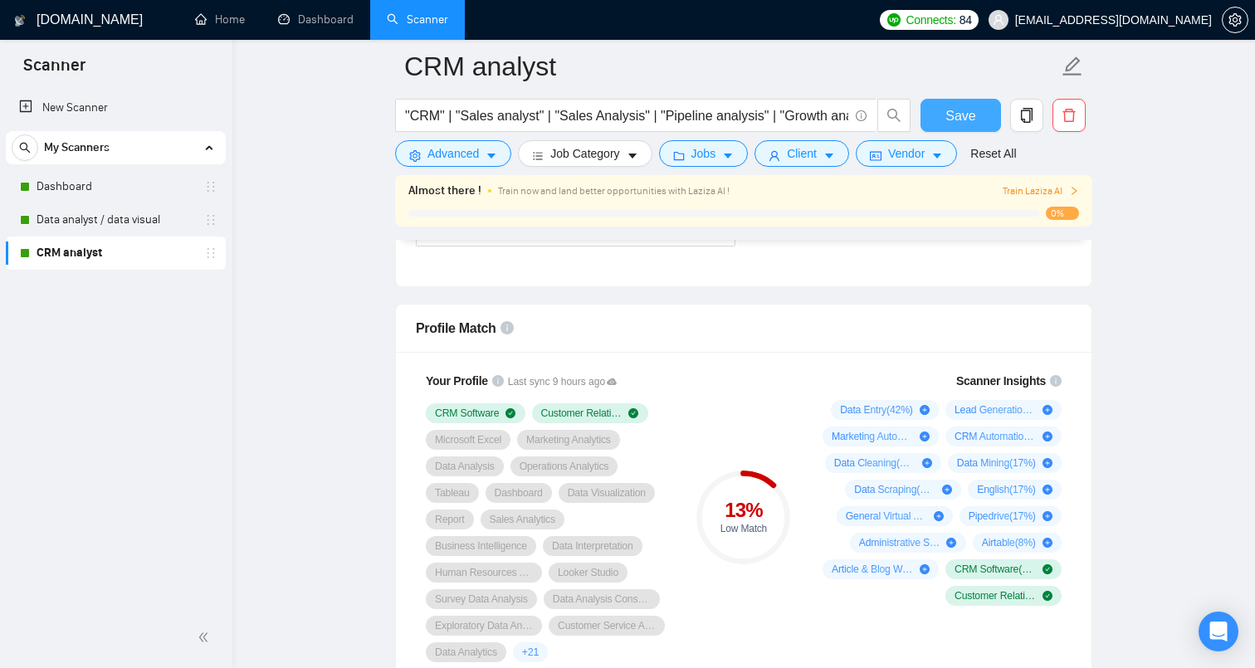
scroll to position [883, 0]
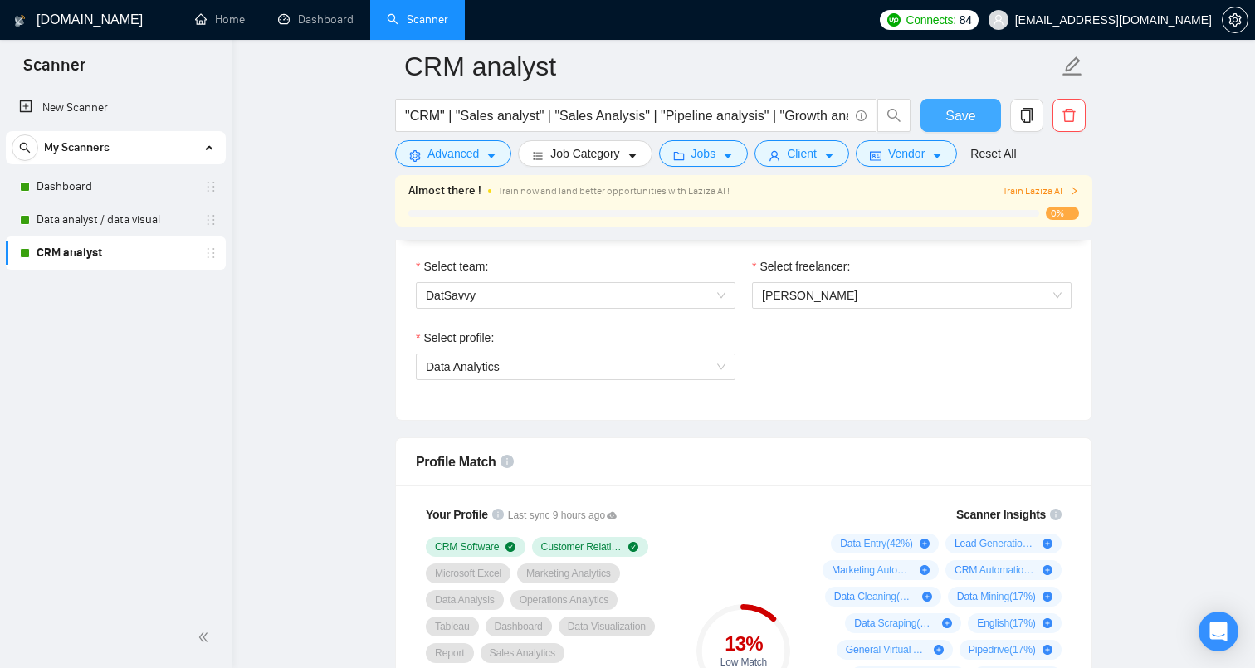
click at [969, 120] on span "Save" at bounding box center [961, 115] width 30 height 21
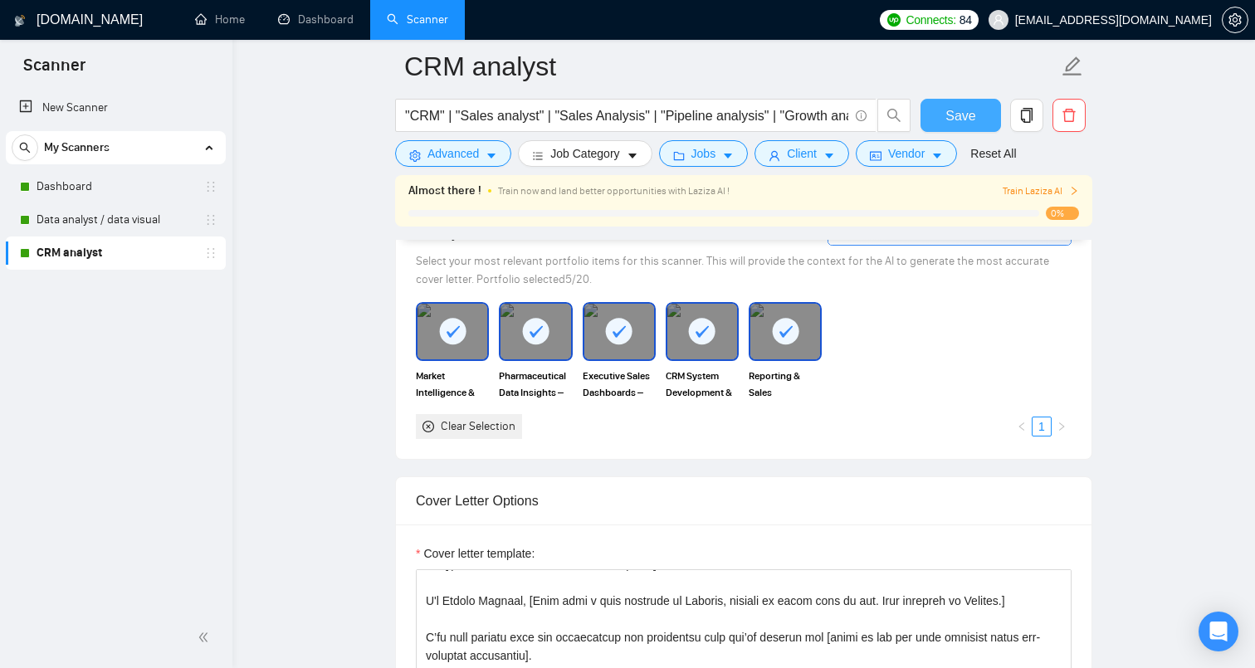
scroll to position [1465, 0]
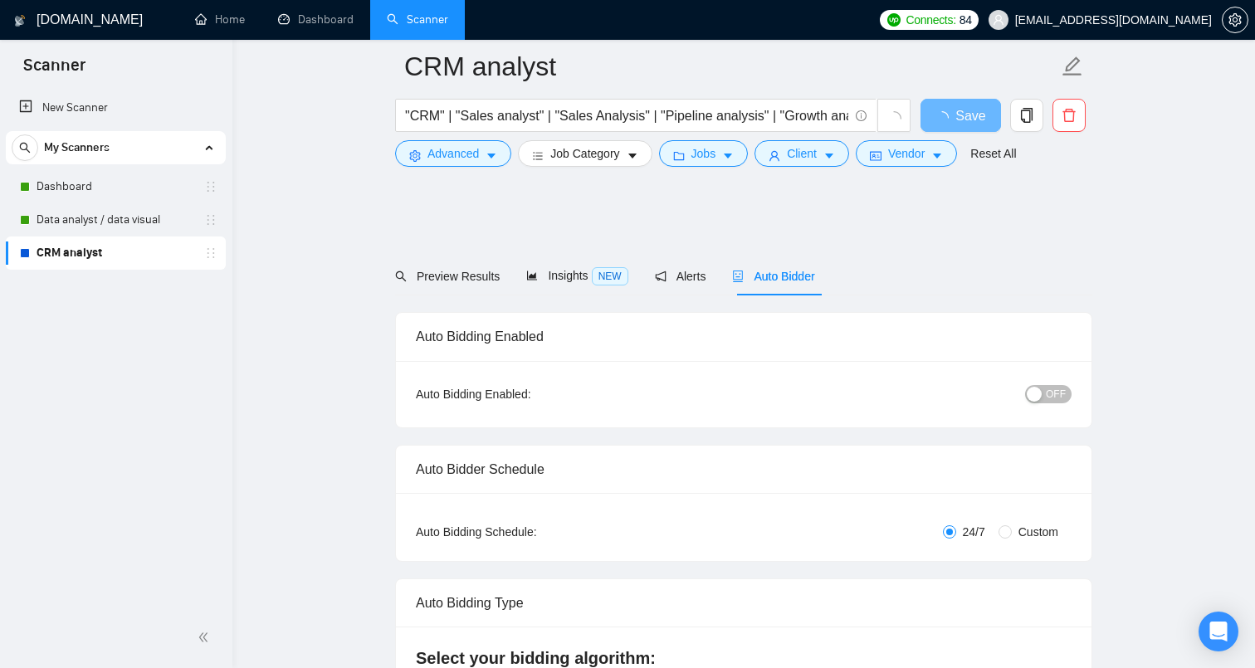
scroll to position [1961, 0]
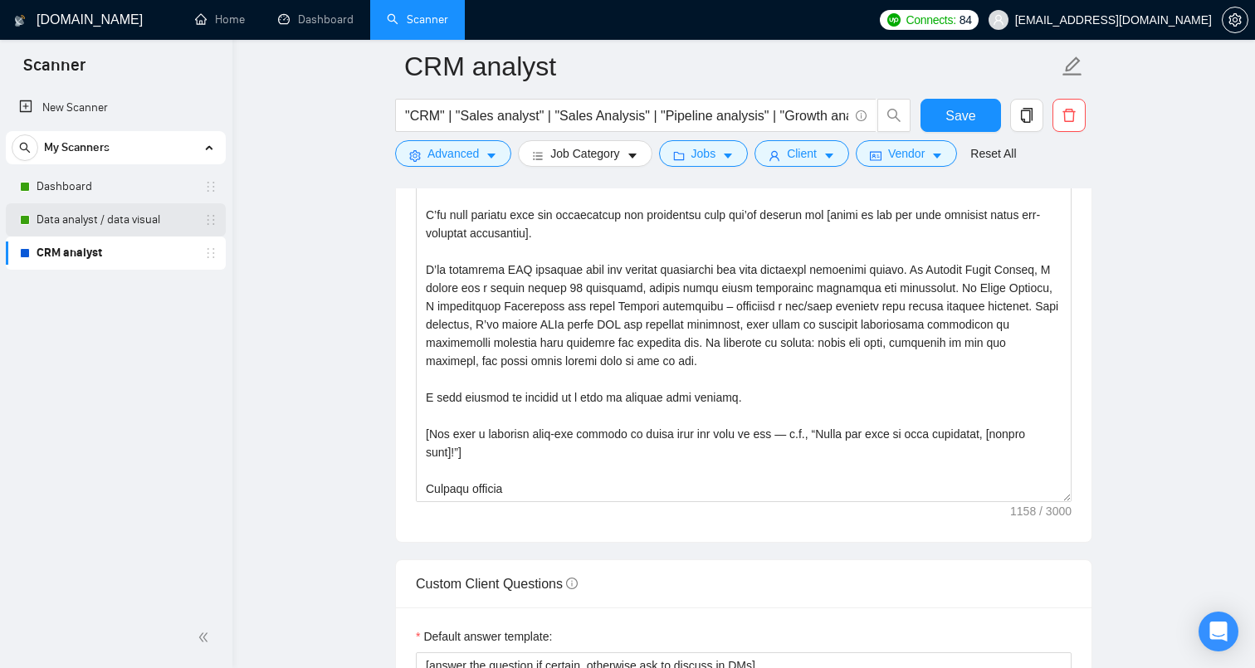
click at [168, 224] on link "Data analyst / data visual" at bounding box center [116, 219] width 158 height 33
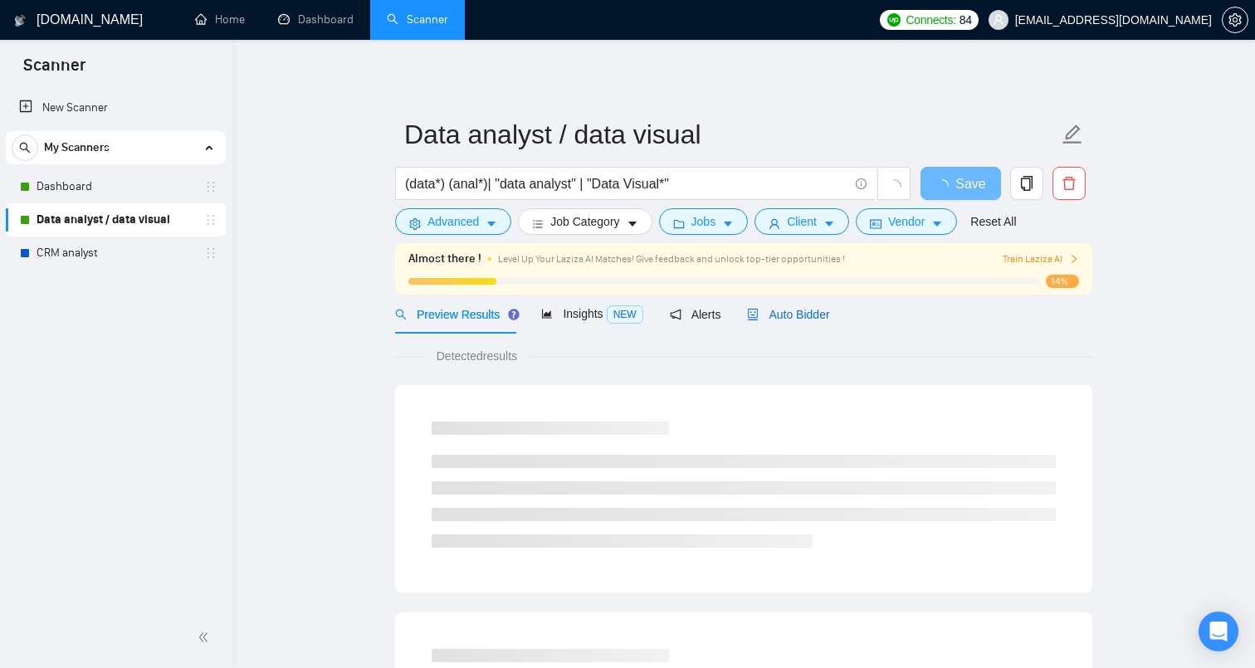
drag, startPoint x: 809, startPoint y: 314, endPoint x: 809, endPoint y: 325, distance: 11.6
click at [809, 314] on span "Auto Bidder" at bounding box center [788, 314] width 82 height 13
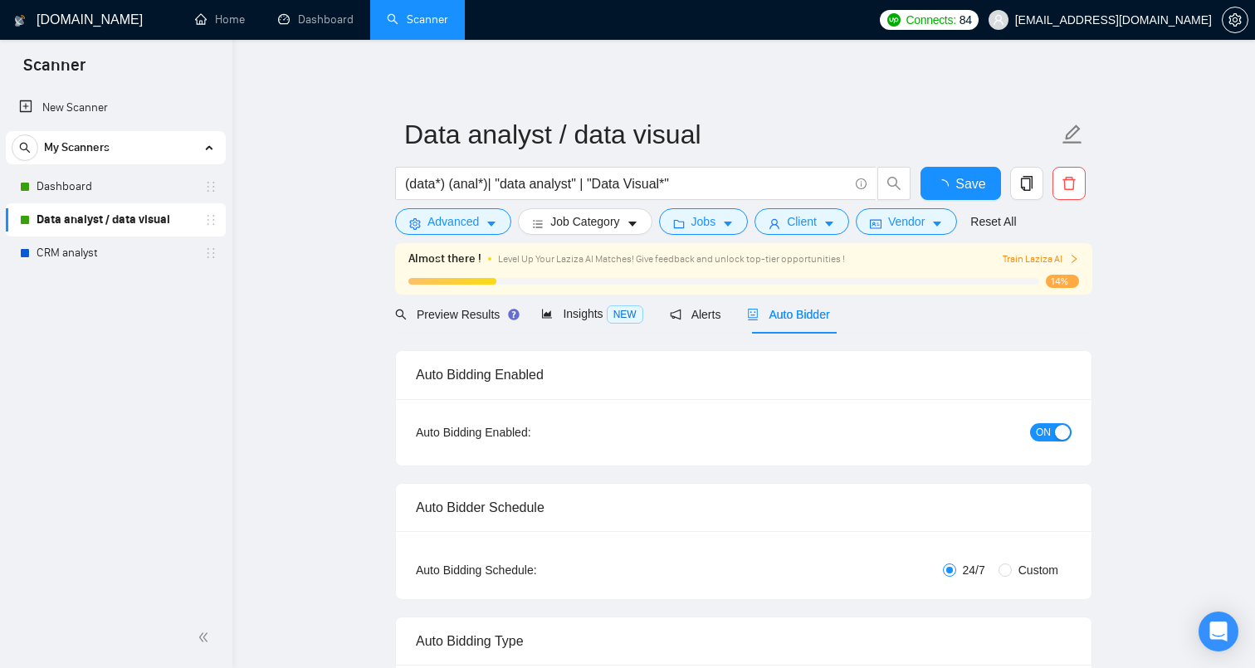
checkbox input "true"
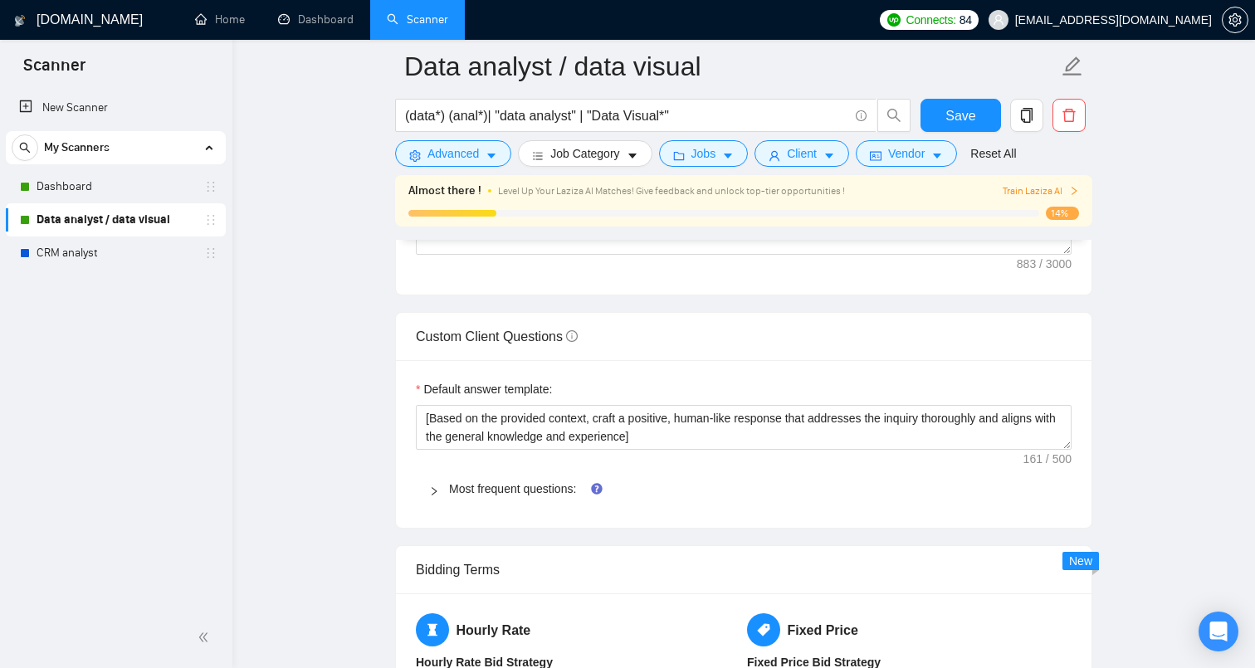
scroll to position [2263, 0]
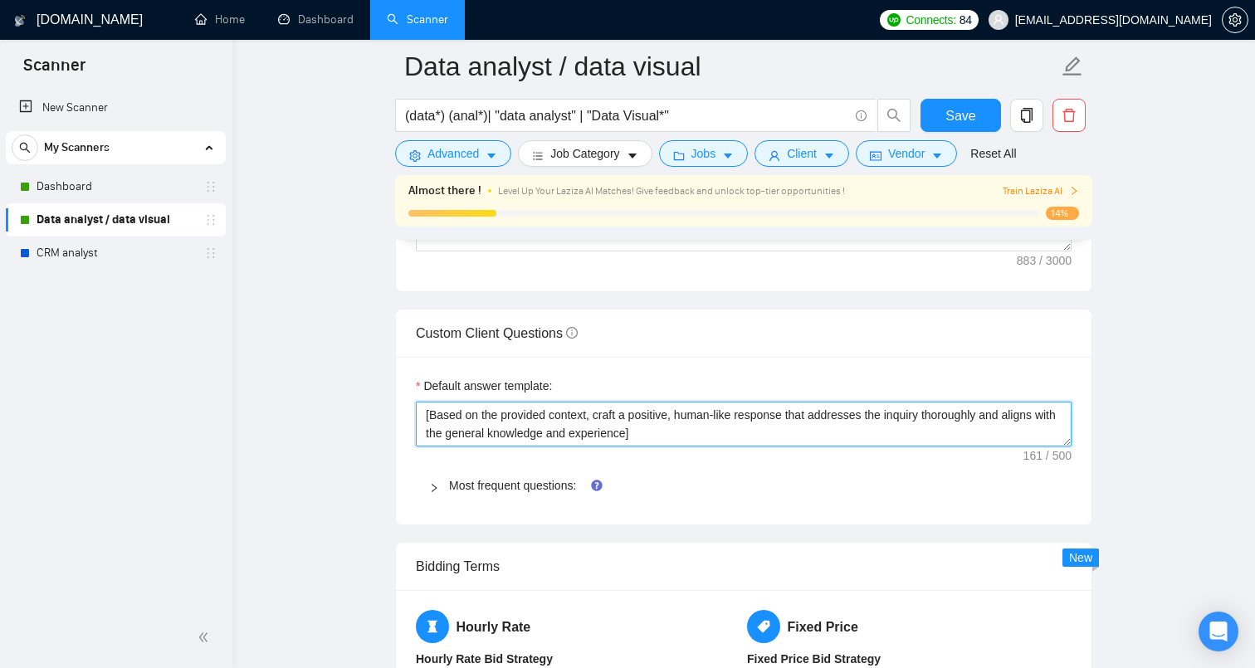
drag, startPoint x: 680, startPoint y: 434, endPoint x: 410, endPoint y: 405, distance: 271.4
click at [410, 405] on div "Default answer template: [Based on the provided context, craft a positive, huma…" at bounding box center [744, 441] width 696 height 168
click at [437, 483] on icon "right" at bounding box center [434, 488] width 10 height 10
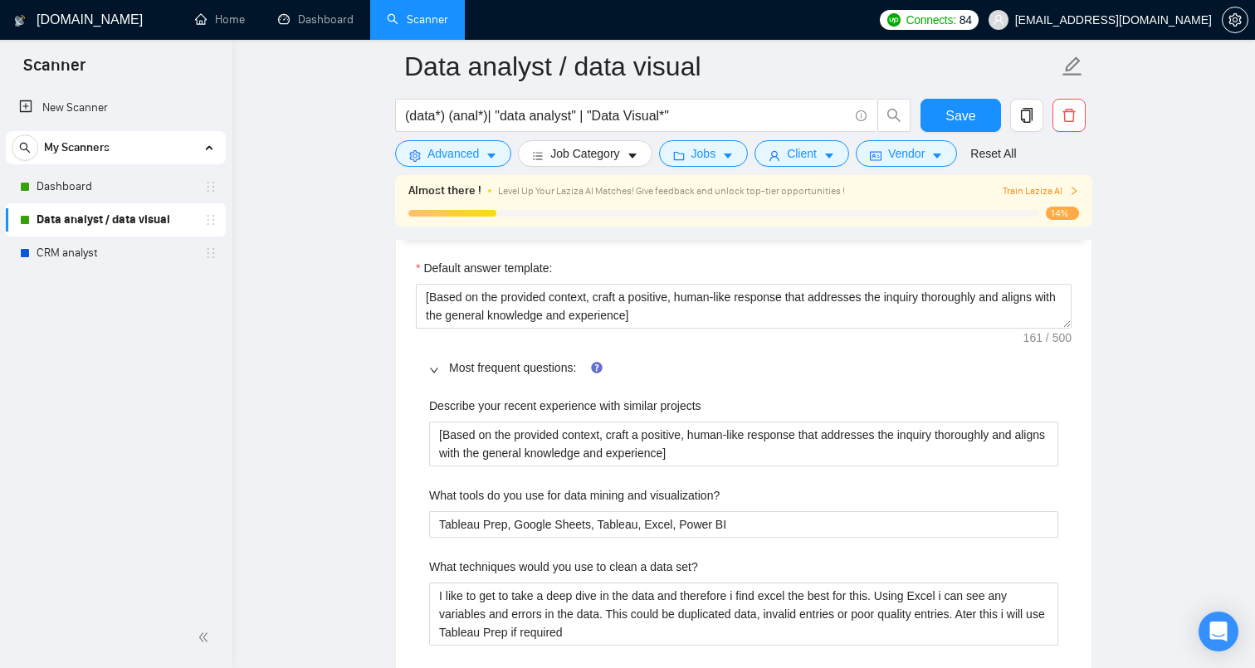
scroll to position [2386, 0]
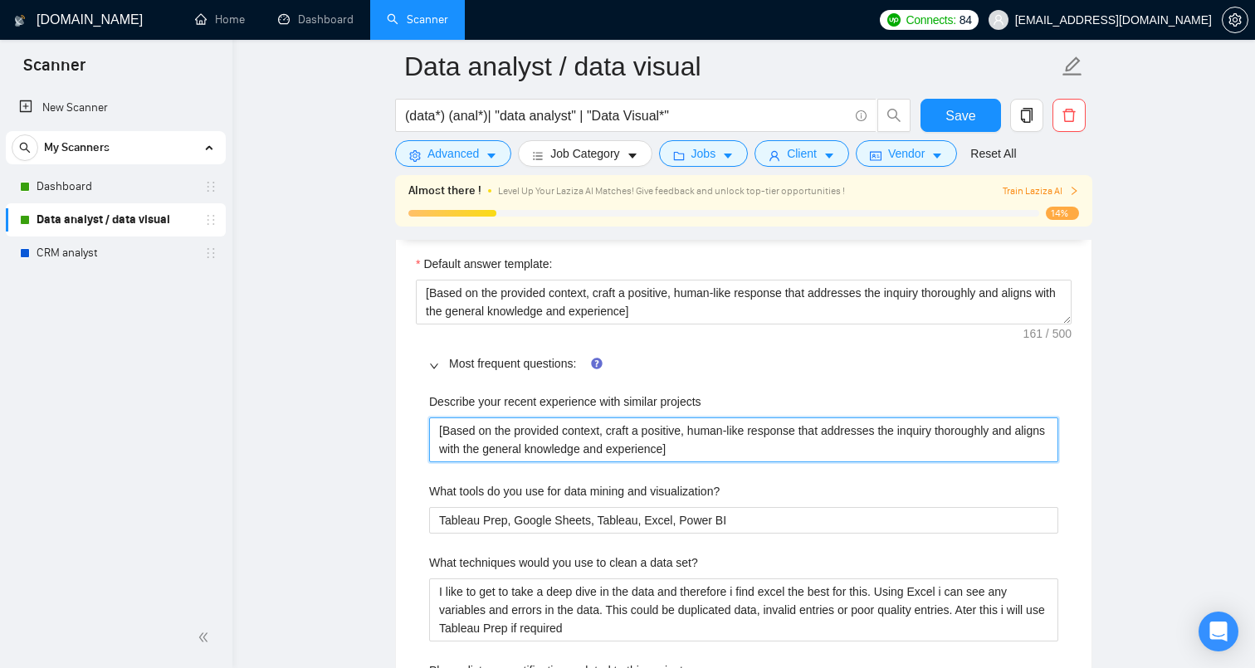
drag, startPoint x: 720, startPoint y: 448, endPoint x: 428, endPoint y: 423, distance: 292.5
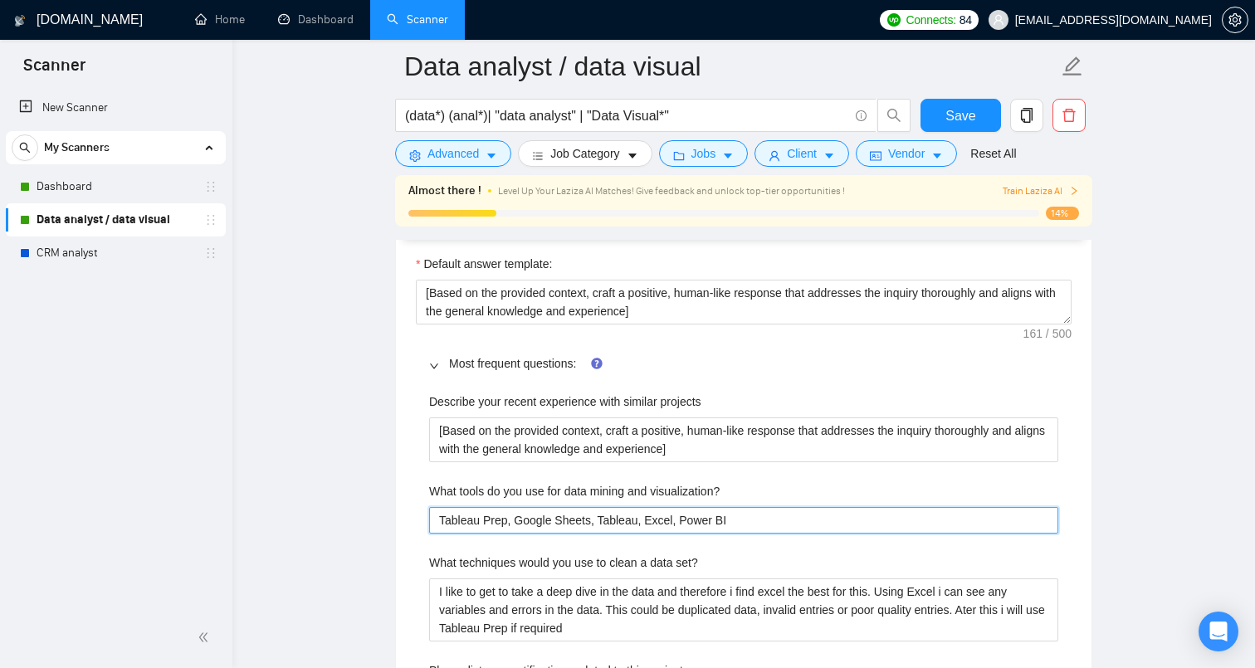
drag, startPoint x: 766, startPoint y: 515, endPoint x: 466, endPoint y: 503, distance: 300.8
click at [466, 503] on div "What tools do you use for data mining and visualization? Tableau Prep, Google S…" at bounding box center [743, 507] width 629 height 51
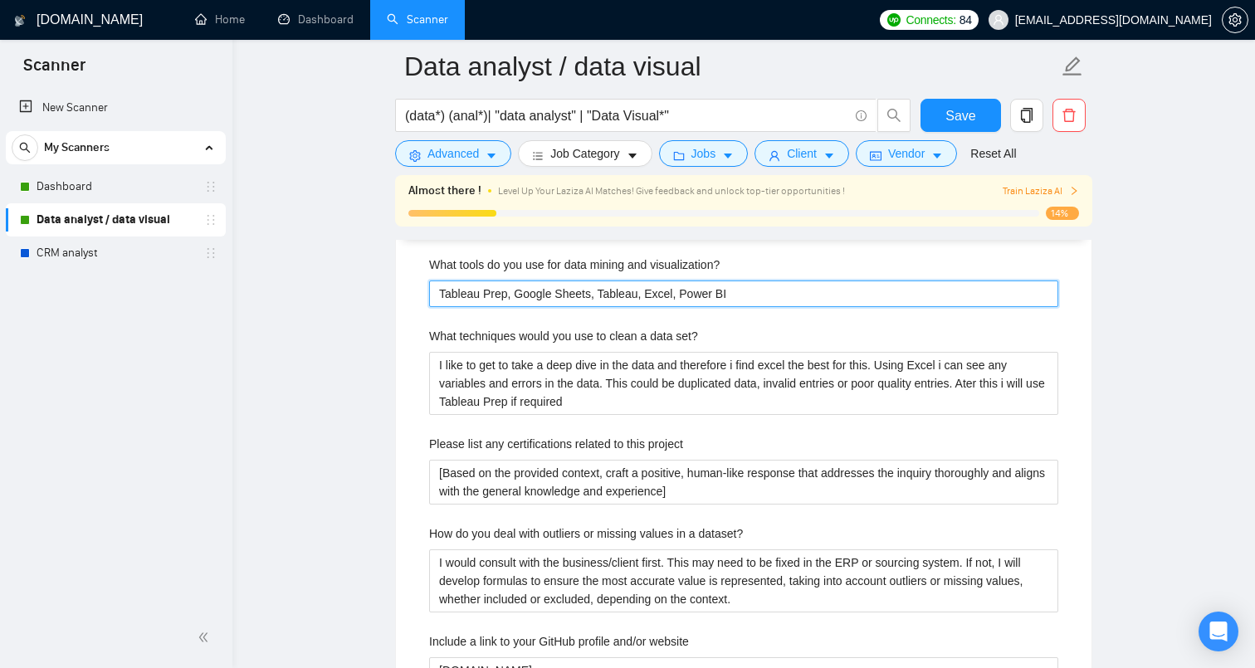
scroll to position [2614, 0]
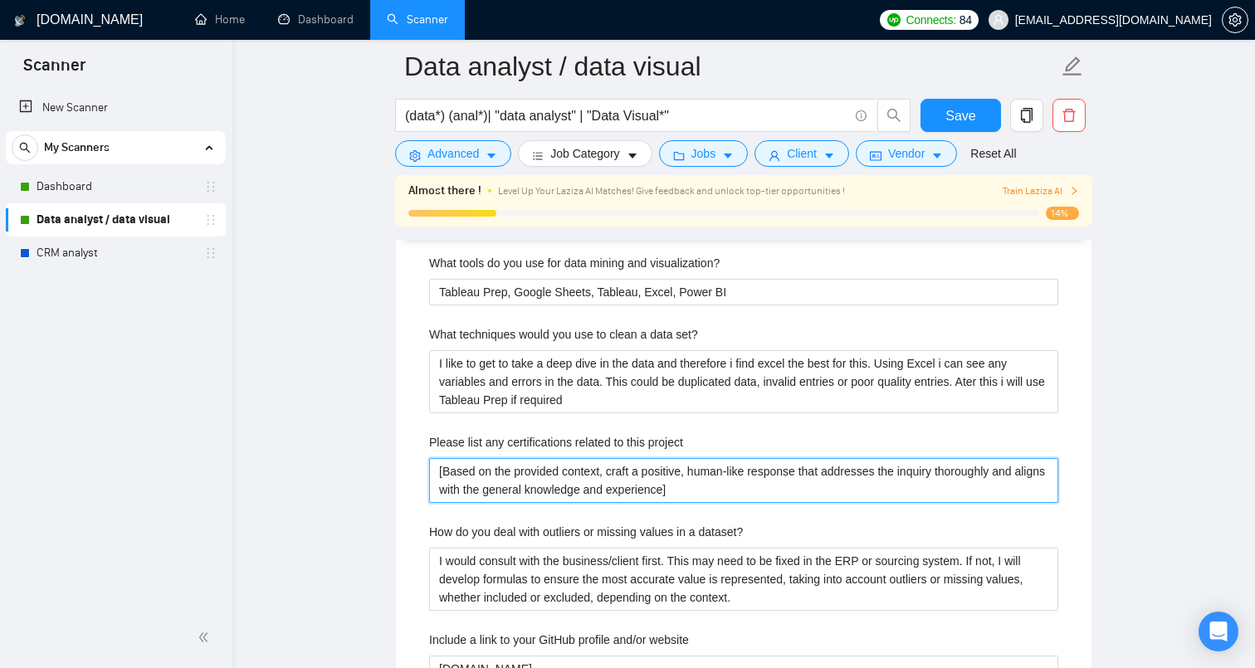
drag, startPoint x: 725, startPoint y: 489, endPoint x: 418, endPoint y: 468, distance: 307.1
click at [418, 468] on div "Describe your recent experience with similar projects [Based on the provided co…" at bounding box center [744, 612] width 656 height 917
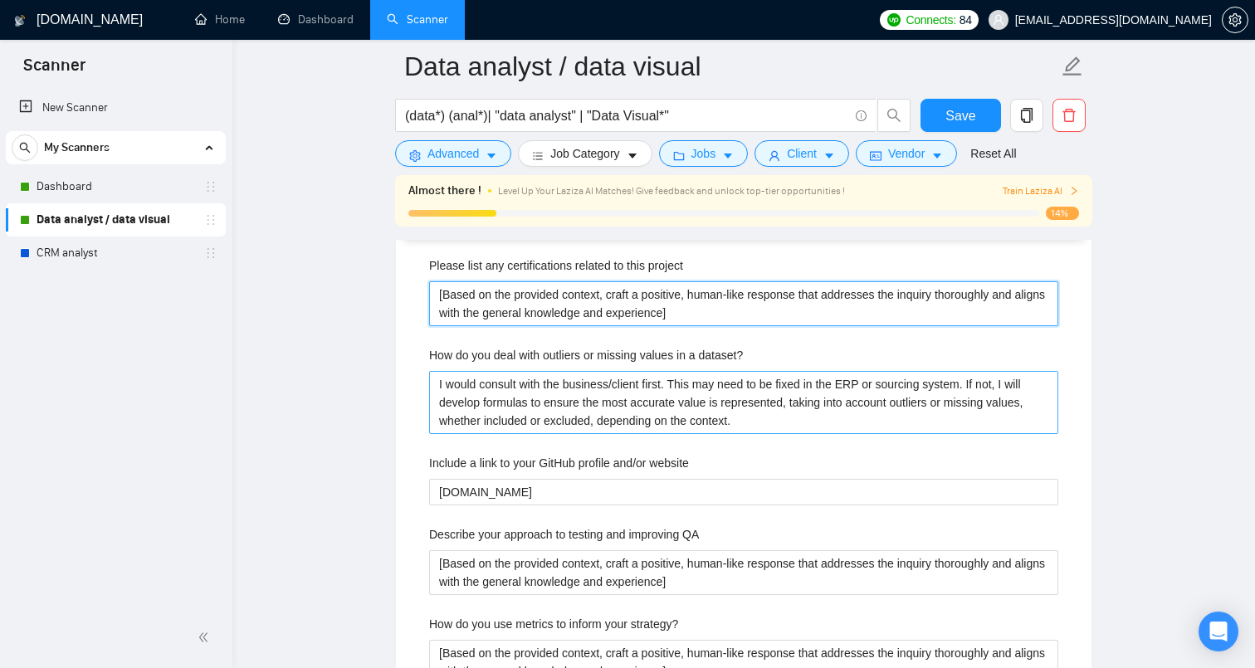
scroll to position [2797, 0]
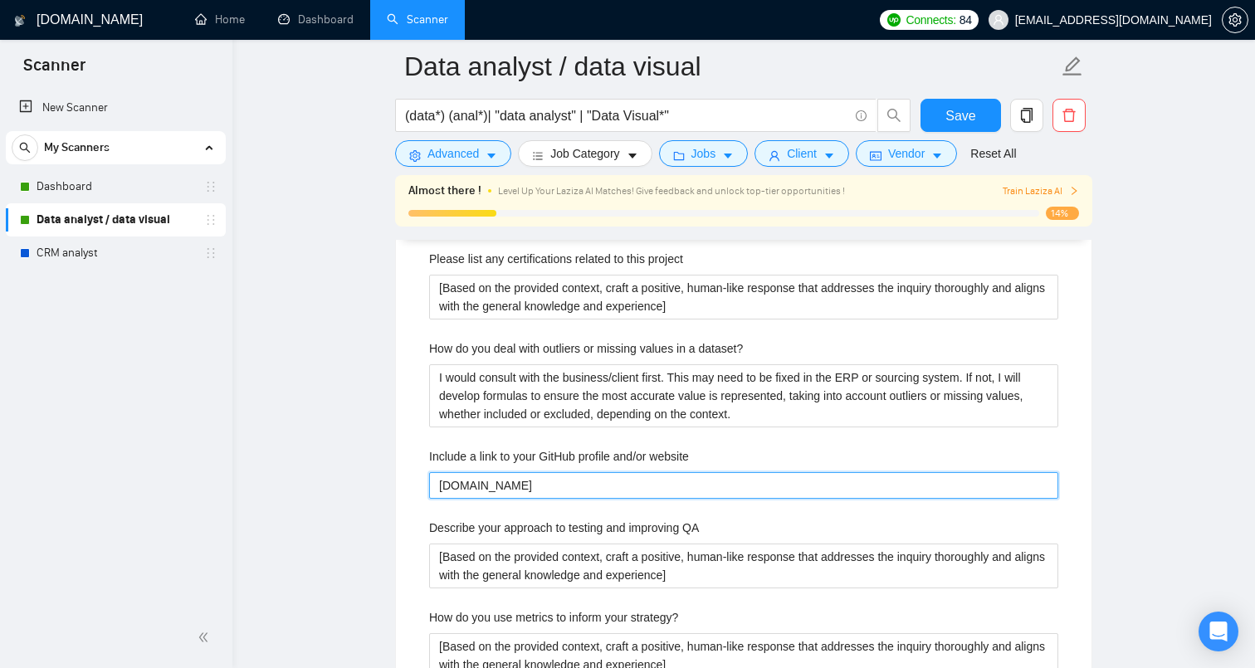
drag, startPoint x: 550, startPoint y: 488, endPoint x: 394, endPoint y: 483, distance: 156.2
click at [394, 483] on main "Data analyst / data visual (data*) (anal*)| "data analyst" | "Data Visual*" Sav…" at bounding box center [744, 231] width 970 height 5925
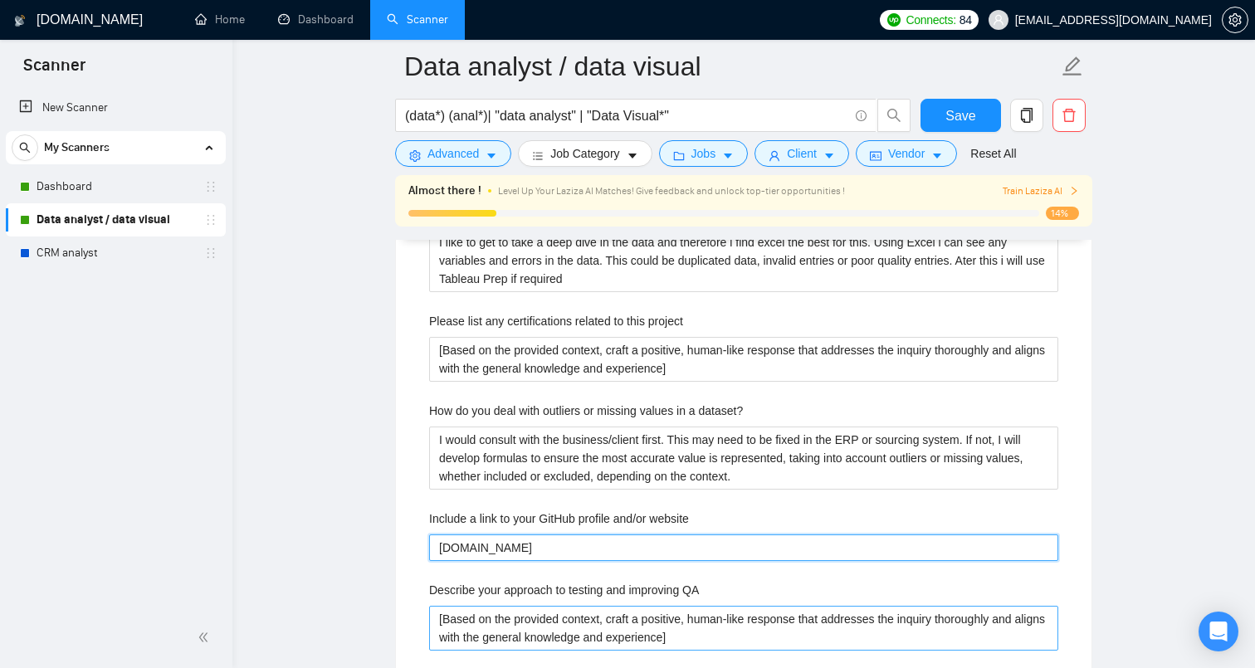
scroll to position [2714, 0]
